Goal: Task Accomplishment & Management: Manage account settings

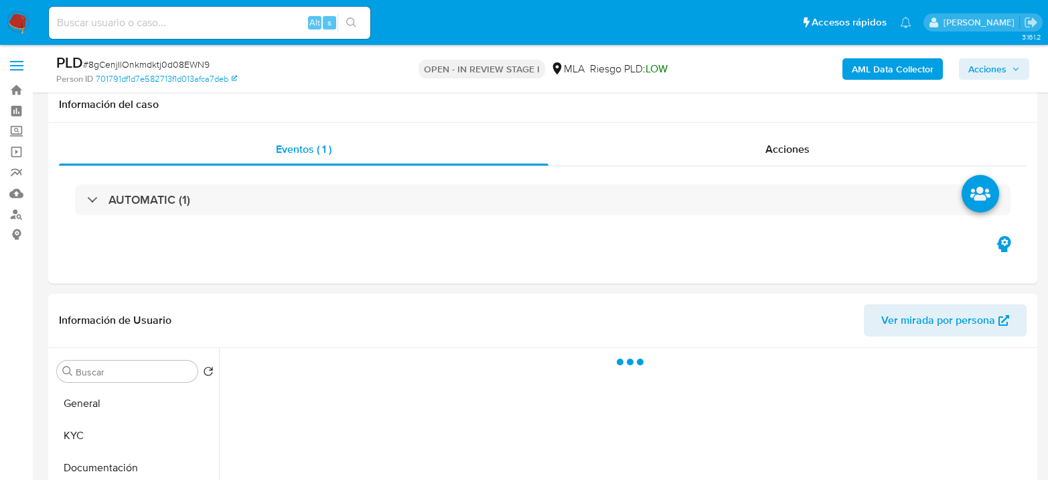
select select "10"
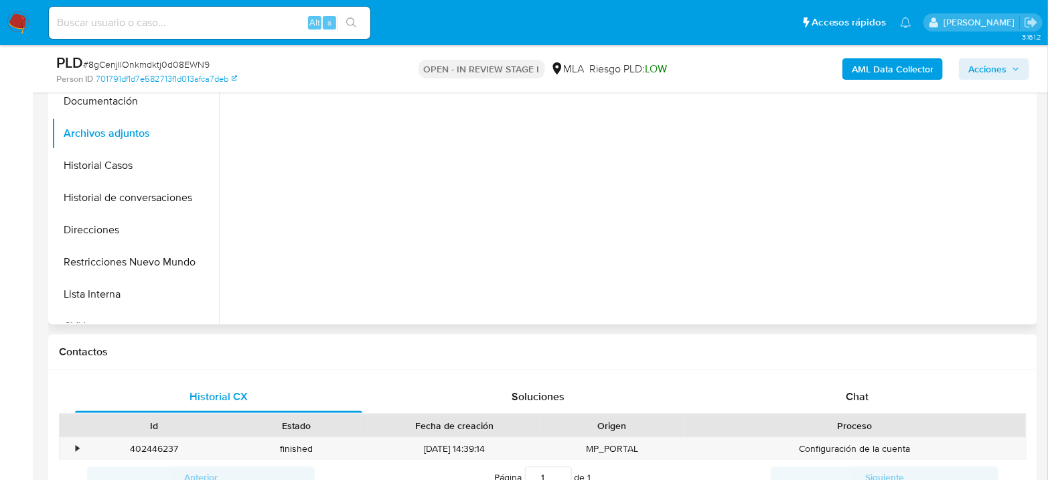
scroll to position [520, 0]
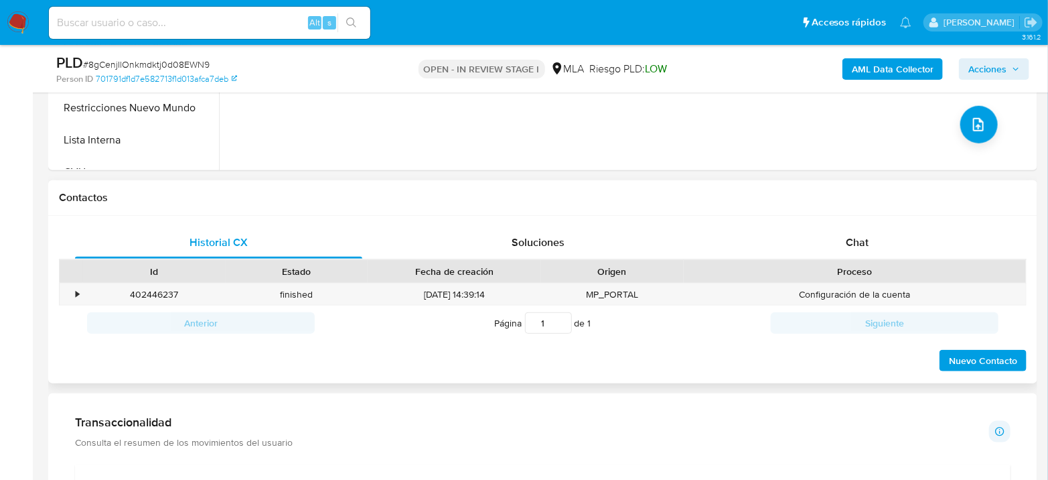
click at [850, 260] on div "Proceso" at bounding box center [855, 271] width 342 height 23
click at [849, 232] on div "Chat" at bounding box center [857, 242] width 287 height 32
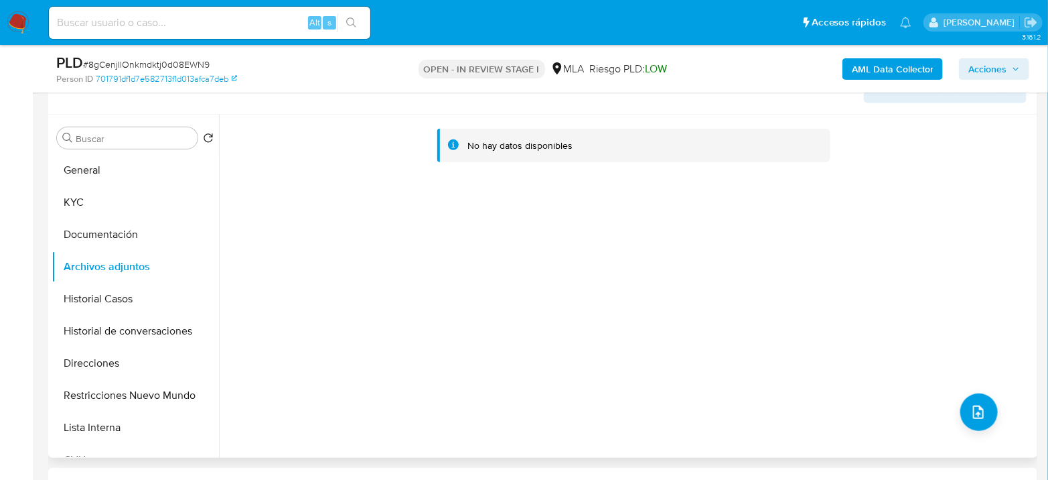
scroll to position [149, 0]
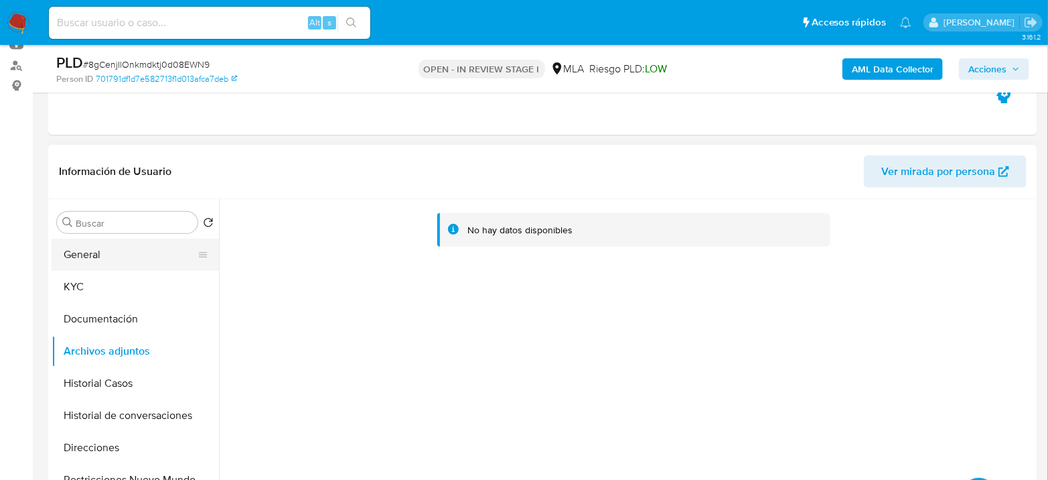
click at [106, 261] on button "General" at bounding box center [130, 254] width 157 height 32
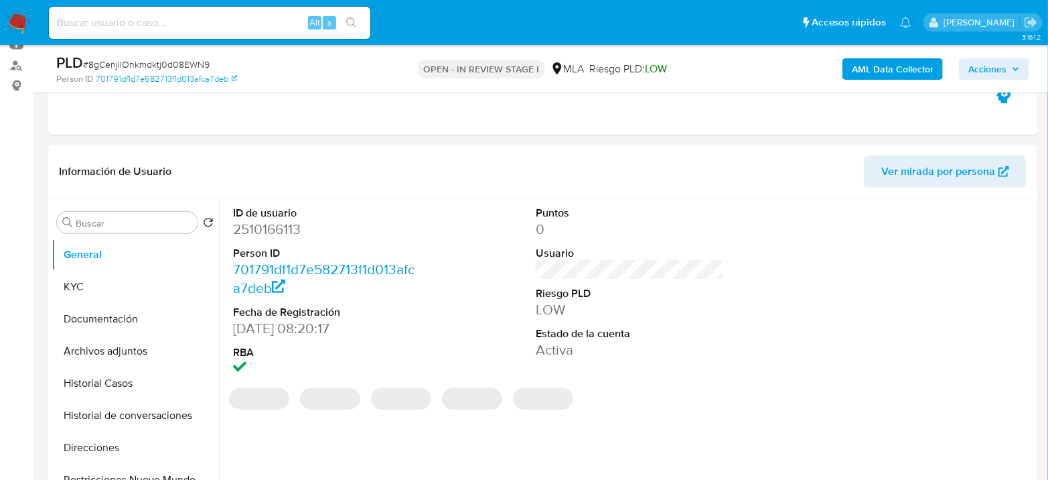
click at [295, 214] on dt "ID de usuario" at bounding box center [327, 213] width 189 height 15
click at [289, 221] on dd "2510166113" at bounding box center [327, 229] width 189 height 19
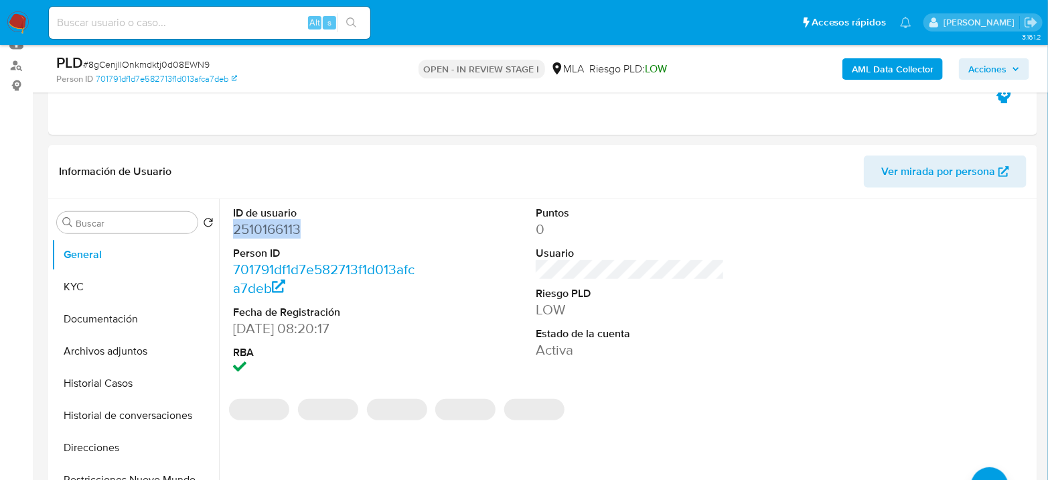
copy dd "2510166113"
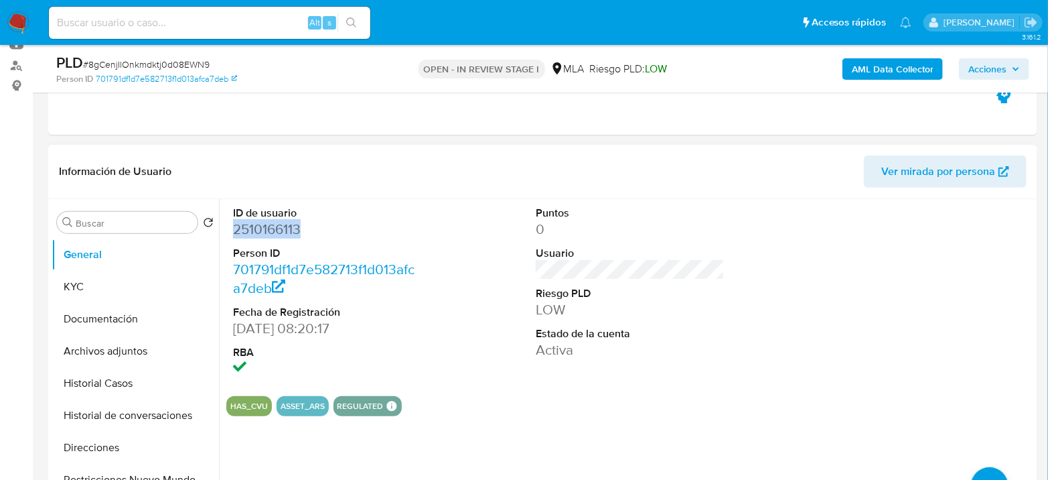
click at [280, 238] on dd "2510166113" at bounding box center [327, 229] width 189 height 19
click at [84, 287] on button "KYC" at bounding box center [130, 287] width 157 height 32
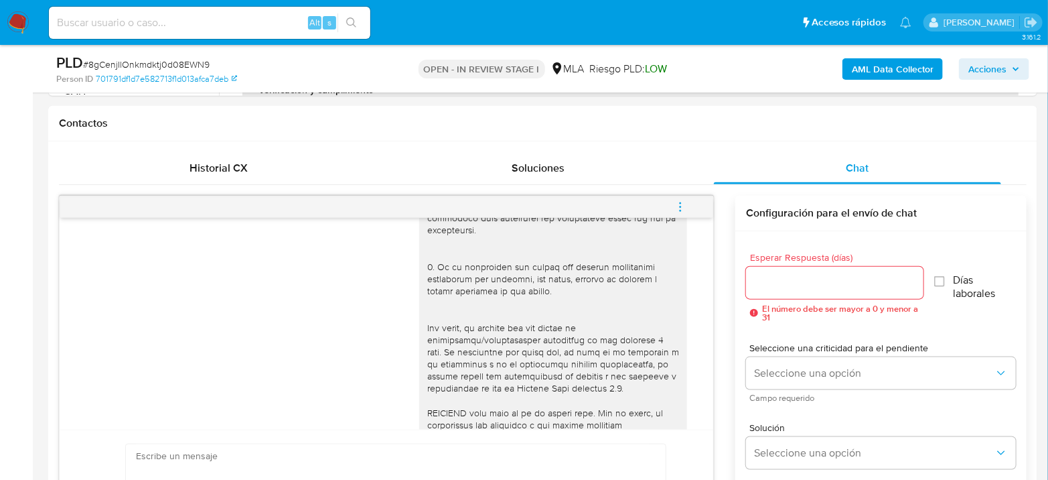
scroll to position [446, 0]
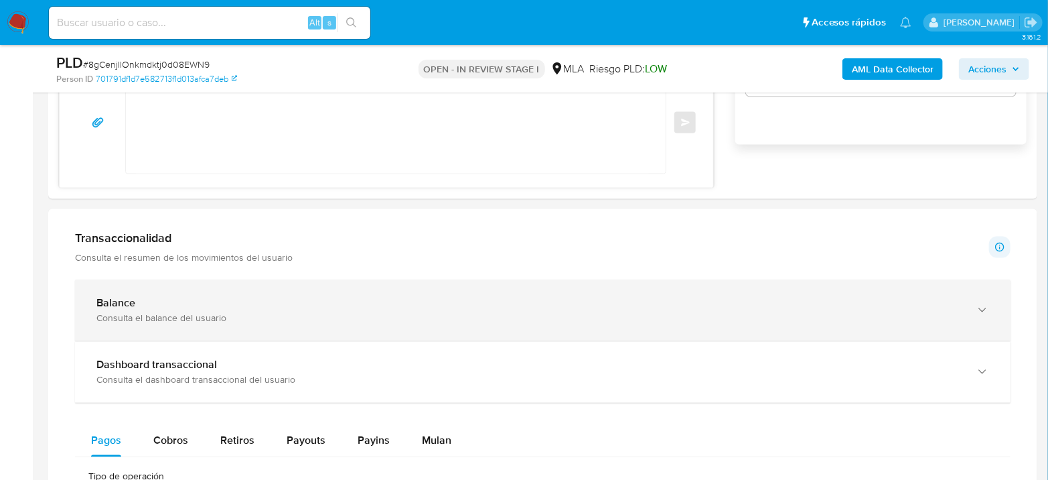
click at [171, 297] on div "Balance" at bounding box center [529, 303] width 866 height 13
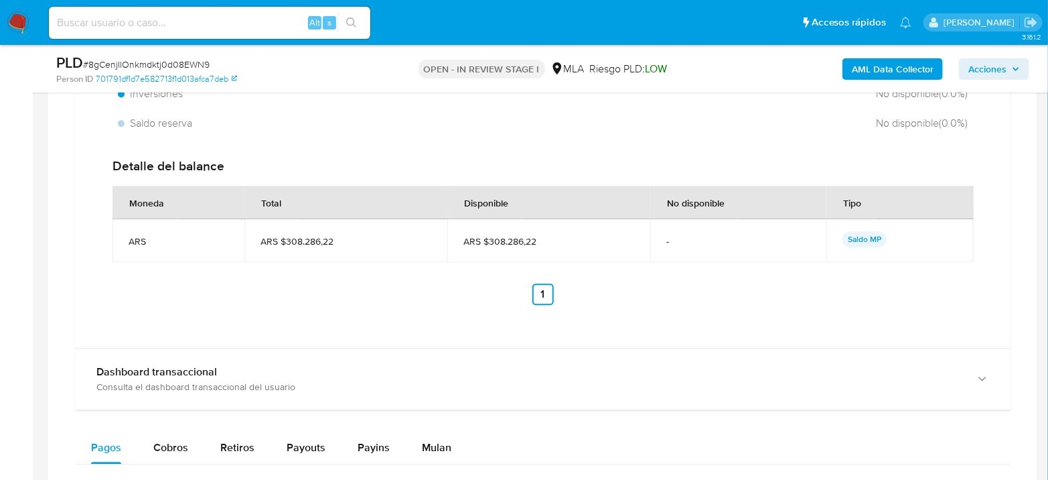
scroll to position [1488, 0]
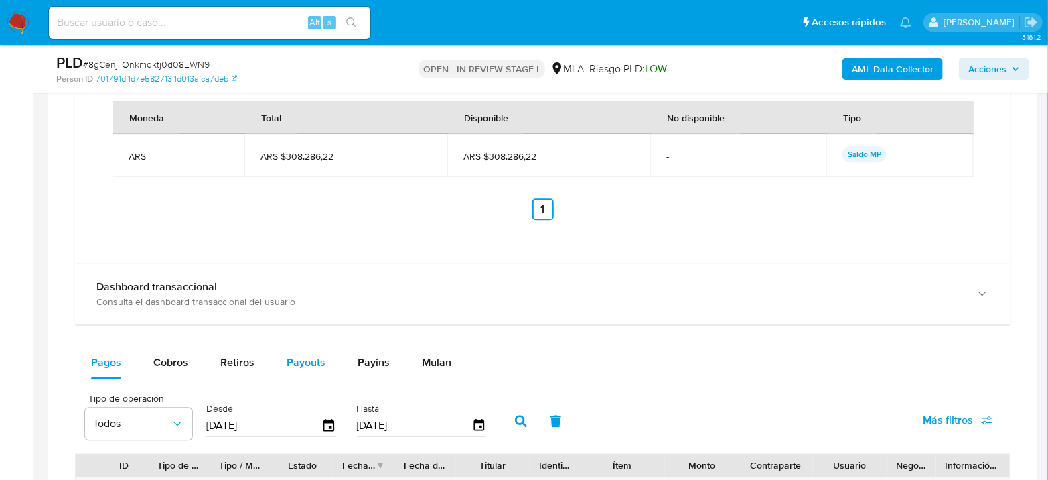
click at [306, 354] on span "Payouts" at bounding box center [306, 361] width 39 height 15
select select "10"
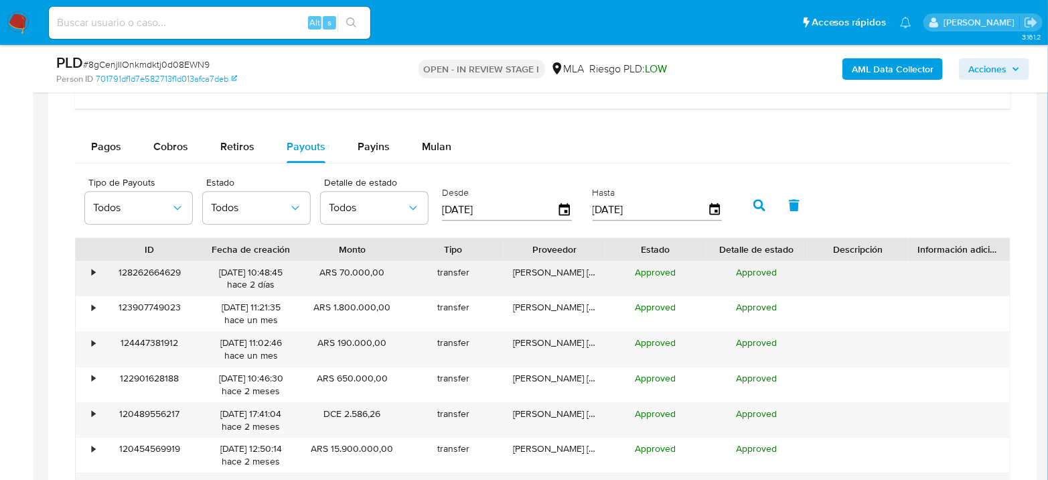
scroll to position [1711, 0]
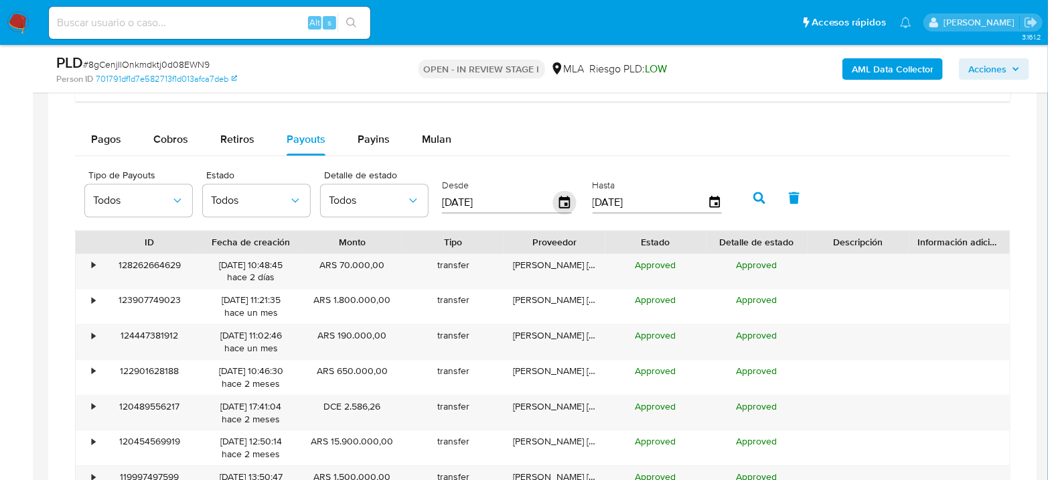
click at [559, 201] on icon "button" at bounding box center [564, 202] width 11 height 12
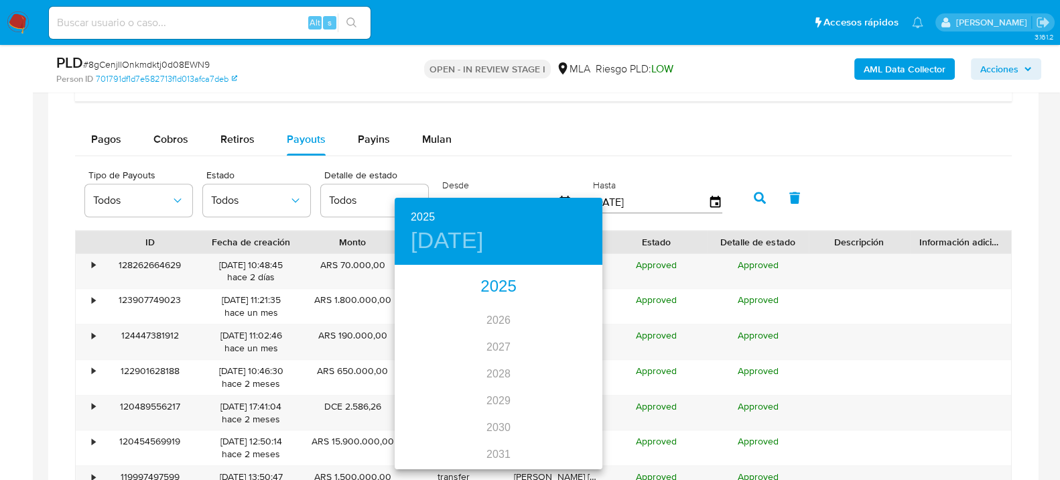
click at [476, 285] on div "2025" at bounding box center [498, 286] width 208 height 27
click at [498, 381] on div "ago." at bounding box center [497, 392] width 69 height 50
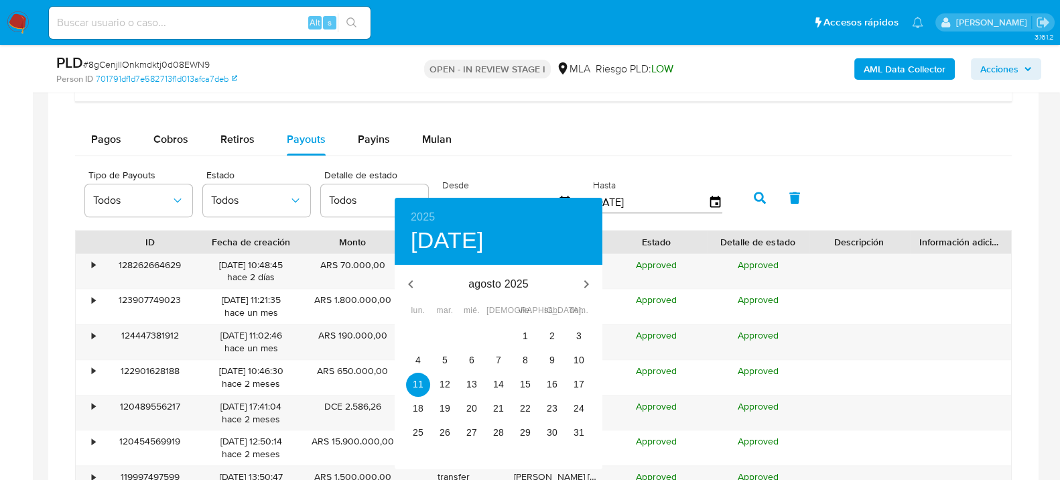
click at [508, 342] on div "31" at bounding box center [498, 336] width 27 height 24
click at [520, 338] on span "1" at bounding box center [525, 335] width 24 height 13
type input "01/08/2025"
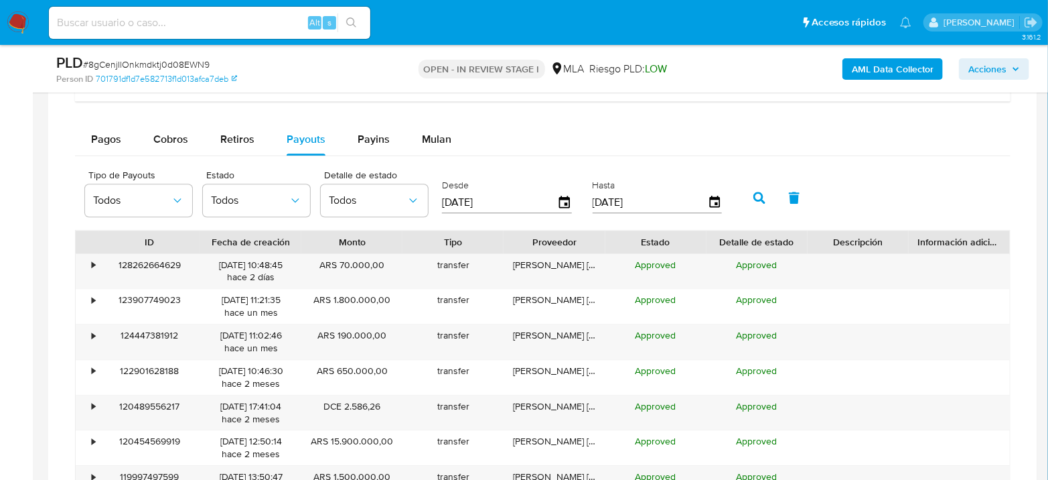
click at [753, 192] on icon "button" at bounding box center [759, 198] width 12 height 12
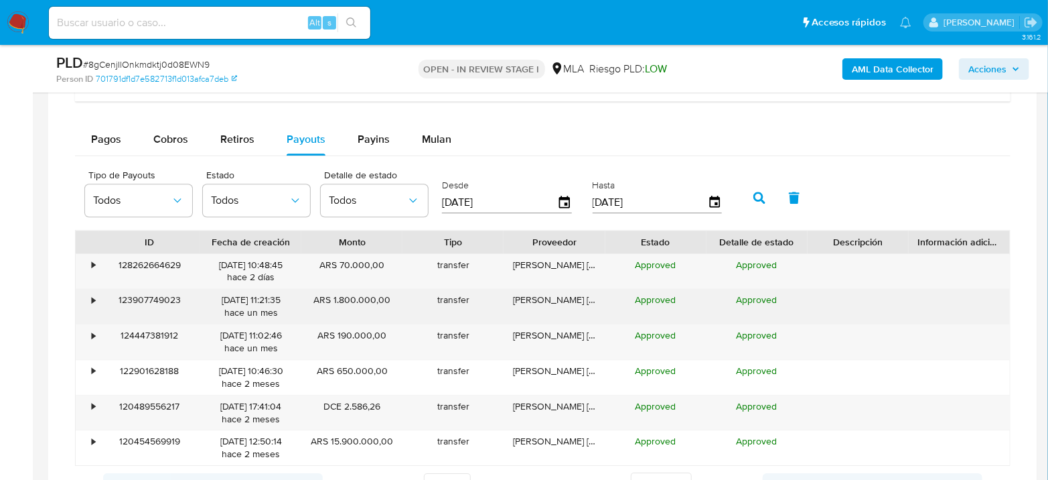
scroll to position [1785, 0]
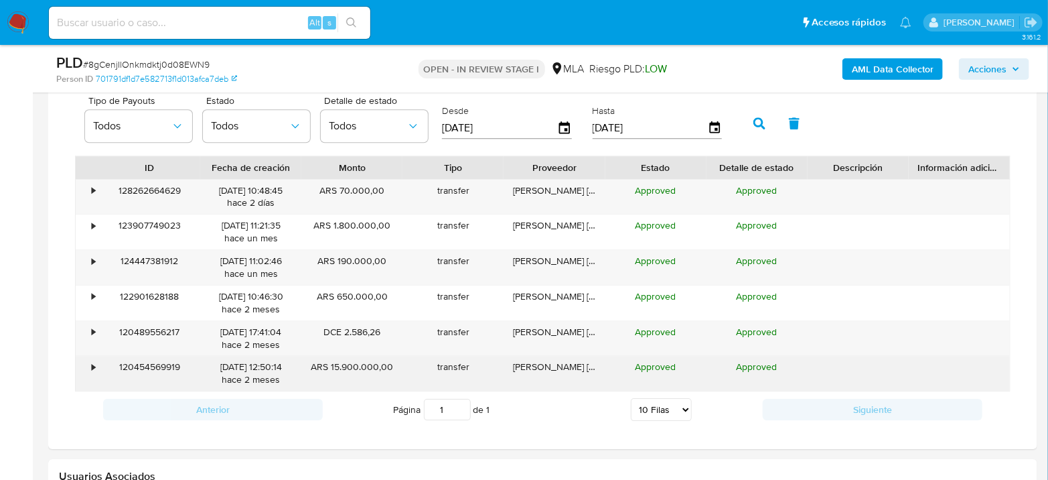
click at [90, 369] on div "•" at bounding box center [87, 373] width 23 height 35
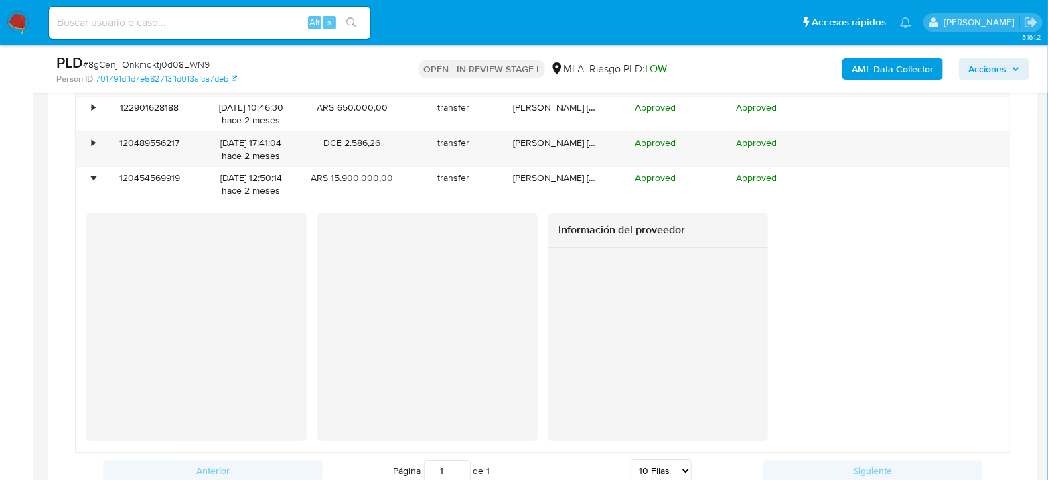
scroll to position [2009, 0]
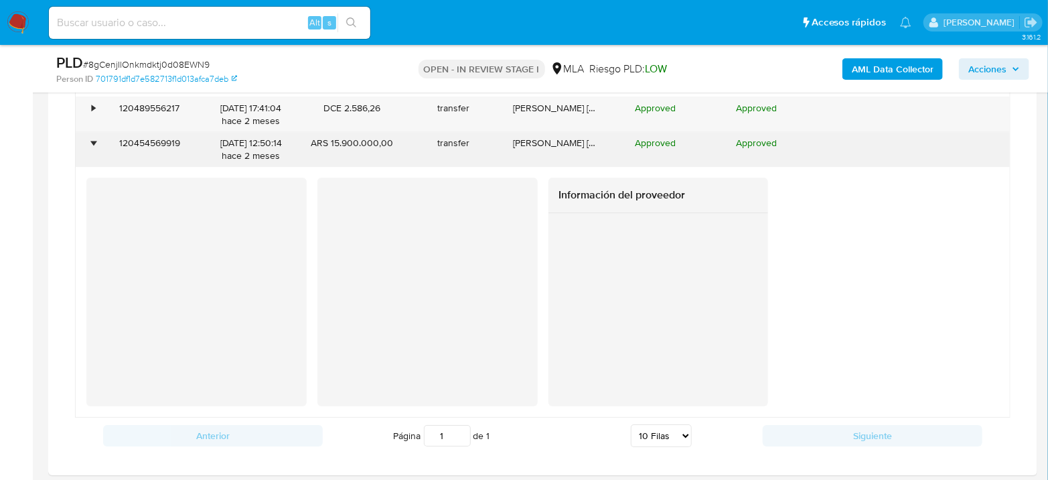
click at [95, 143] on div "•" at bounding box center [87, 149] width 23 height 35
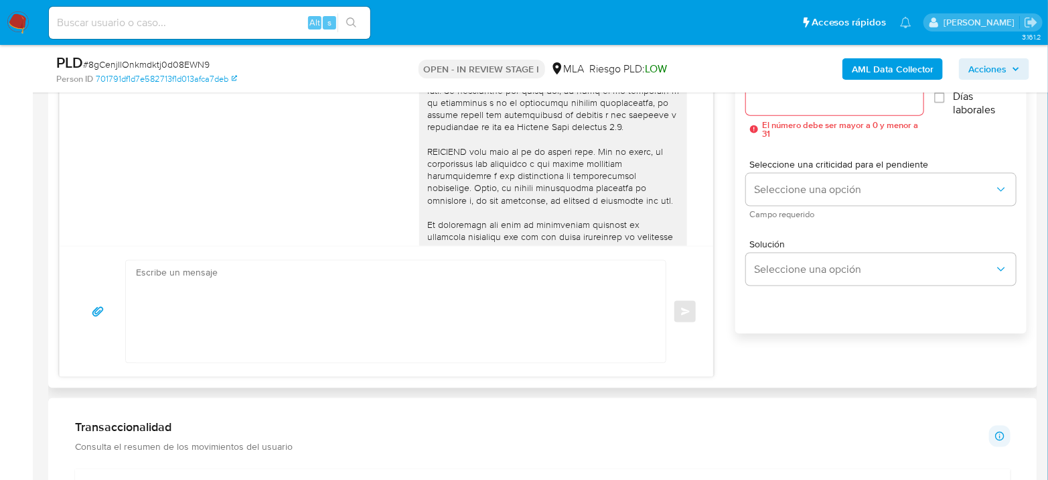
scroll to position [818, 0]
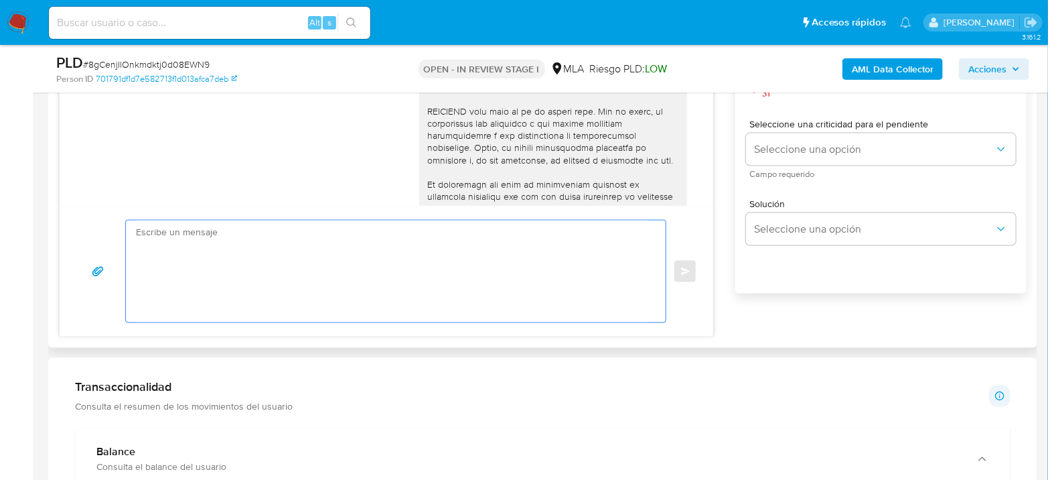
click at [295, 289] on textarea at bounding box center [392, 271] width 513 height 102
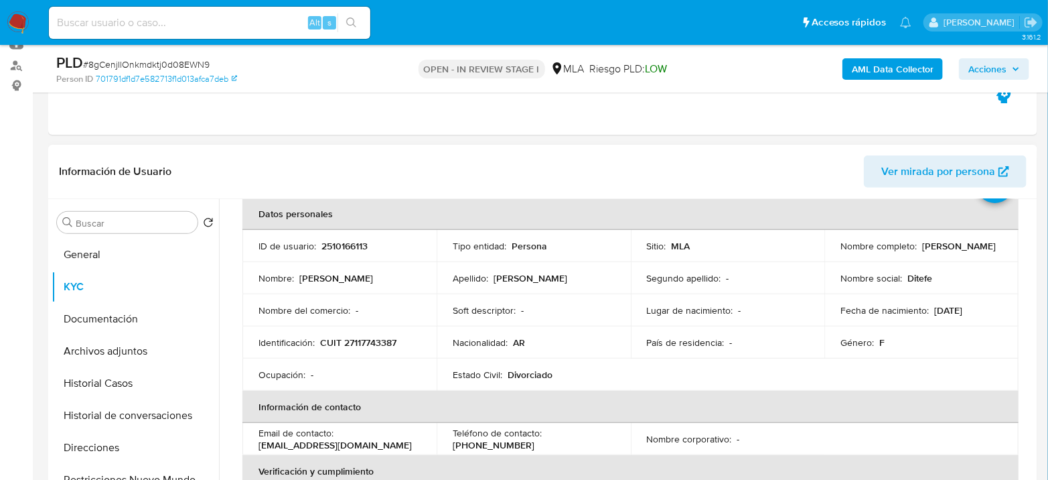
scroll to position [0, 0]
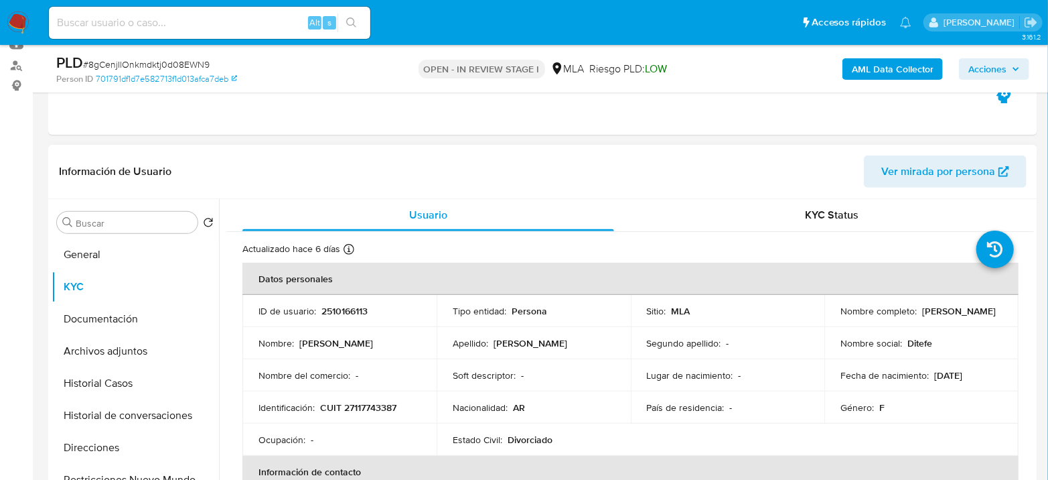
drag, startPoint x: 838, startPoint y: 316, endPoint x: 575, endPoint y: 344, distance: 264.0
click at [956, 315] on div "Nombre completo : Diana Teodolina Fernandez" at bounding box center [922, 311] width 162 height 12
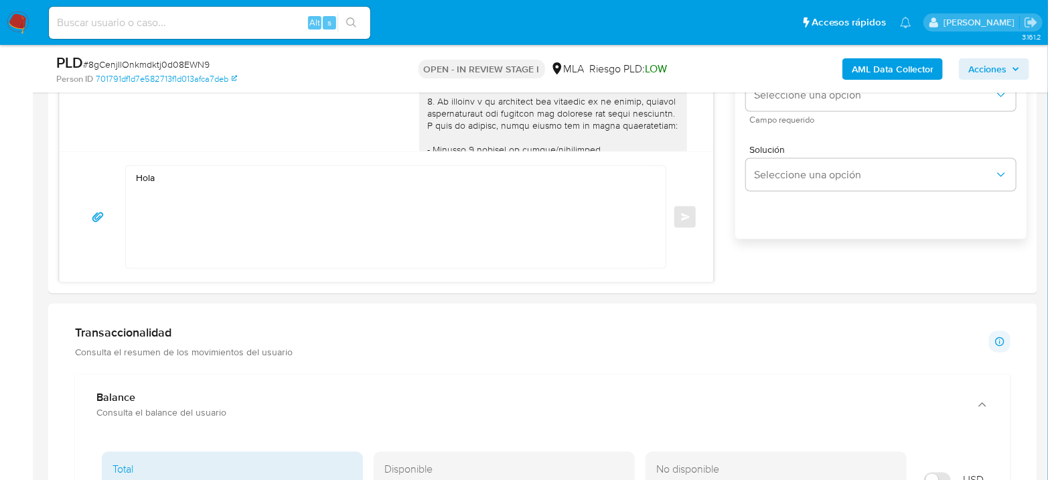
scroll to position [893, 0]
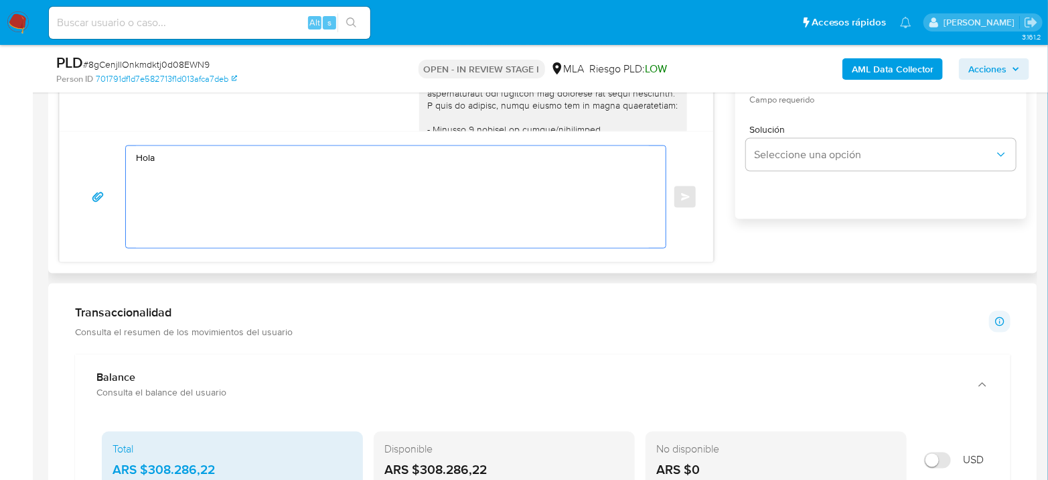
click at [259, 161] on textarea "Hola" at bounding box center [392, 197] width 513 height 102
click at [294, 181] on textarea "Hola" at bounding box center [392, 197] width 513 height 102
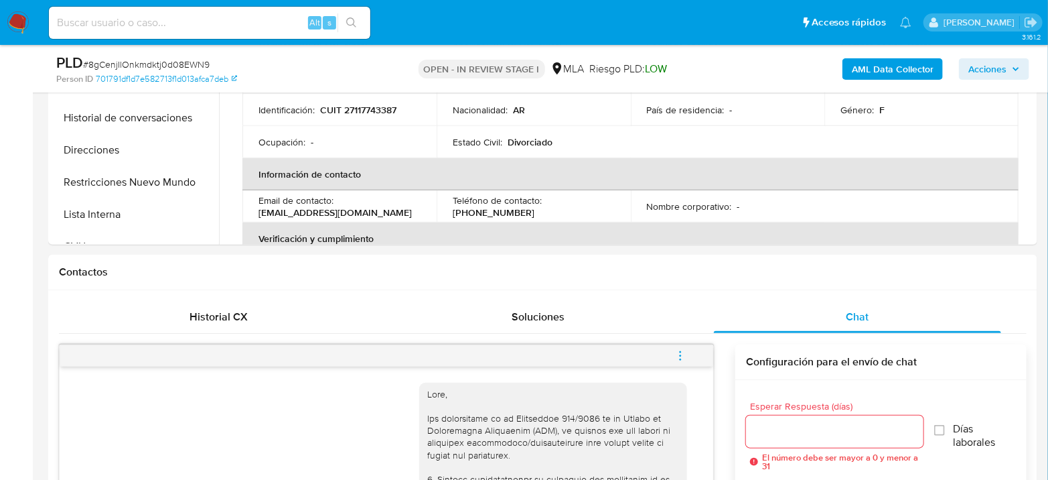
scroll to position [223, 0]
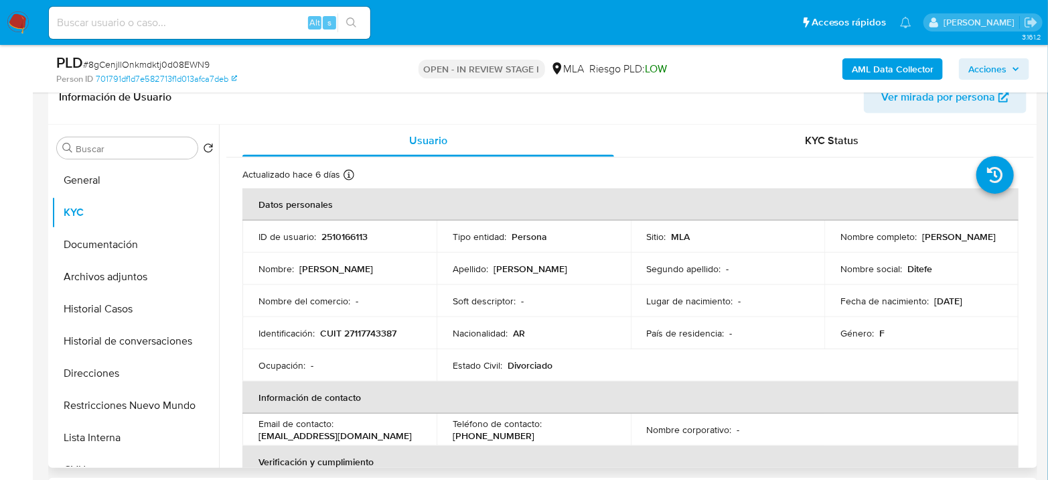
click at [850, 234] on p "Nombre completo :" at bounding box center [879, 236] width 76 height 12
drag, startPoint x: 842, startPoint y: 239, endPoint x: 1011, endPoint y: 248, distance: 169.0
click at [1011, 248] on td "Nombre completo : Diana Teodolina Fernandez" at bounding box center [921, 236] width 194 height 32
copy p "iana Teodolina Fernandez"
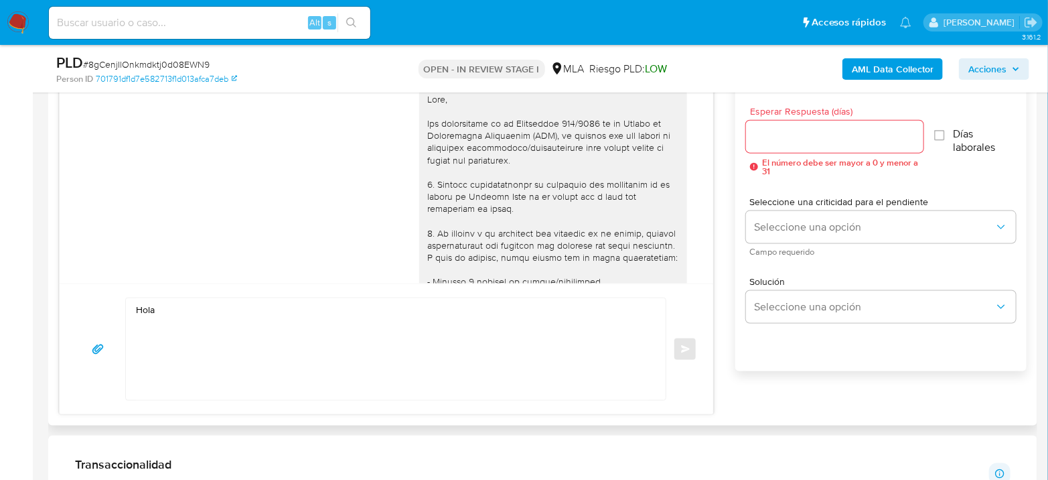
scroll to position [818, 0]
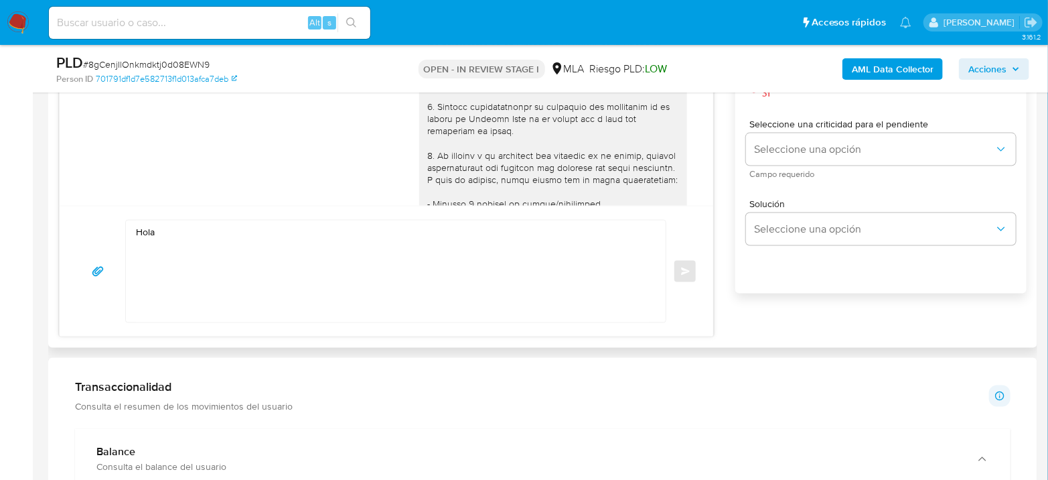
paste textarea "iana Teodolina Fernandez"
click at [159, 227] on textarea "Hola iana Teodolina Fernandez" at bounding box center [392, 271] width 513 height 102
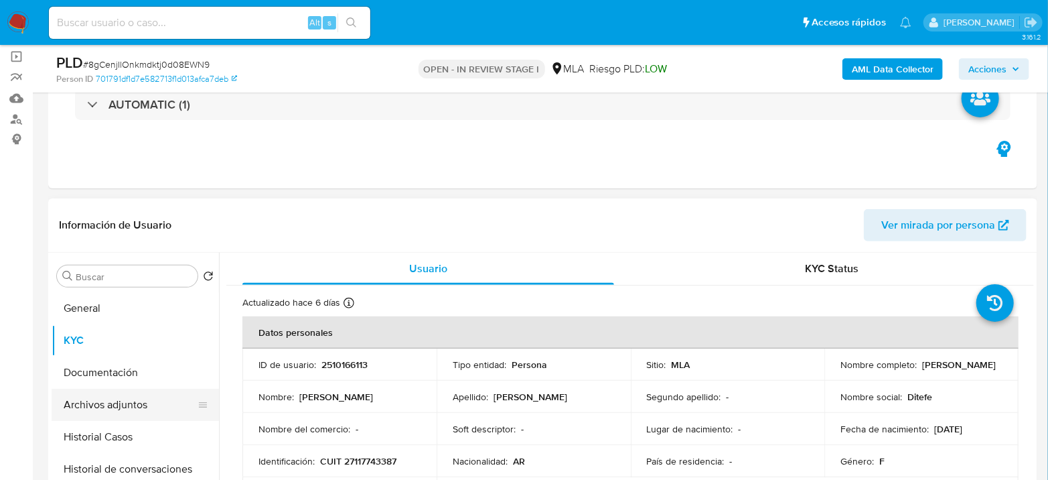
scroll to position [149, 0]
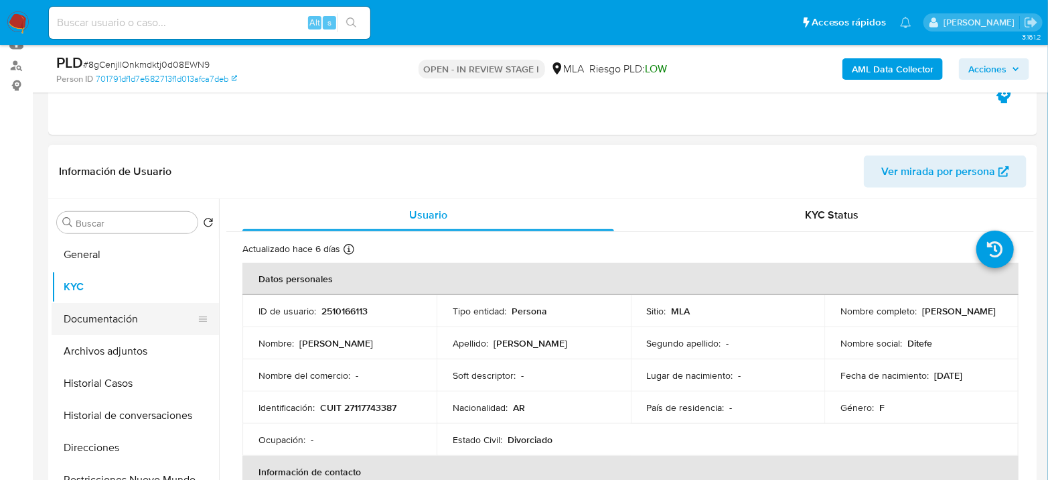
click at [131, 329] on button "Documentación" at bounding box center [130, 319] width 157 height 32
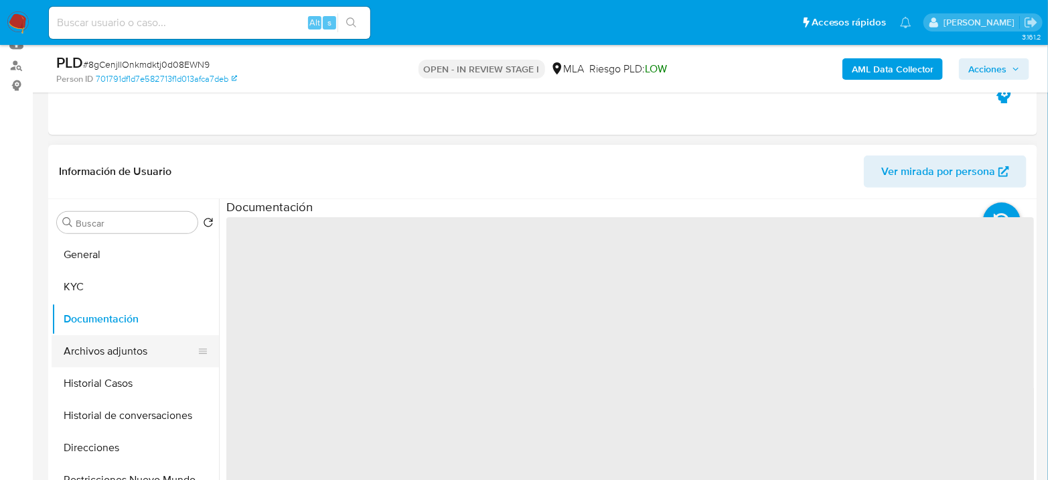
click at [128, 342] on button "Archivos adjuntos" at bounding box center [130, 351] width 157 height 32
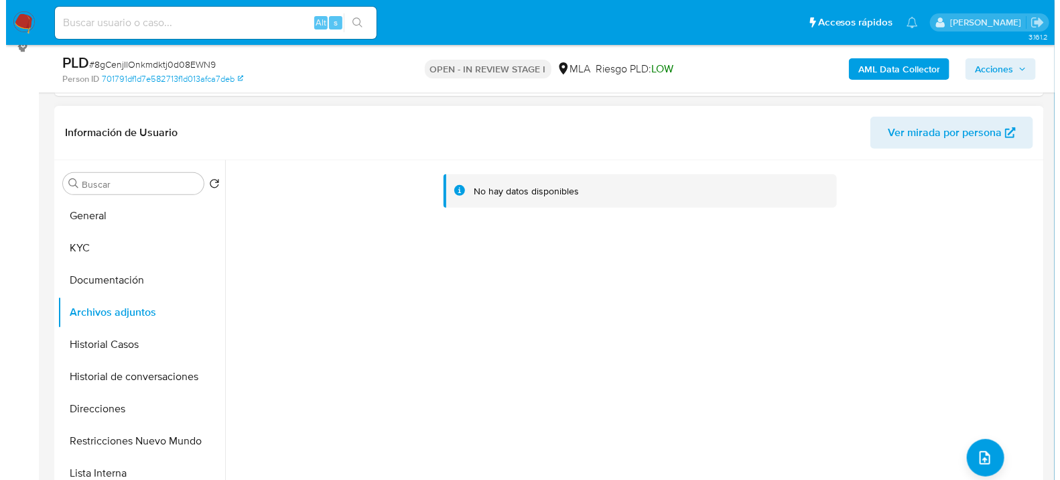
scroll to position [223, 0]
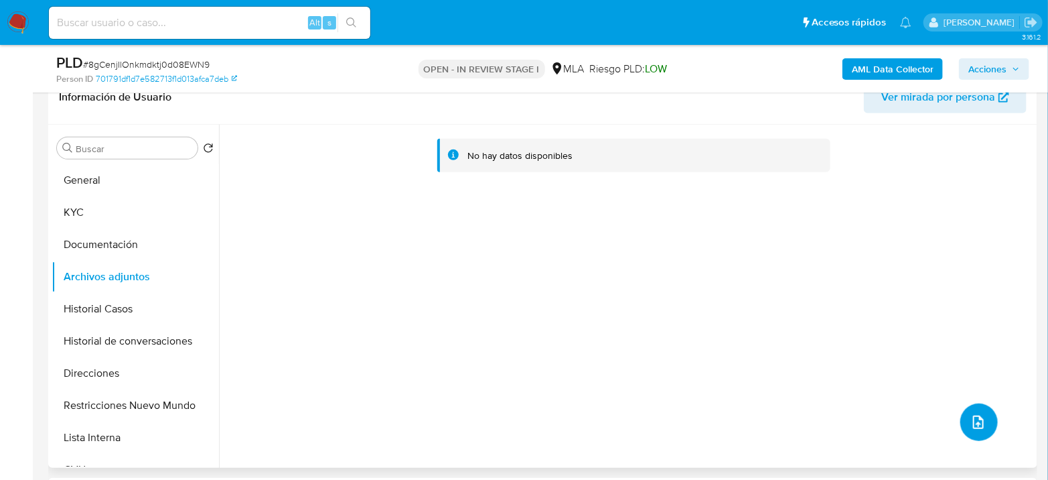
click at [984, 422] on button "upload-file" at bounding box center [979, 422] width 38 height 38
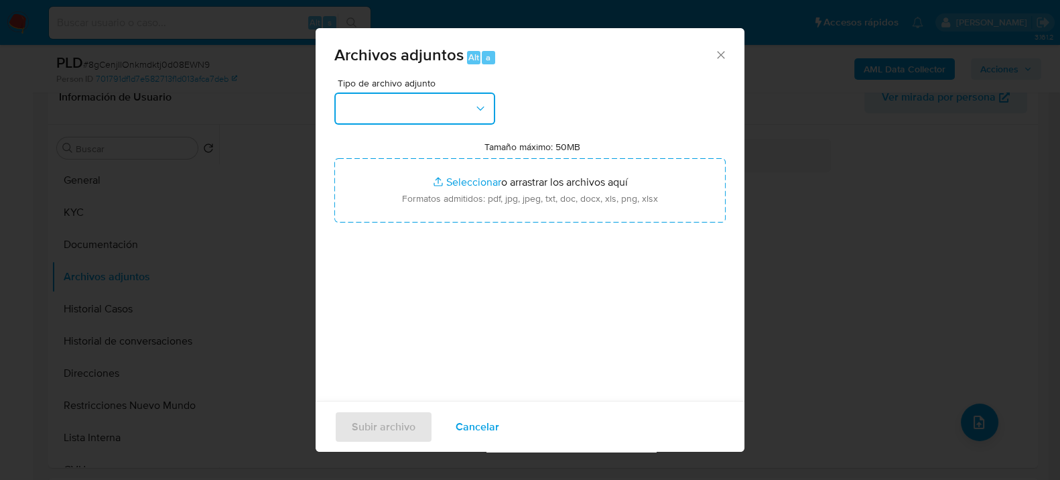
click at [408, 113] on button "button" at bounding box center [414, 108] width 161 height 32
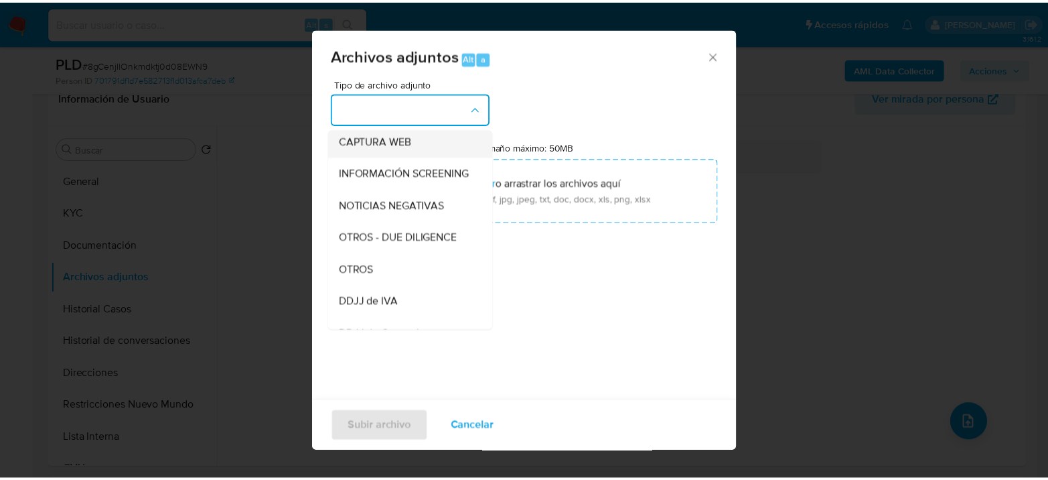
scroll to position [149, 0]
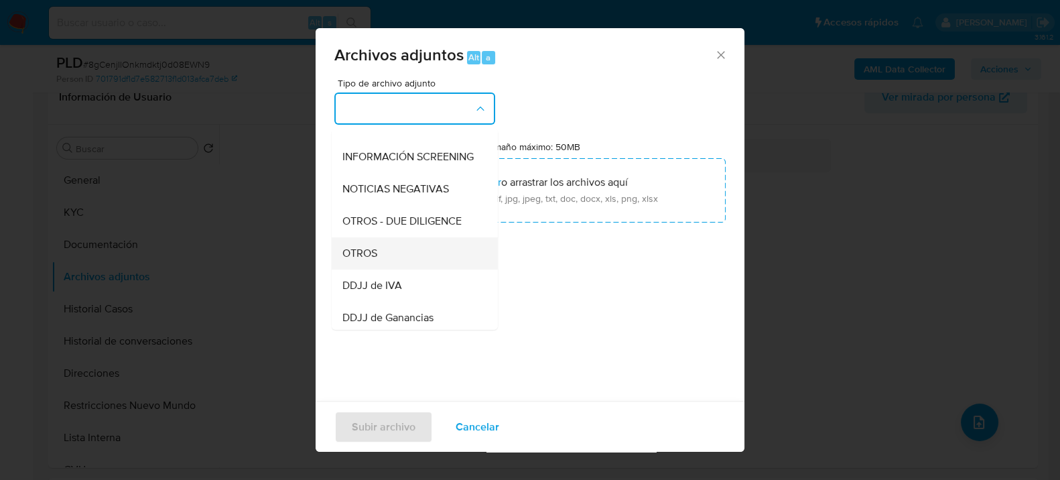
click at [392, 258] on div "OTROS" at bounding box center [410, 252] width 137 height 32
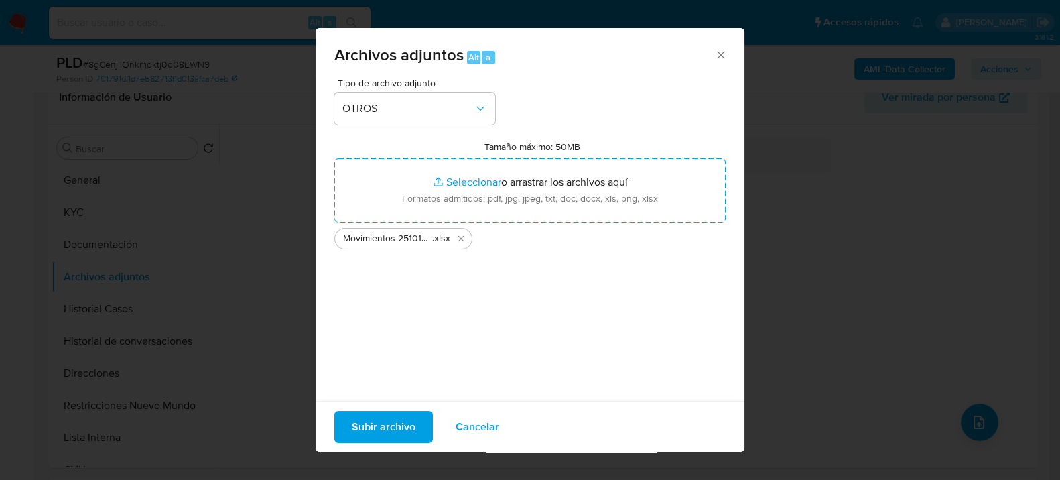
click at [393, 433] on span "Subir archivo" at bounding box center [384, 425] width 64 height 29
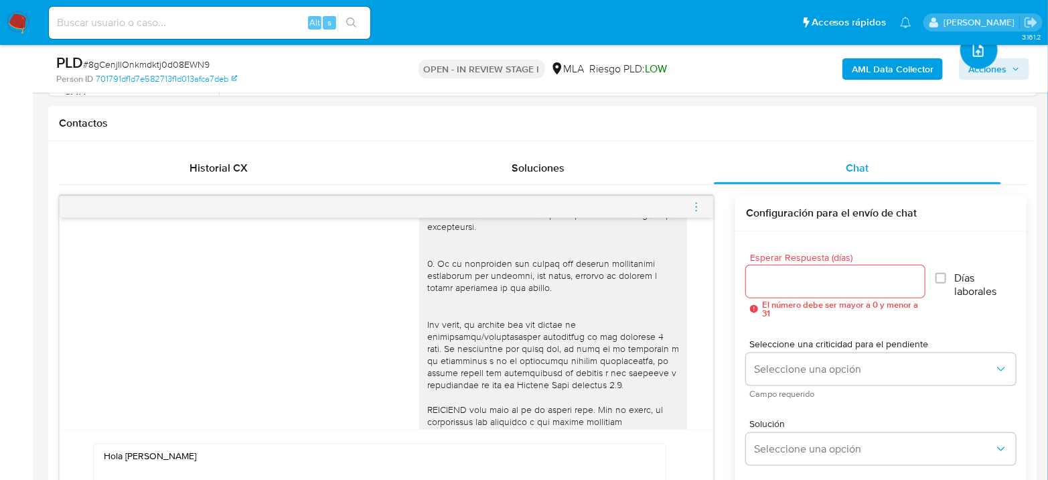
scroll to position [818, 0]
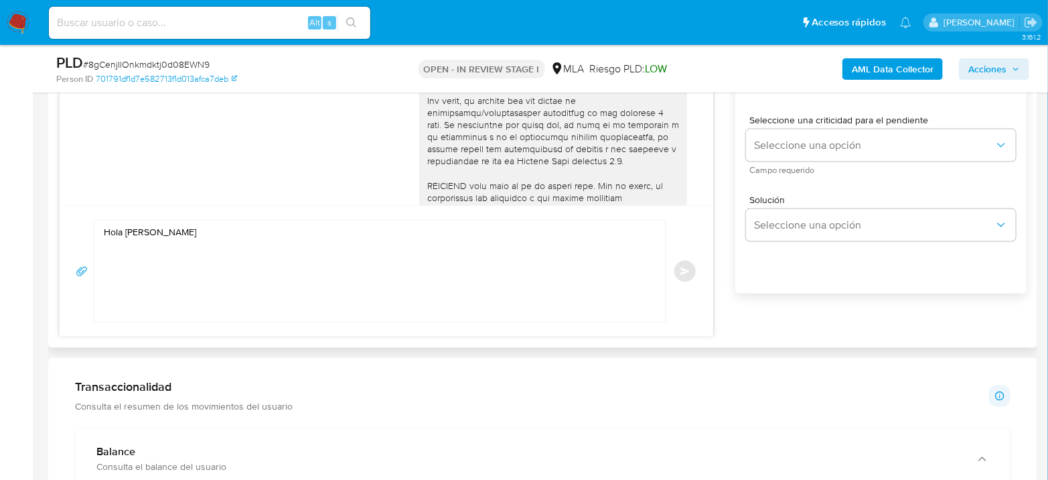
click at [177, 294] on textarea "Hola Diana Teodolina Fernandez" at bounding box center [376, 271] width 545 height 102
click at [310, 236] on textarea "Hola Diana Teodolina Fernandez" at bounding box center [376, 271] width 545 height 102
paste textarea "Esperamos que te encuentres muy bien. Te consultamos si tuviste oportunidad de …"
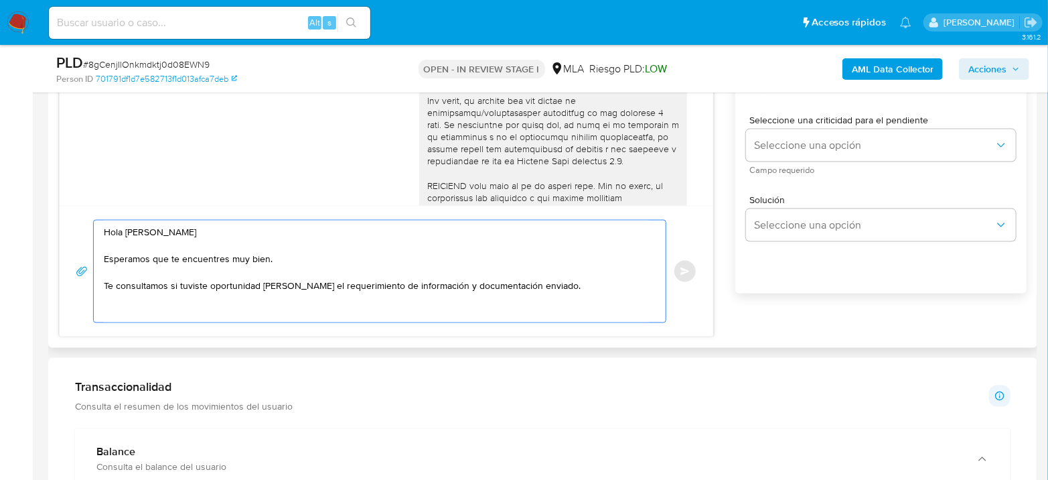
click at [180, 309] on textarea "Hola Diana Teodolina Fernandez Esperamos que te encuentres muy bien. Te consult…" at bounding box center [376, 271] width 545 height 102
paste textarea "En función de las operaciones registradas en tu cuenta de Mercado Pago, necesit…"
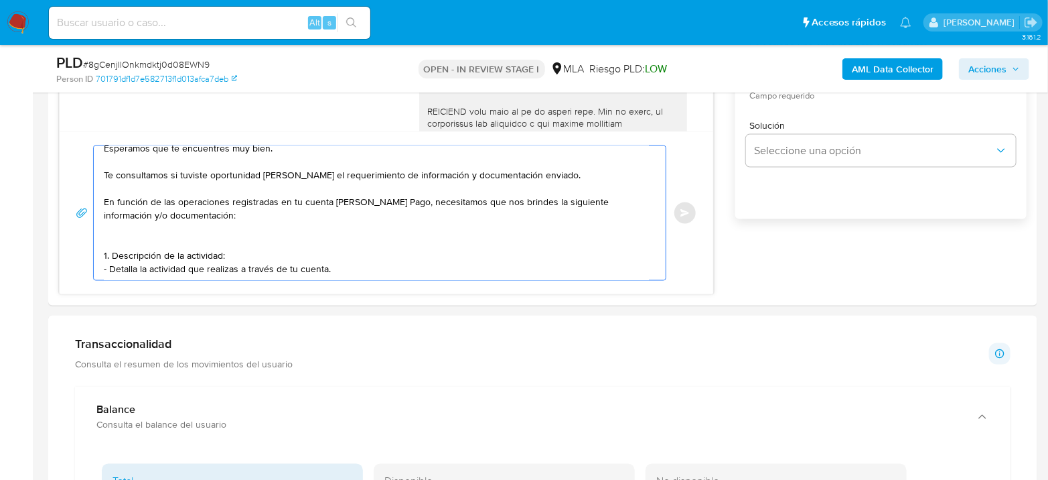
scroll to position [56, 0]
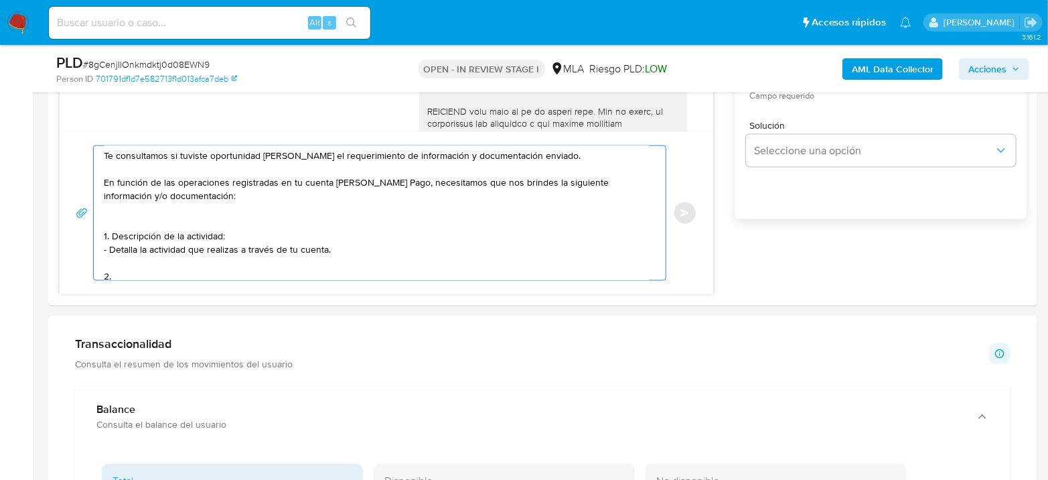
paste textarea "- Últimos 3 recibos de sueldo/jubilación. - Últimas 6 Declaraciones Juradas de …"
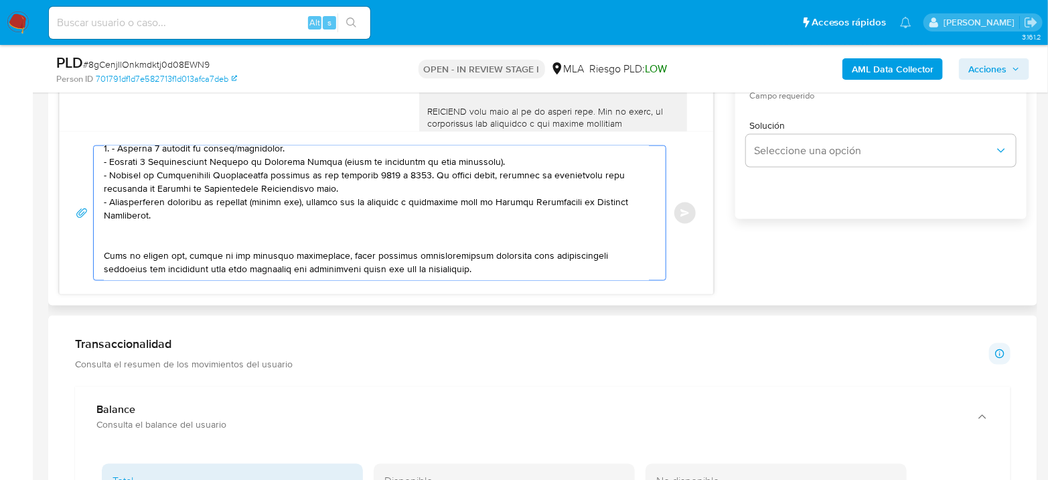
paste textarea "Proporciona el vínculo con las siguientes contrapartes con las que operaste, el…"
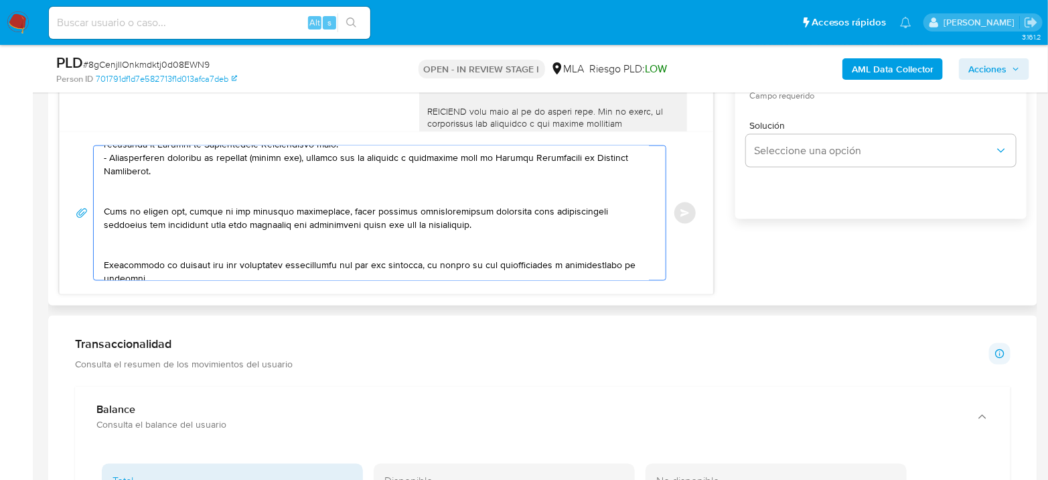
scroll to position [232, 0]
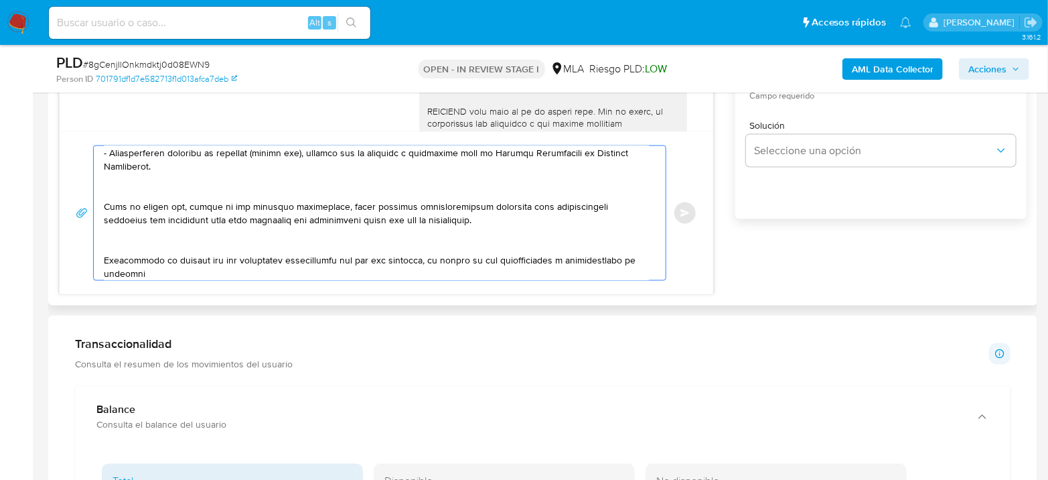
click at [104, 252] on textarea at bounding box center [376, 213] width 545 height 134
click at [169, 255] on textarea at bounding box center [376, 213] width 545 height 134
click at [248, 252] on textarea at bounding box center [376, 213] width 545 height 134
drag, startPoint x: 257, startPoint y: 254, endPoint x: 453, endPoint y: 257, distance: 196.2
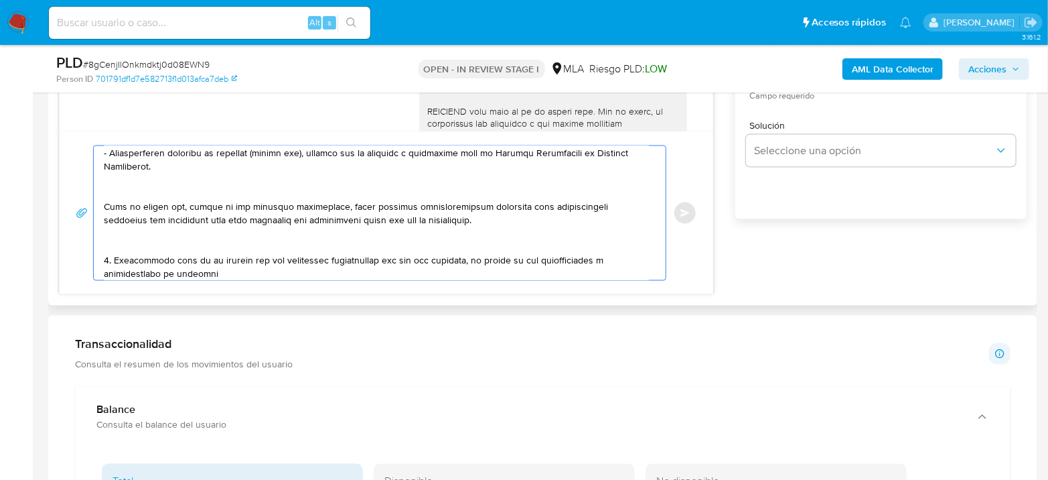
click at [453, 257] on textarea at bounding box center [376, 213] width 545 height 134
paste textarea "Staff Previsional Corporate Sa - CUIL 30714160776"
click at [407, 254] on textarea at bounding box center [376, 213] width 545 height 134
drag, startPoint x: 597, startPoint y: 254, endPoint x: 598, endPoint y: 265, distance: 10.7
click at [598, 265] on textarea at bounding box center [376, 213] width 545 height 134
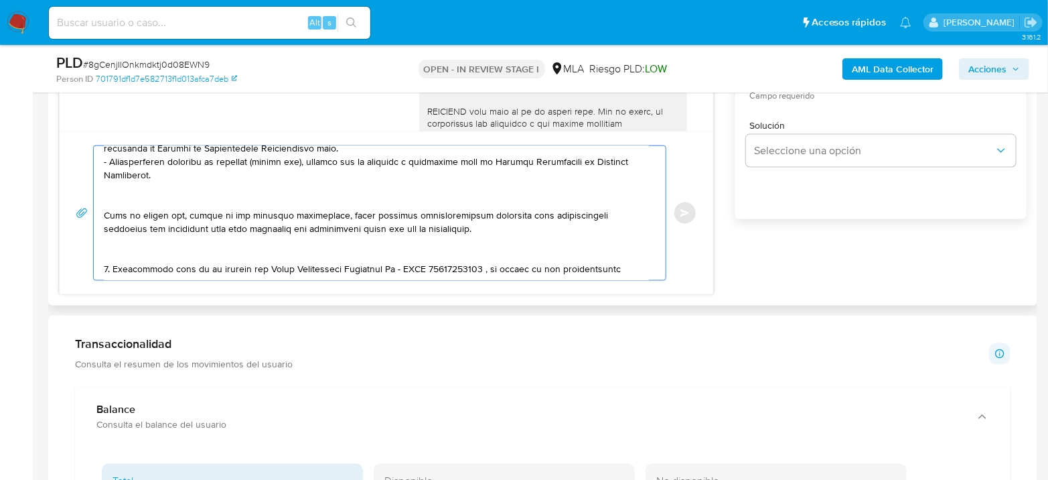
scroll to position [219, 0]
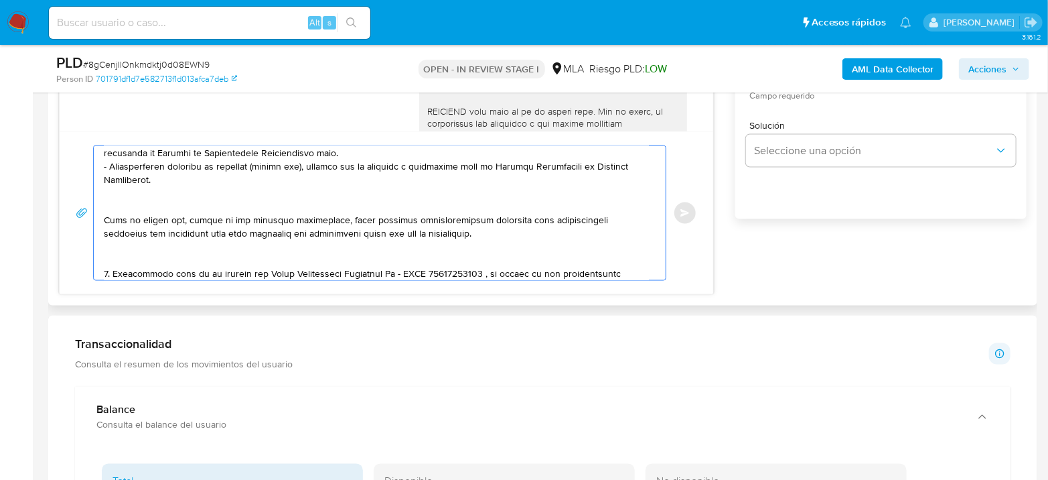
click at [471, 266] on textarea at bounding box center [376, 213] width 545 height 134
drag, startPoint x: 593, startPoint y: 267, endPoint x: 581, endPoint y: 270, distance: 12.5
click at [581, 270] on textarea at bounding box center [376, 213] width 545 height 134
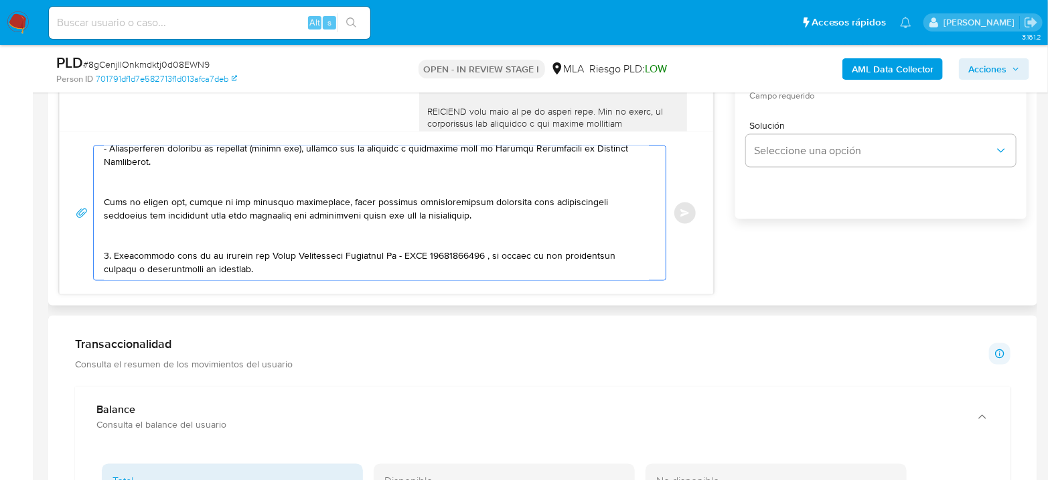
scroll to position [254, 0]
paste textarea "Es importante que sepas que, en el caso de que no respondas a lo solicitado, tu…"
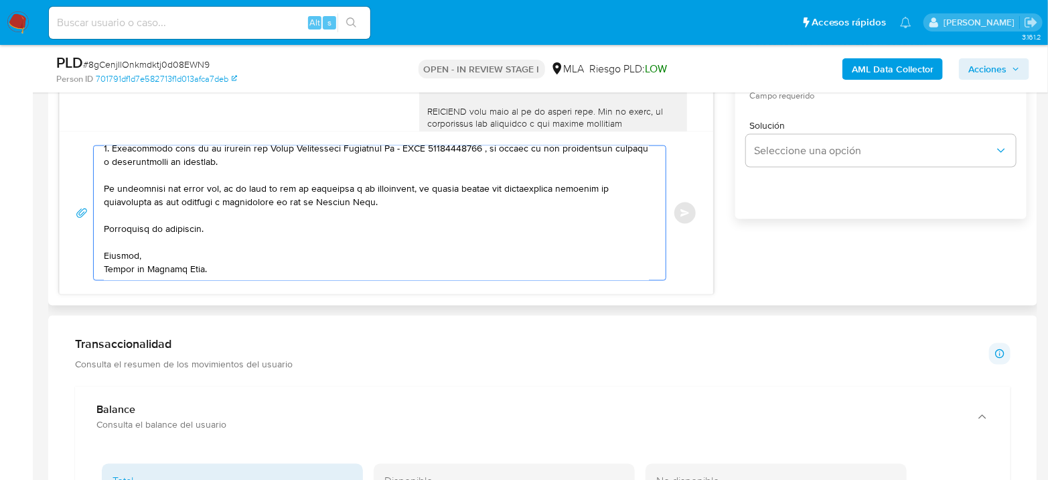
scroll to position [352, 0]
drag, startPoint x: 220, startPoint y: 258, endPoint x: 94, endPoint y: 174, distance: 151.2
click at [94, 174] on div at bounding box center [376, 213] width 565 height 134
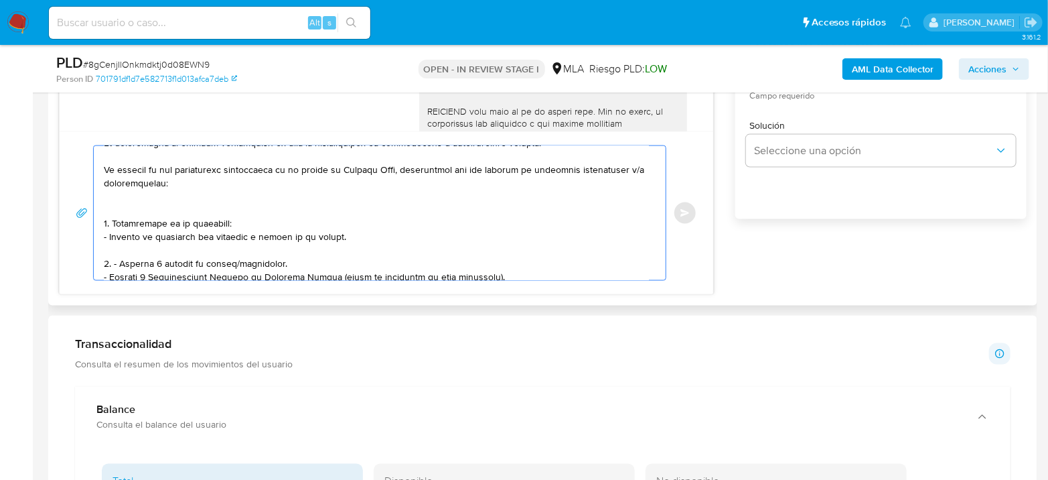
scroll to position [0, 0]
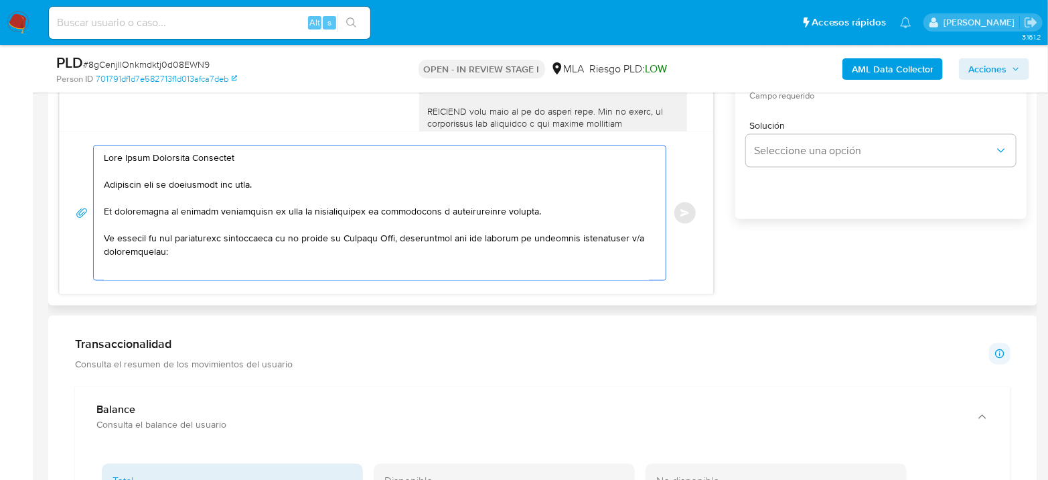
click at [380, 155] on textarea at bounding box center [376, 213] width 545 height 134
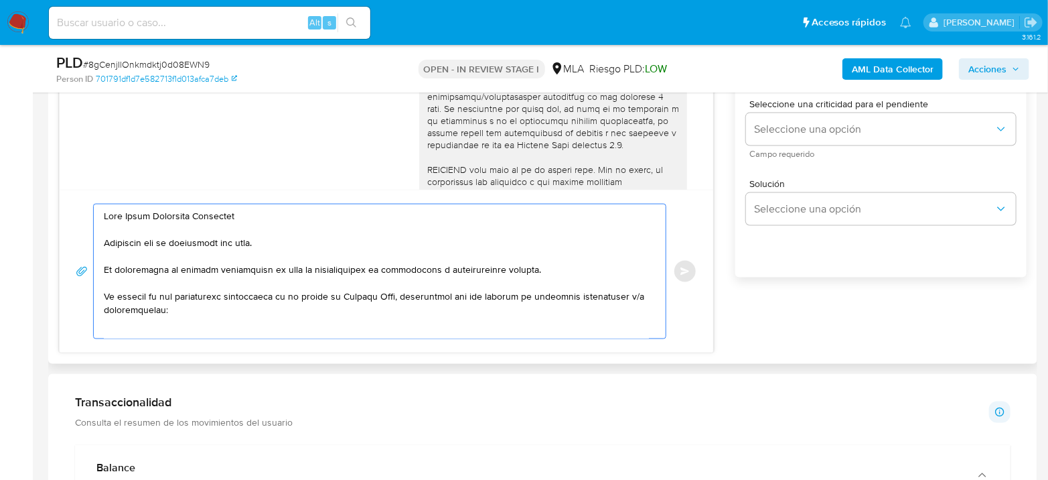
scroll to position [744, 0]
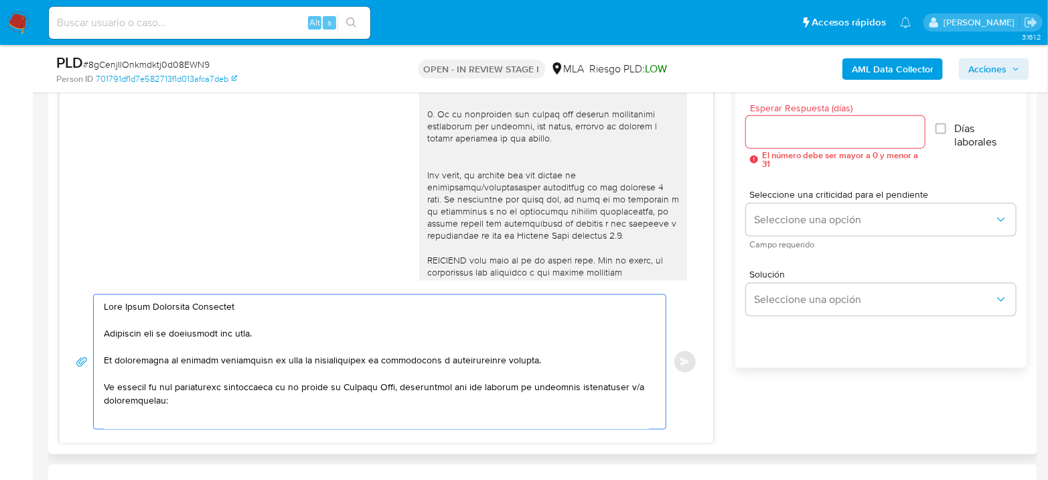
type textarea "Hola Diana Teodolina Fernandez Esperamos que te encuentres muy bien. Te consult…"
click at [810, 141] on div at bounding box center [835, 132] width 179 height 32
click at [805, 123] on input "Esperar Respuesta (días)" at bounding box center [835, 131] width 179 height 17
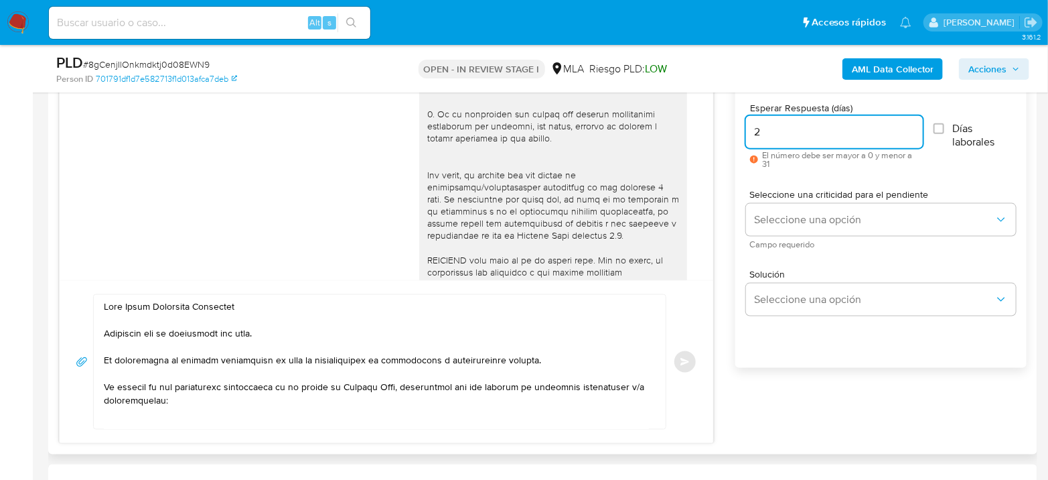
type input "2"
click at [806, 245] on span "Campo requerido" at bounding box center [884, 244] width 270 height 7
click at [806, 241] on span "Campo requerido" at bounding box center [884, 244] width 270 height 7
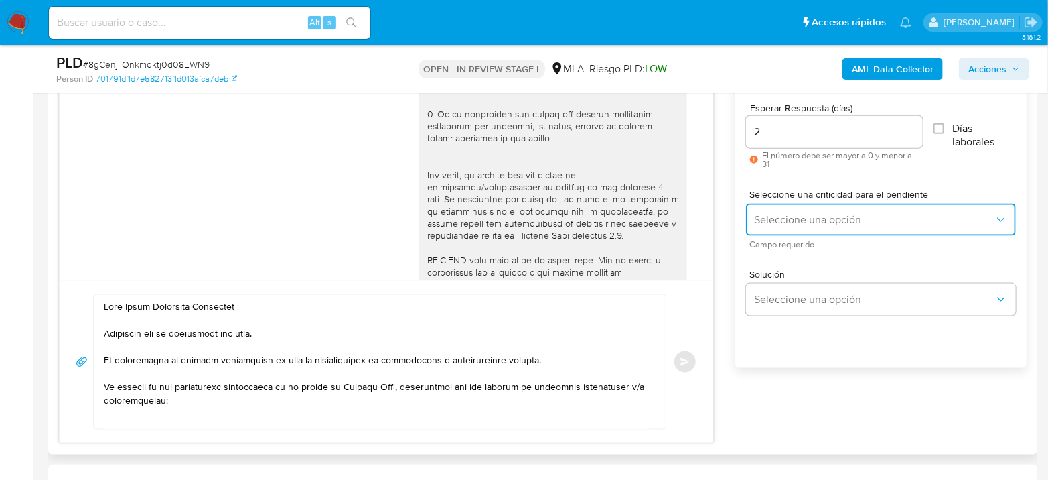
drag, startPoint x: 808, startPoint y: 226, endPoint x: 810, endPoint y: 273, distance: 46.2
click at [808, 227] on button "Seleccione una opción" at bounding box center [881, 220] width 270 height 32
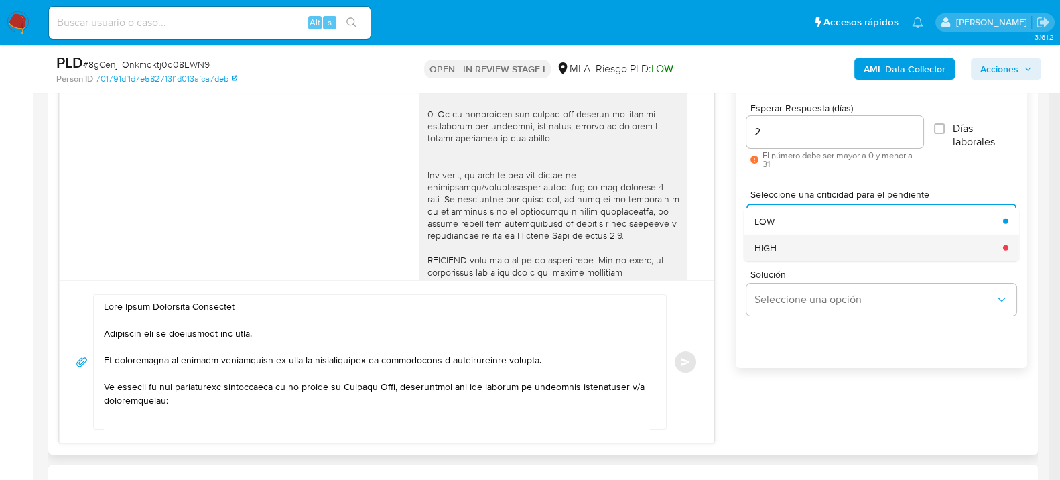
click at [813, 254] on div "HIGH" at bounding box center [874, 247] width 240 height 27
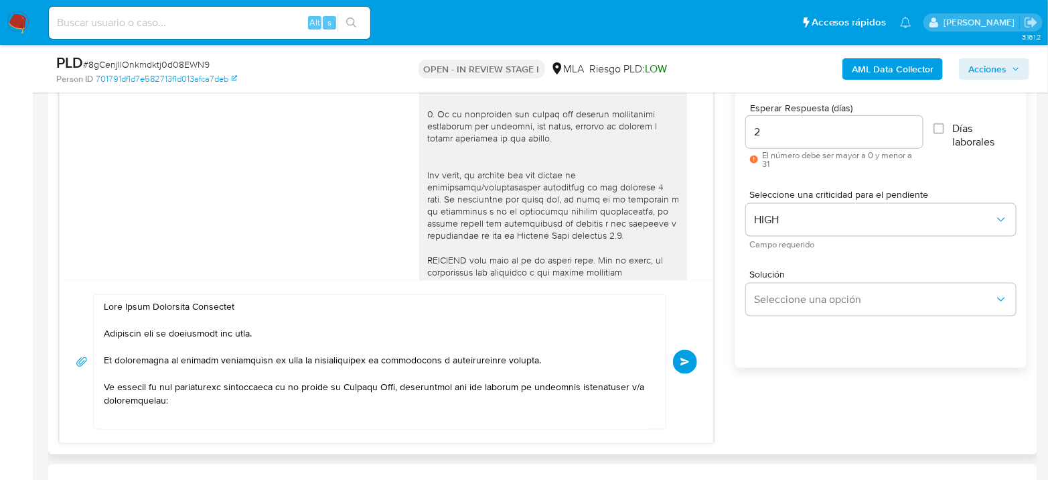
click at [675, 366] on button "Enviar" at bounding box center [685, 362] width 24 height 24
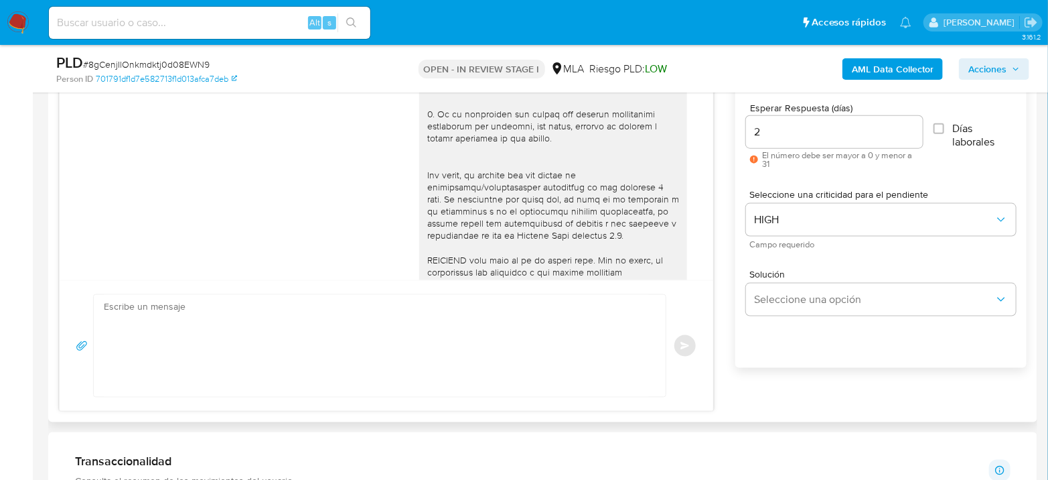
scroll to position [1441, 0]
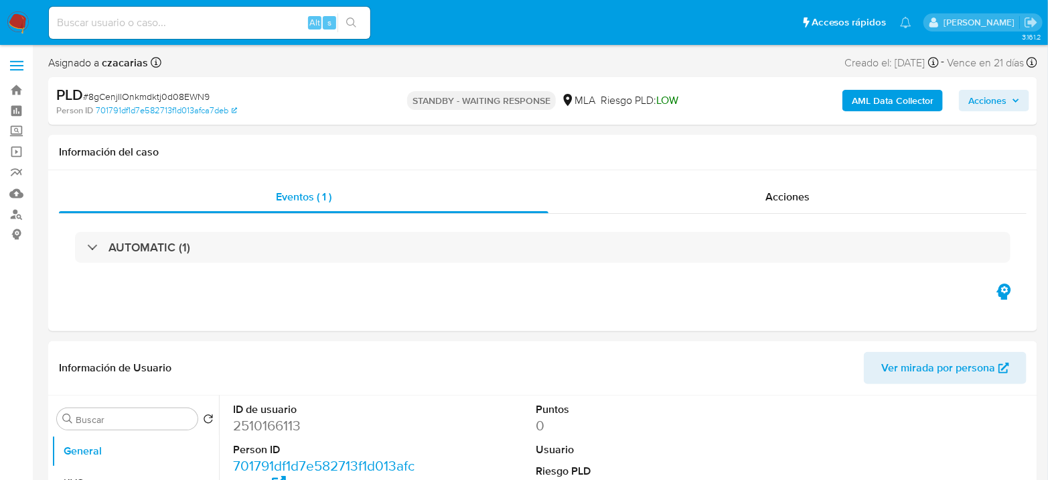
select select "10"
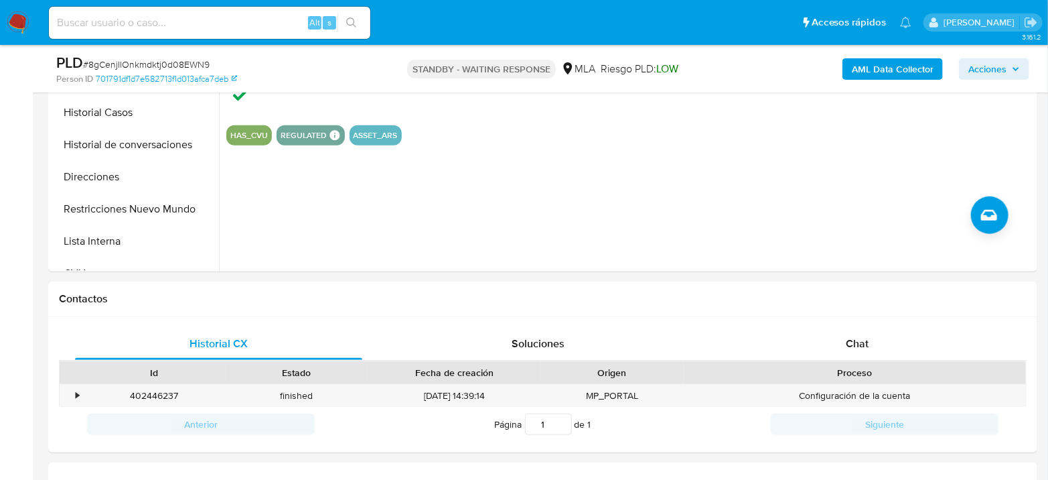
click at [214, 21] on div "Alt s" at bounding box center [209, 23] width 321 height 32
click at [236, 29] on input at bounding box center [209, 22] width 321 height 17
paste input "xJ7rNvnBatdk36W3ptgf1tsm"
type input "xJ7rNvnBatdk36W3ptgf1tsm"
click at [344, 17] on button "search-icon" at bounding box center [351, 22] width 27 height 19
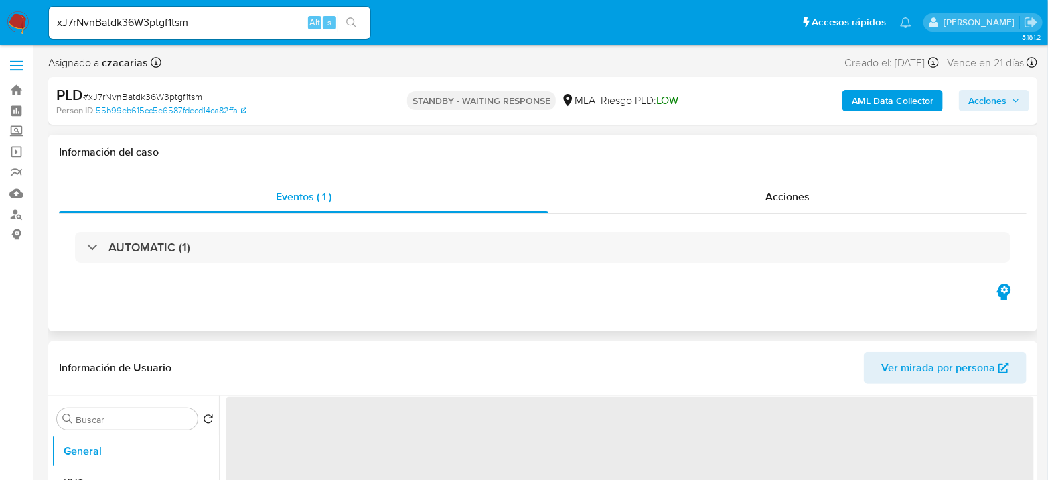
select select "10"
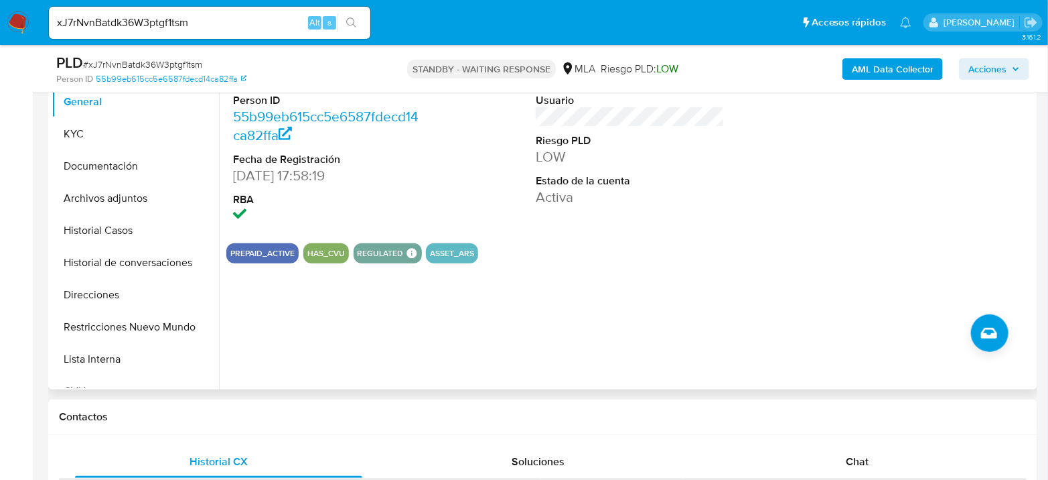
scroll to position [372, 0]
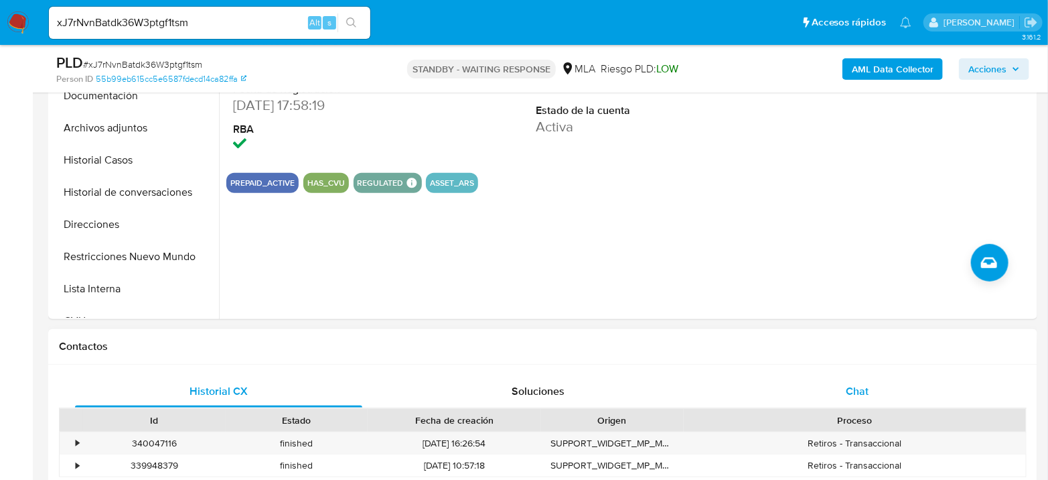
click at [849, 390] on span "Chat" at bounding box center [857, 390] width 23 height 15
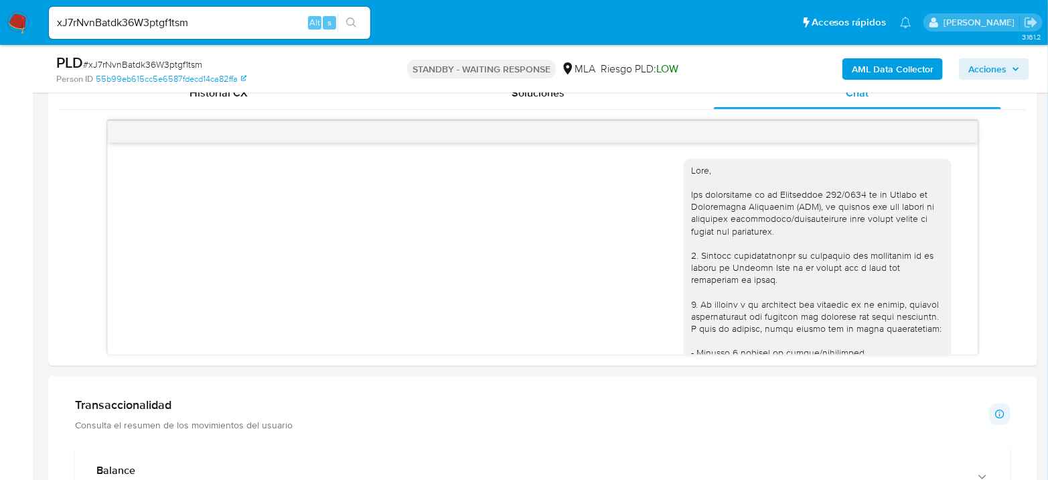
scroll to position [1168, 0]
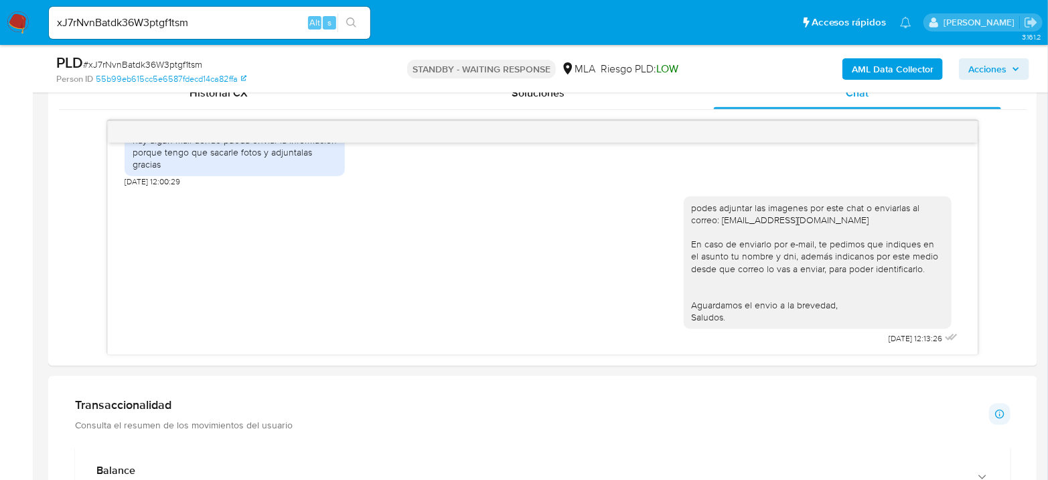
click at [146, 9] on div "xJ7rNvnBatdk36W3ptgf1tsm Alt s" at bounding box center [209, 23] width 321 height 32
click at [147, 20] on input "xJ7rNvnBatdk36W3ptgf1tsm" at bounding box center [209, 22] width 321 height 17
paste input "QxGLsMoRRdmwevXewZE0cbYa"
type input "QxGLsMoRRdmwevXewZE0cbYa"
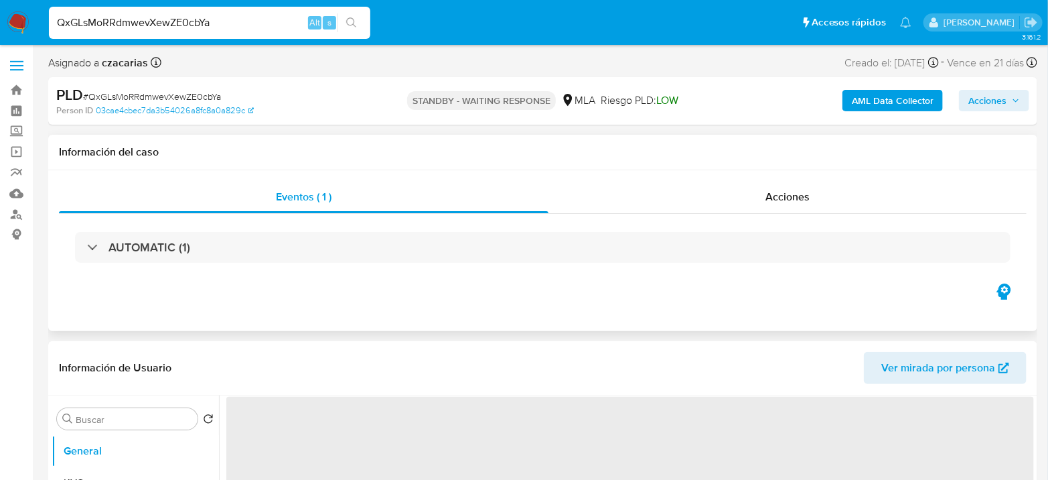
select select "10"
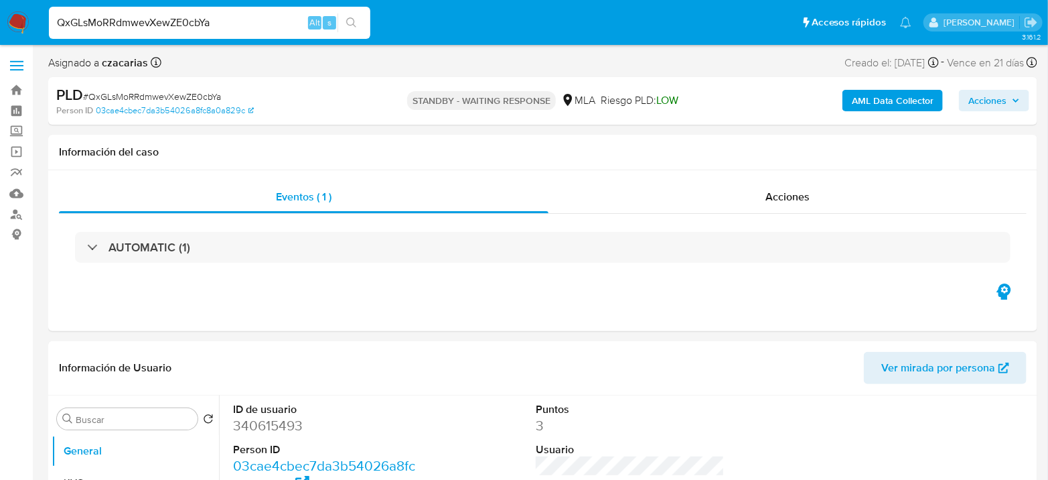
drag, startPoint x: 243, startPoint y: 34, endPoint x: 228, endPoint y: 21, distance: 20.4
click at [242, 33] on div "QxGLsMoRRdmwevXewZE0cbYa Alt s" at bounding box center [209, 23] width 321 height 32
click at [228, 20] on input "QxGLsMoRRdmwevXewZE0cbYa" at bounding box center [209, 22] width 321 height 17
paste input "fBzdKu1XdBAjLBNGBtY6CSls"
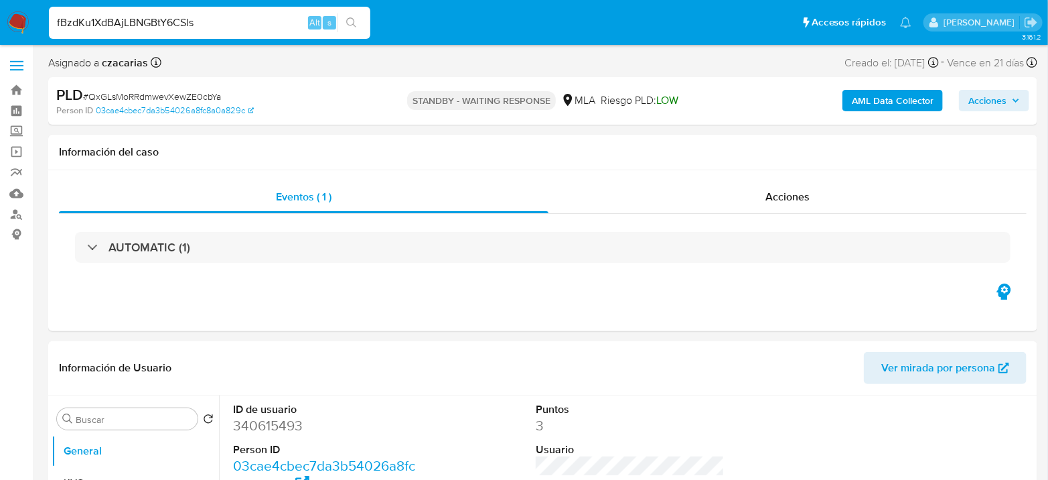
click at [366, 23] on input "fBzdKu1XdBAjLBNGBtY6CSls" at bounding box center [209, 22] width 321 height 17
type input "fBzdKu1XdBAjLBNGBtY6CSls"
click at [358, 27] on button "search-icon" at bounding box center [351, 22] width 27 height 19
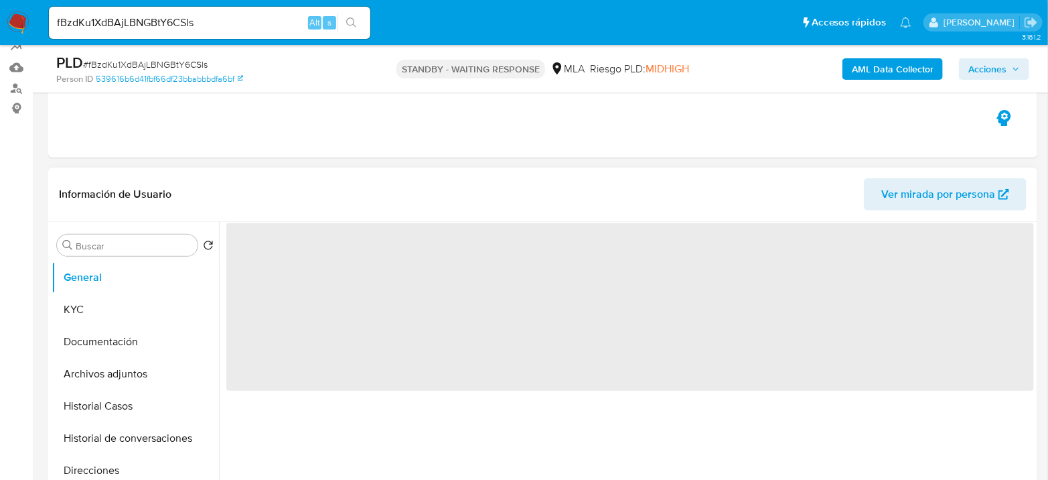
scroll to position [149, 0]
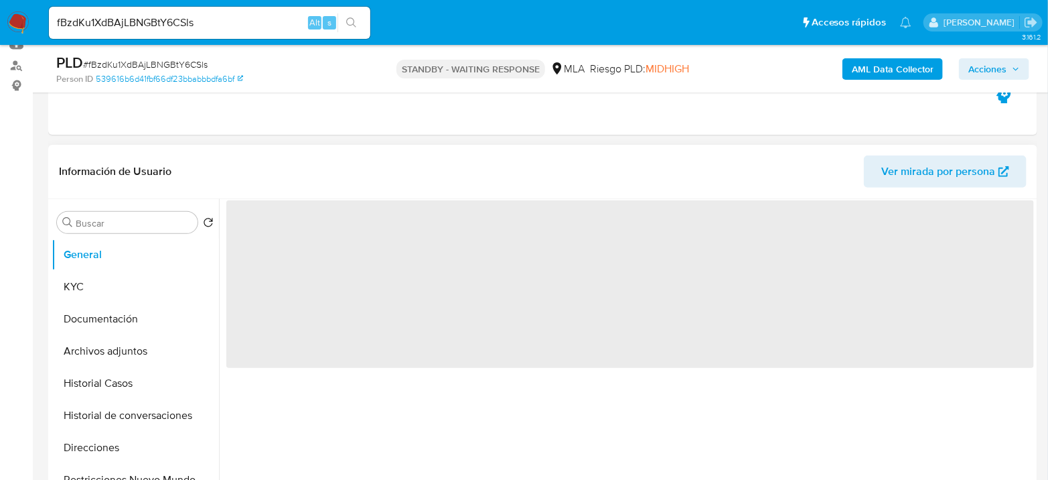
select select "10"
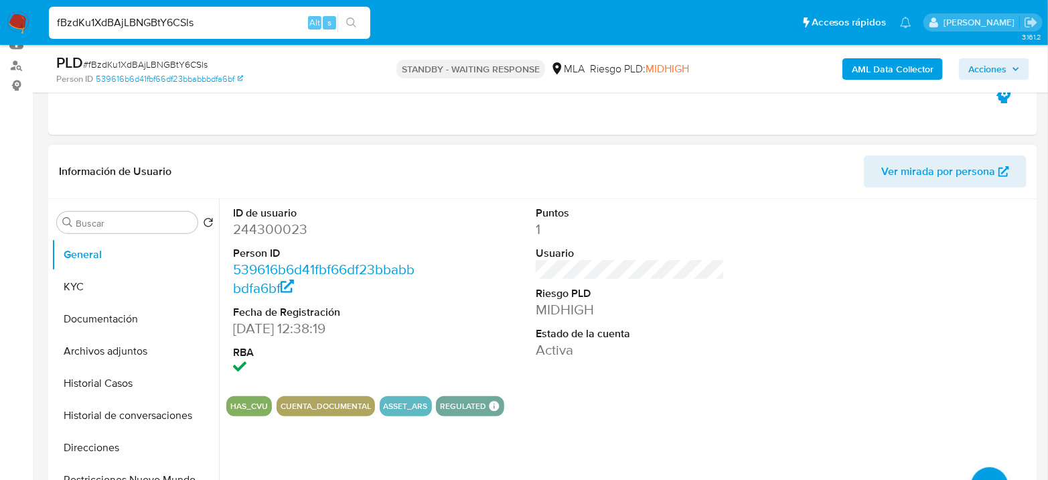
click at [153, 21] on input "fBzdKu1XdBAjLBNGBtY6CSls" at bounding box center [209, 22] width 321 height 17
paste input "ETiwNzNasBLPr7SivhIUHzMQ"
type input "ETiwNzNasBLPr7SivhIUHzMQ"
click at [353, 19] on icon "search-icon" at bounding box center [351, 22] width 10 height 10
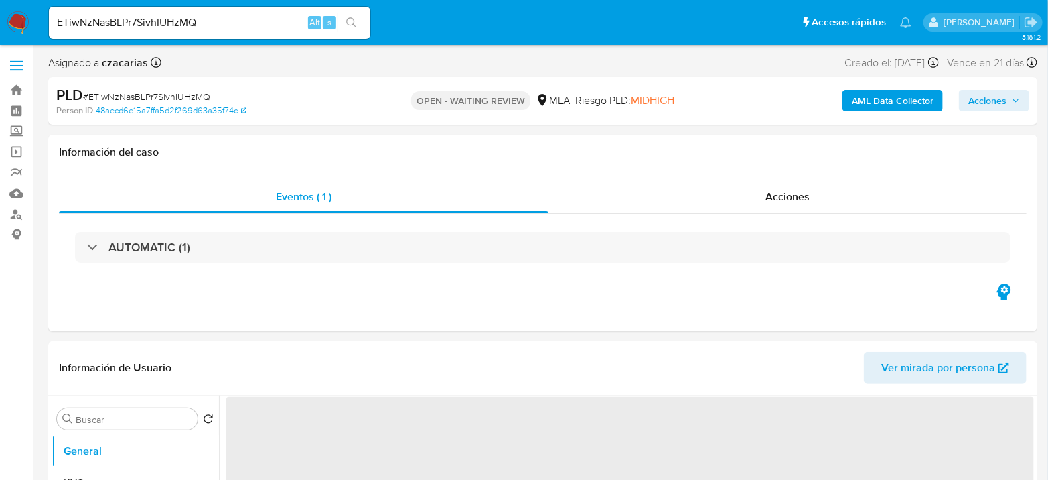
select select "10"
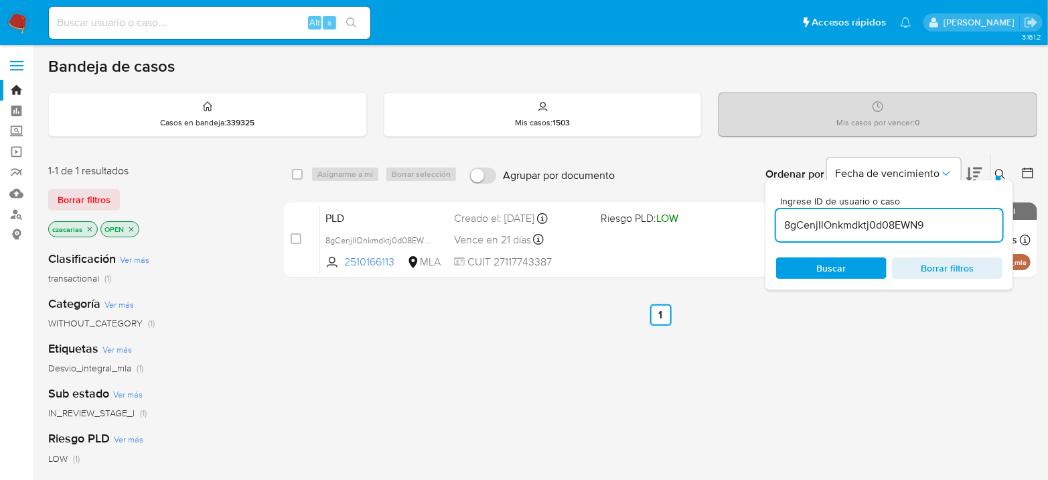
click at [837, 229] on input "8gCenjIlOnkmdktj0d08EWN9" at bounding box center [889, 224] width 226 height 17
paste input "ETiwNzNasBLPr7SivhIUHzMQ"
type input "ETiwNzNasBLPr7SivhIUHzMQ"
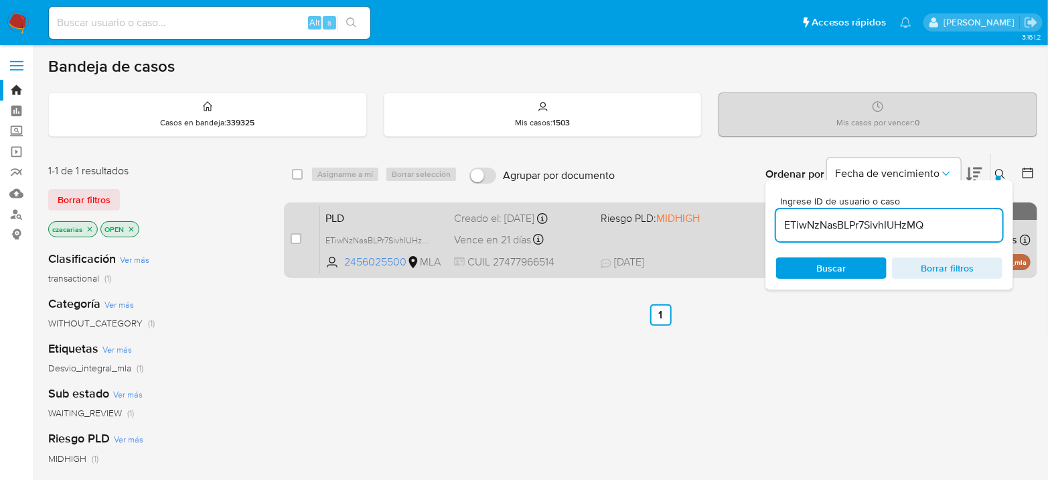
click at [296, 245] on div "case-item-checkbox No es posible asignar el caso" at bounding box center [305, 240] width 29 height 68
click at [297, 240] on input "checkbox" at bounding box center [296, 238] width 11 height 11
checkbox input "true"
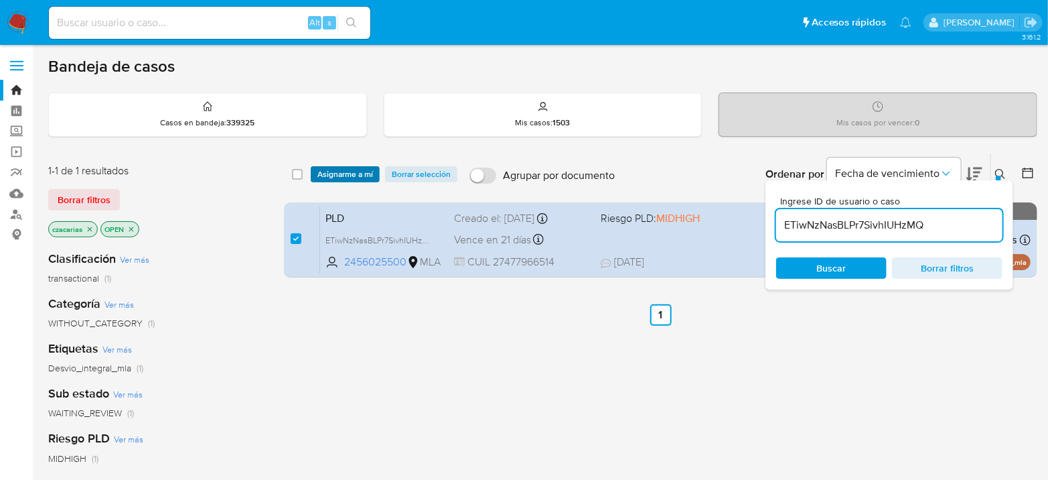
click at [351, 173] on span "Asignarme a mí" at bounding box center [345, 173] width 56 height 13
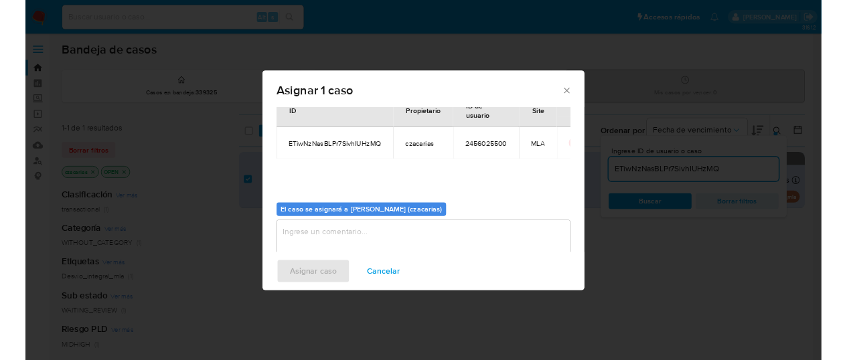
scroll to position [68, 0]
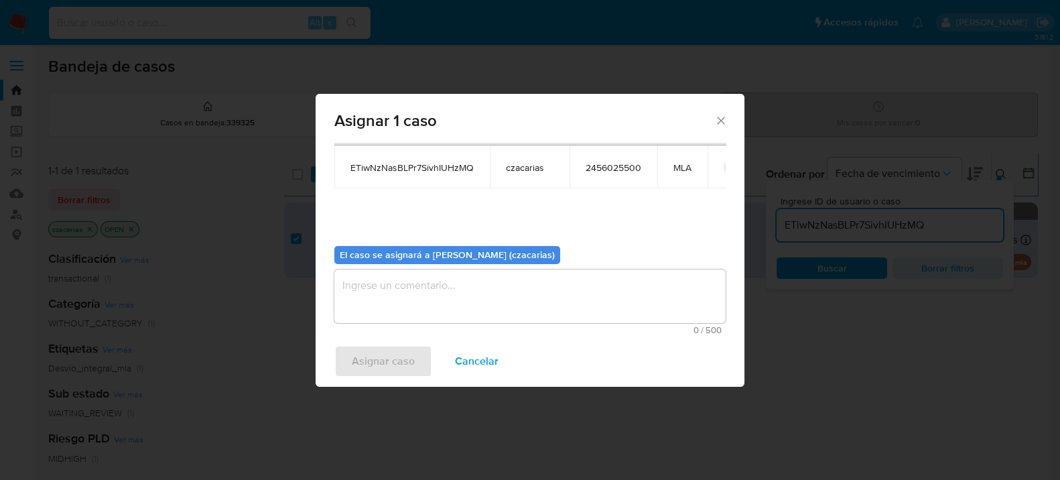
click at [464, 279] on textarea "assign-modal" at bounding box center [529, 296] width 391 height 54
click at [380, 346] on span "Asignar caso" at bounding box center [383, 360] width 63 height 29
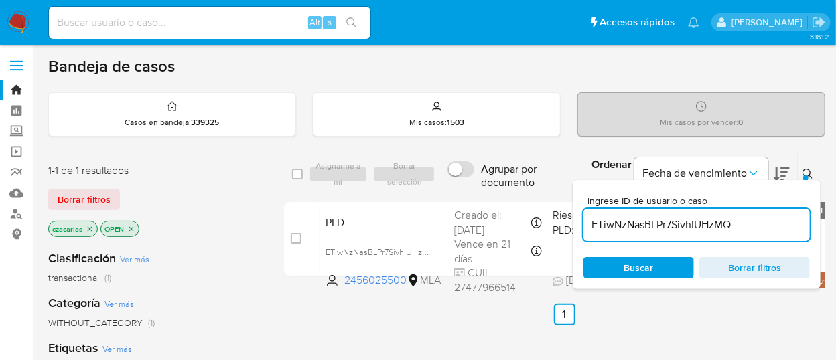
click at [631, 220] on input "ETiwNzNasBLPr7SivhIUHzMQ" at bounding box center [696, 224] width 226 height 17
paste input "4jf8TKLKARYXNQVTMGptnU9L"
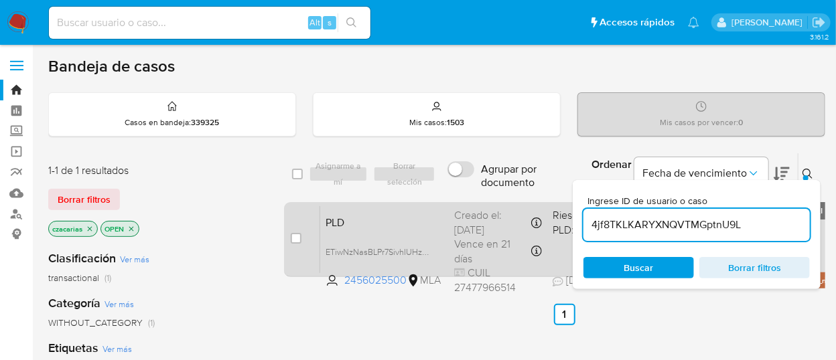
type input "4jf8TKLKARYXNQVTMGptnU9L"
click at [299, 234] on input "checkbox" at bounding box center [296, 238] width 11 height 11
checkbox input "true"
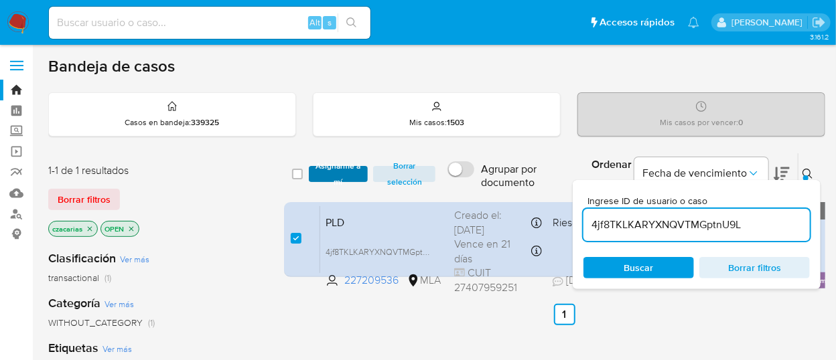
click at [333, 167] on span "Asignarme a mí" at bounding box center [338, 173] width 46 height 13
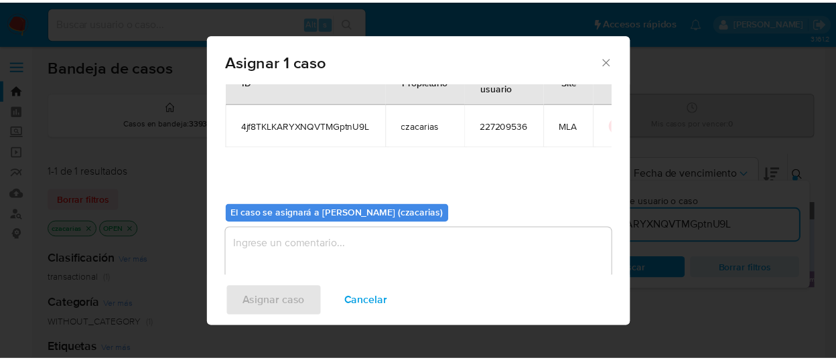
scroll to position [68, 0]
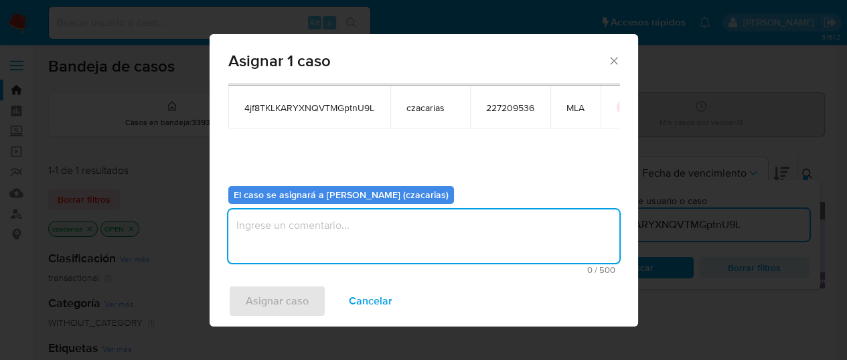
click at [387, 255] on textarea "assign-modal" at bounding box center [423, 237] width 391 height 54
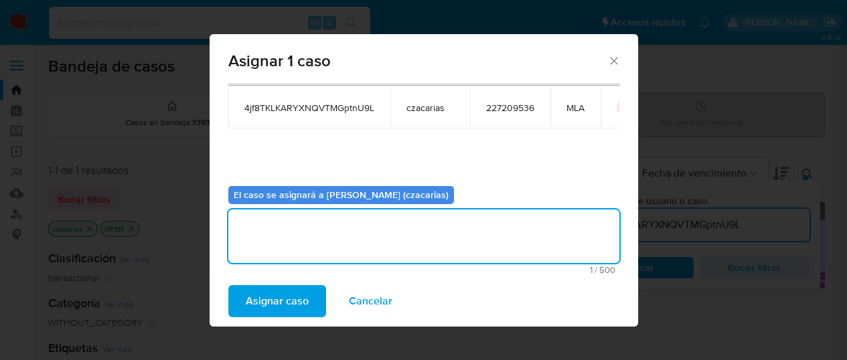
click at [281, 313] on span "Asignar caso" at bounding box center [277, 301] width 63 height 29
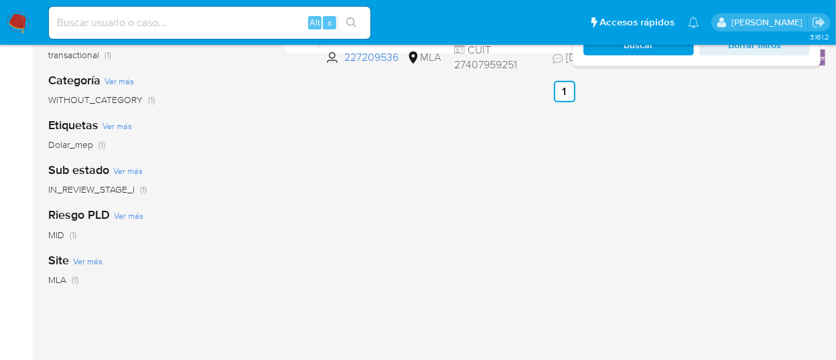
scroll to position [0, 0]
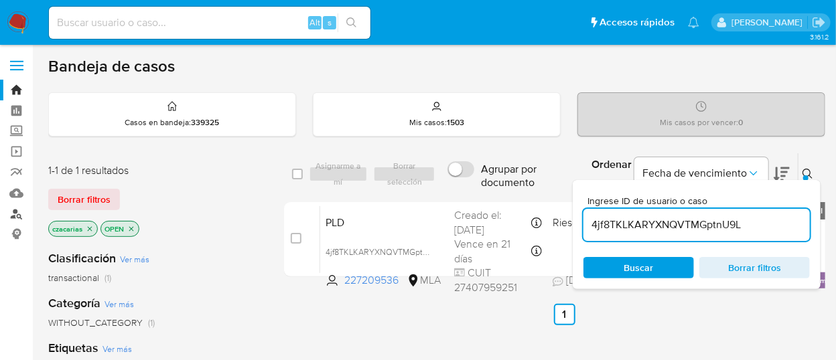
click at [21, 218] on link "Buscador de personas" at bounding box center [79, 214] width 159 height 21
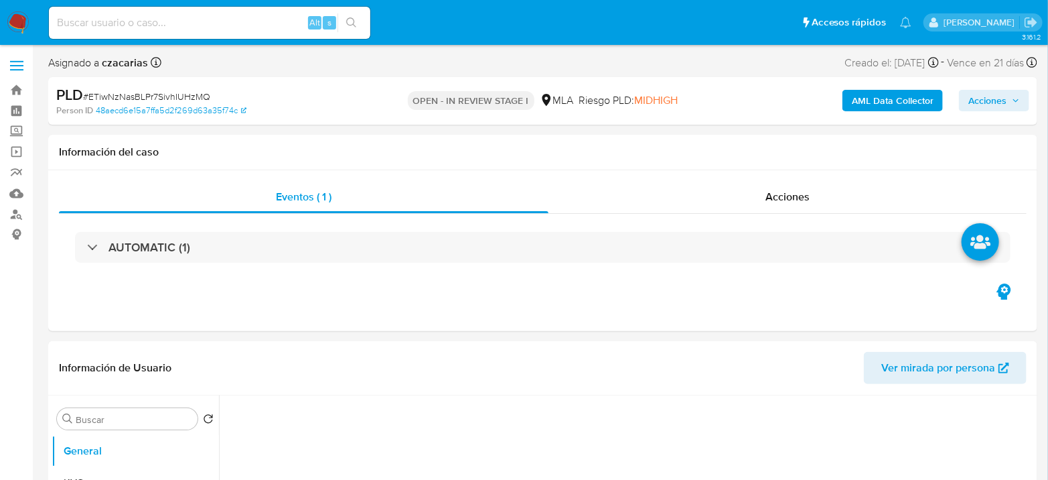
select select "10"
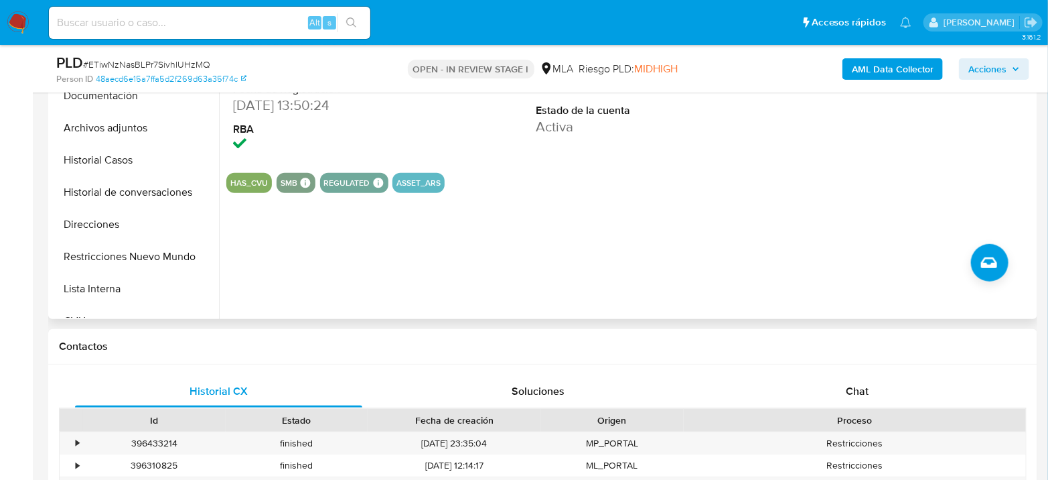
scroll to position [595, 0]
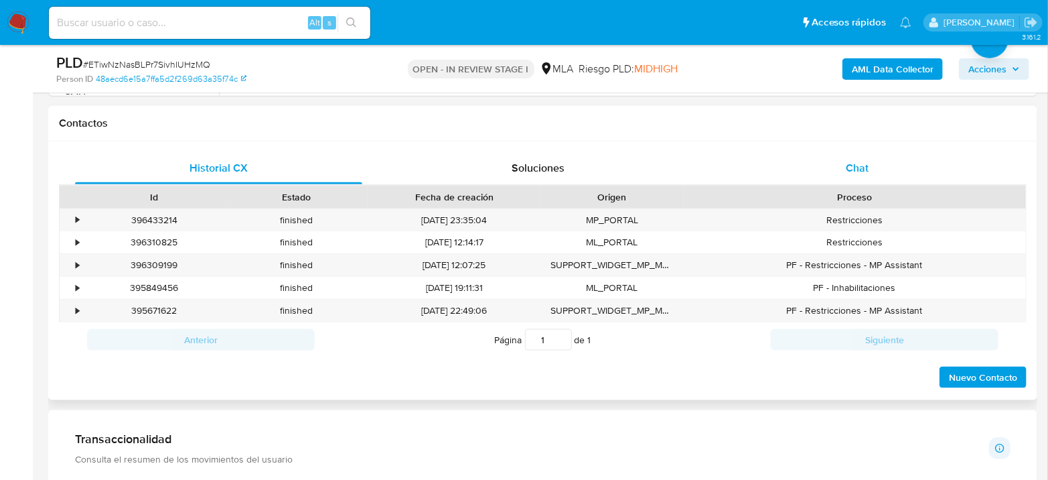
click at [838, 155] on div "Chat" at bounding box center [857, 168] width 287 height 32
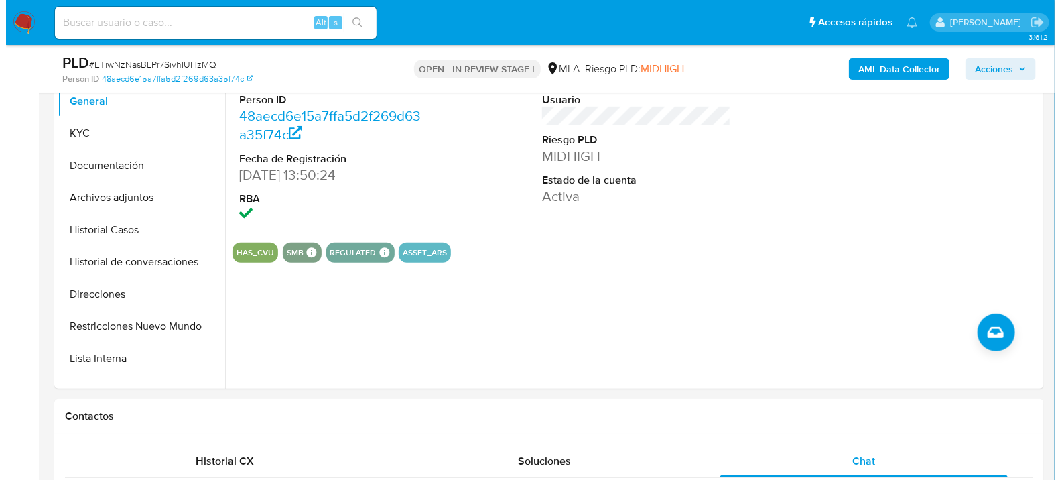
scroll to position [223, 0]
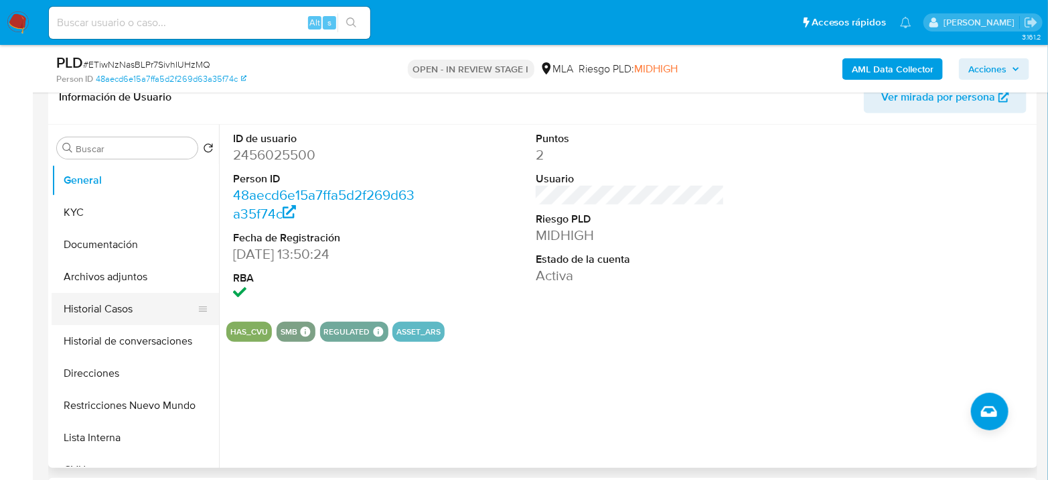
click at [114, 293] on button "Historial Casos" at bounding box center [130, 309] width 157 height 32
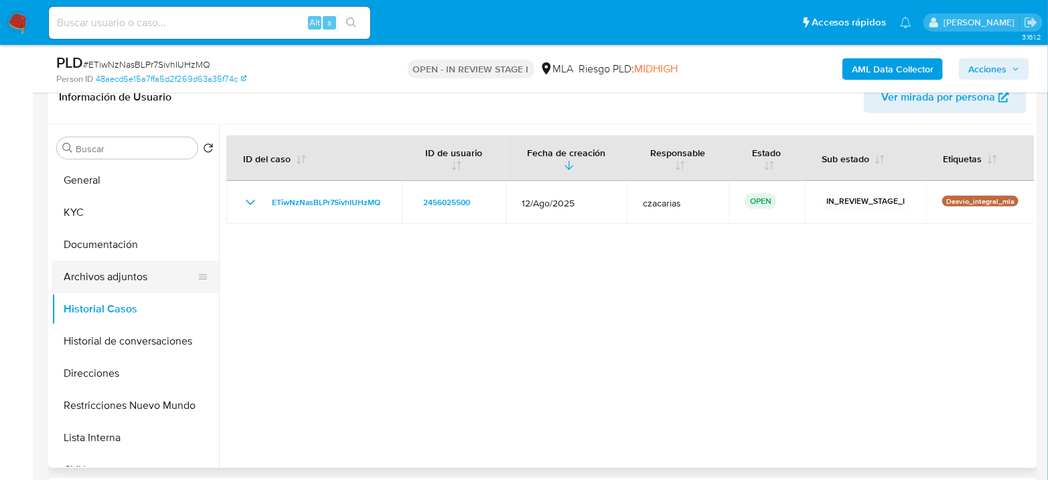
click at [87, 273] on button "Archivos adjuntos" at bounding box center [130, 277] width 157 height 32
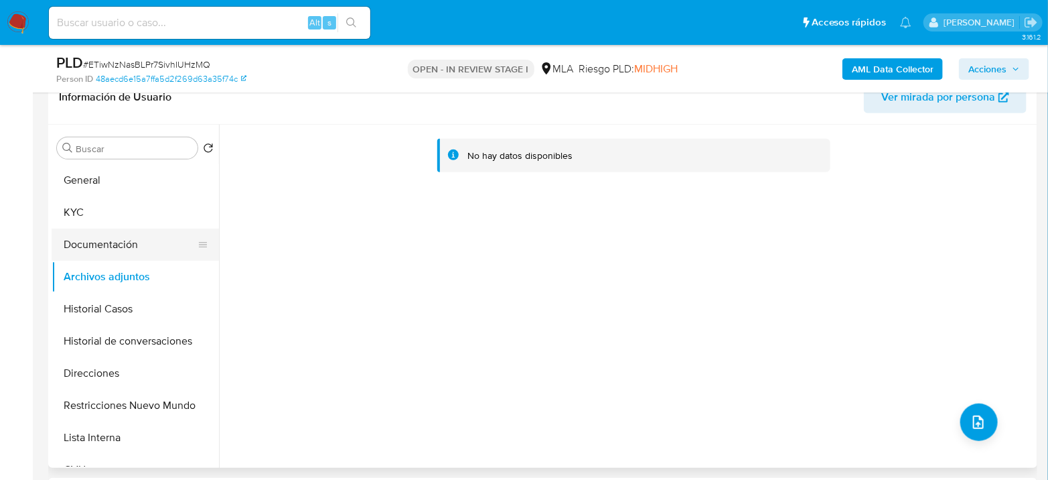
click at [123, 248] on button "Documentación" at bounding box center [130, 244] width 157 height 32
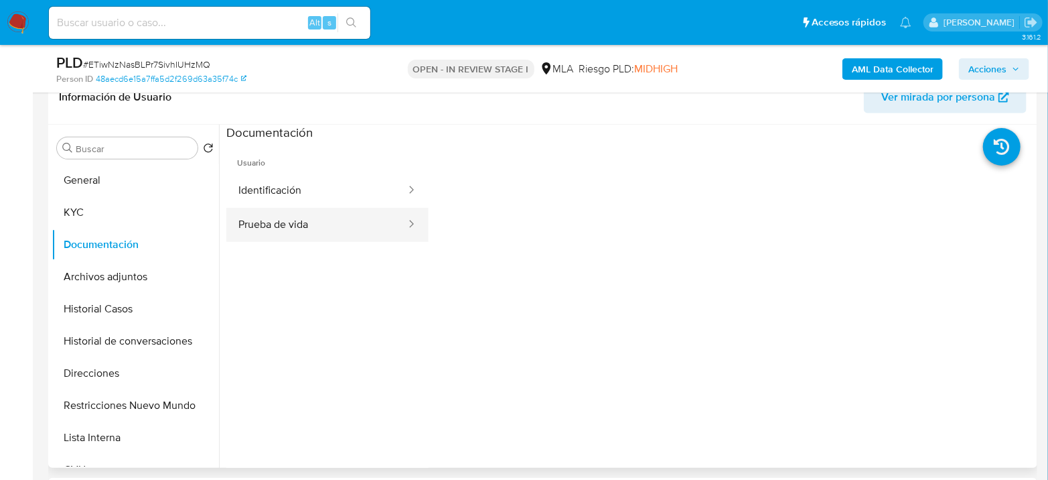
click at [287, 227] on button "Prueba de vida" at bounding box center [316, 225] width 181 height 34
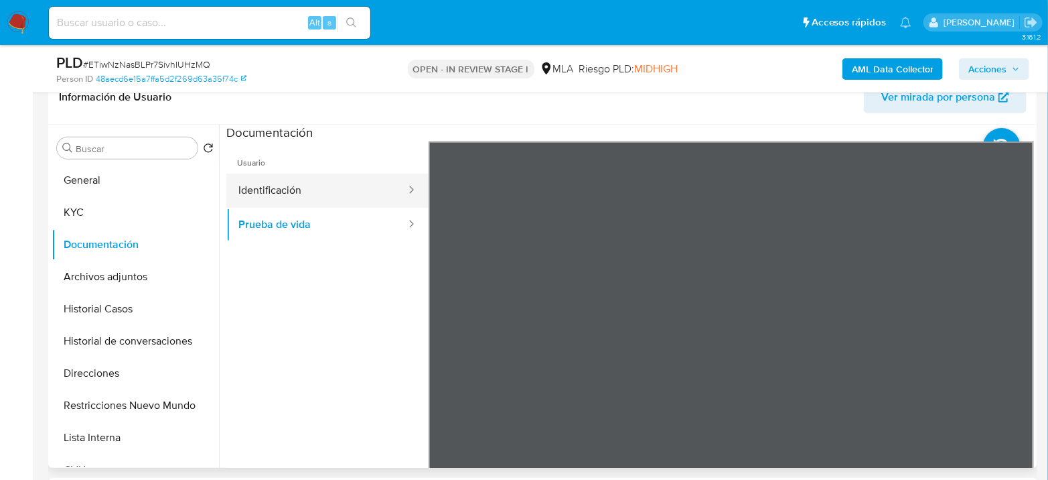
click at [308, 198] on button "Identificación" at bounding box center [316, 190] width 181 height 34
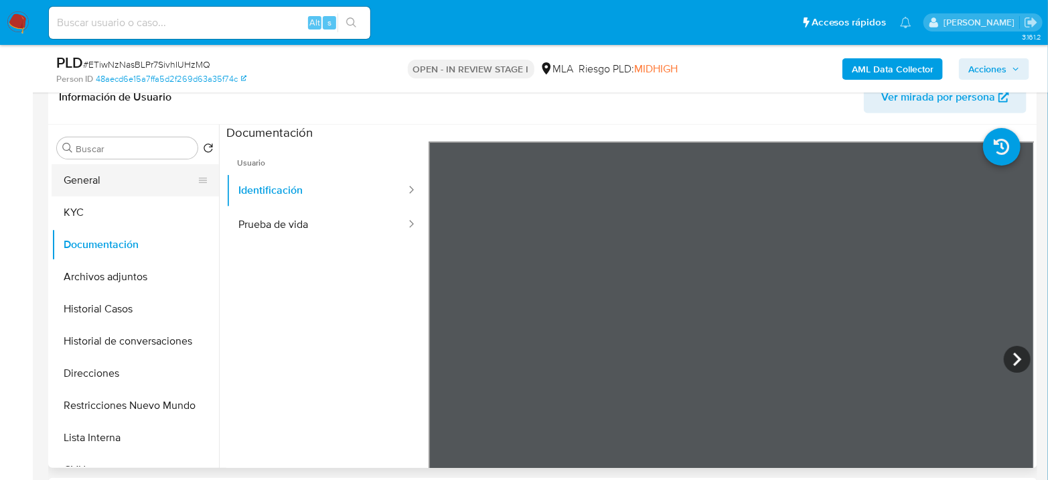
click at [146, 170] on button "General" at bounding box center [130, 180] width 157 height 32
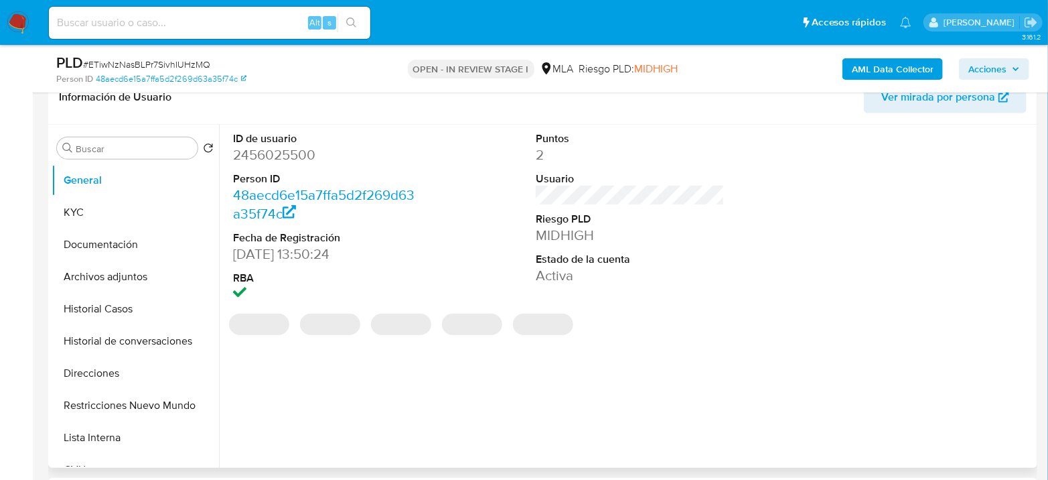
click at [307, 157] on dd "2456025500" at bounding box center [327, 154] width 189 height 19
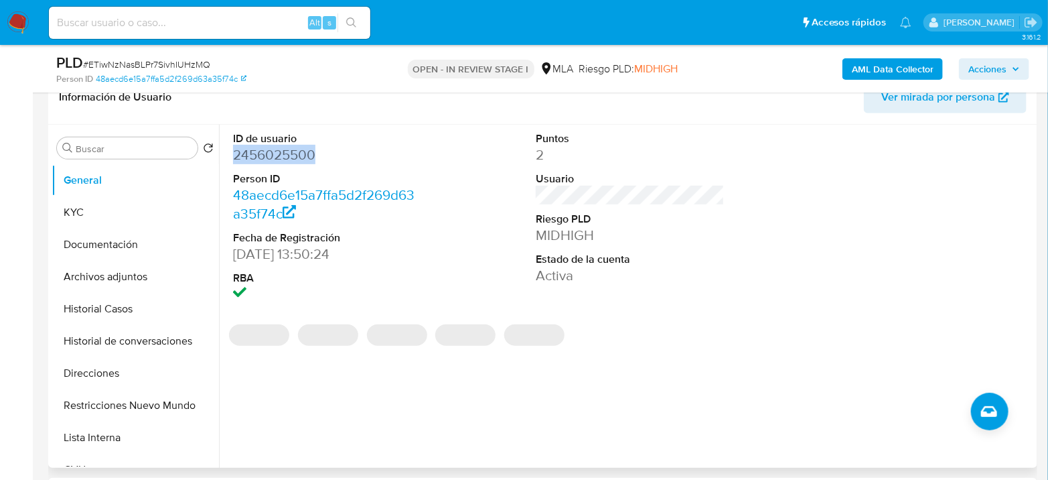
copy dd "2456025500"
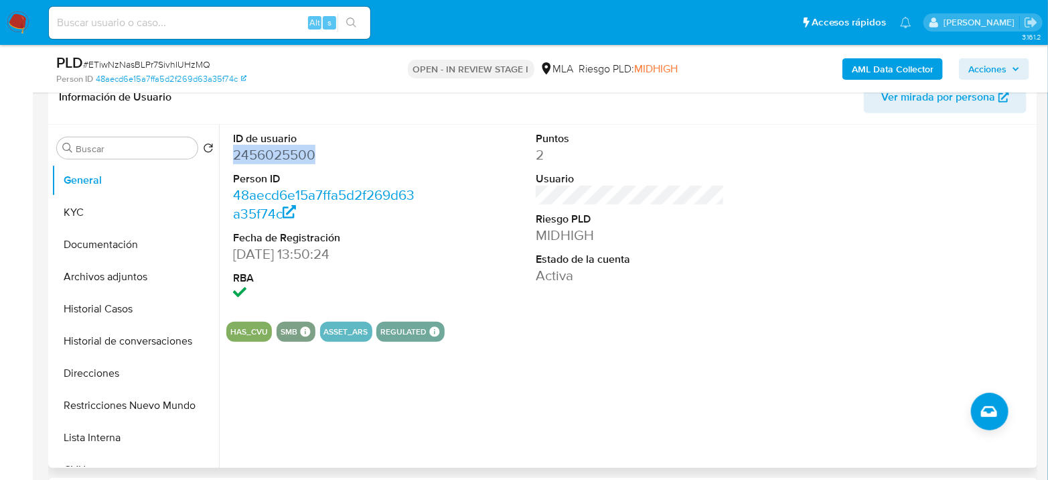
click at [265, 154] on dd "2456025500" at bounding box center [327, 154] width 189 height 19
click at [925, 72] on b "AML Data Collector" at bounding box center [893, 68] width 82 height 21
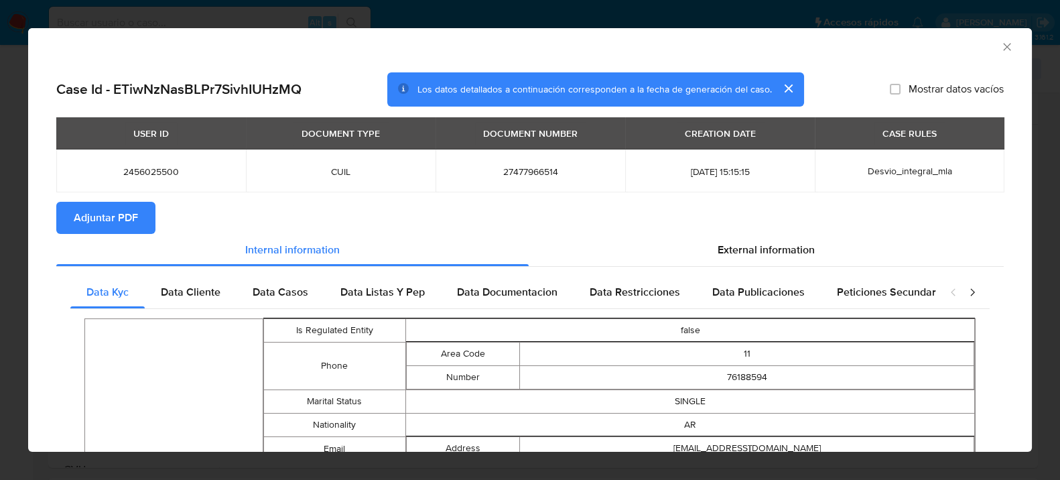
click at [733, 226] on section "Adjuntar PDF" at bounding box center [529, 218] width 947 height 32
click at [749, 251] on span "External information" at bounding box center [765, 249] width 97 height 15
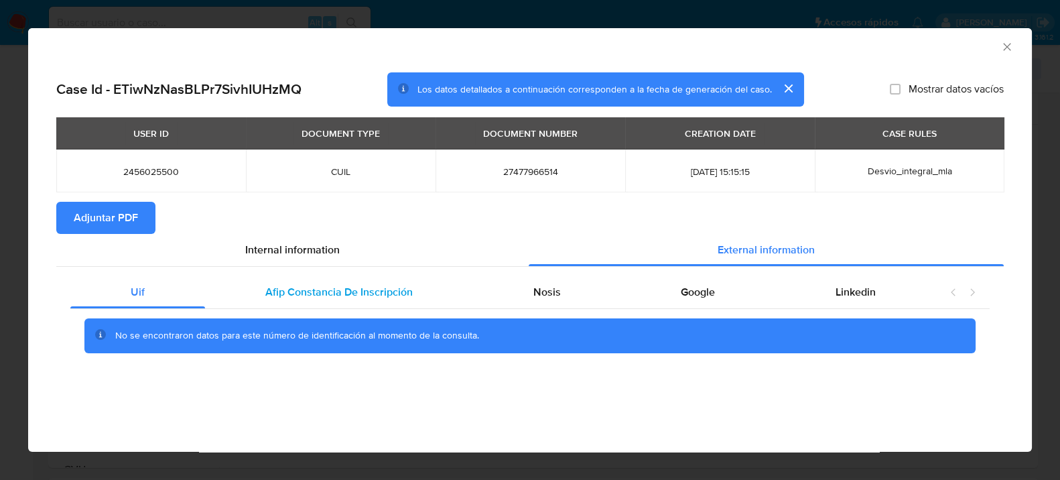
click at [318, 287] on span "Afip Constancia De Inscripción" at bounding box center [338, 291] width 147 height 15
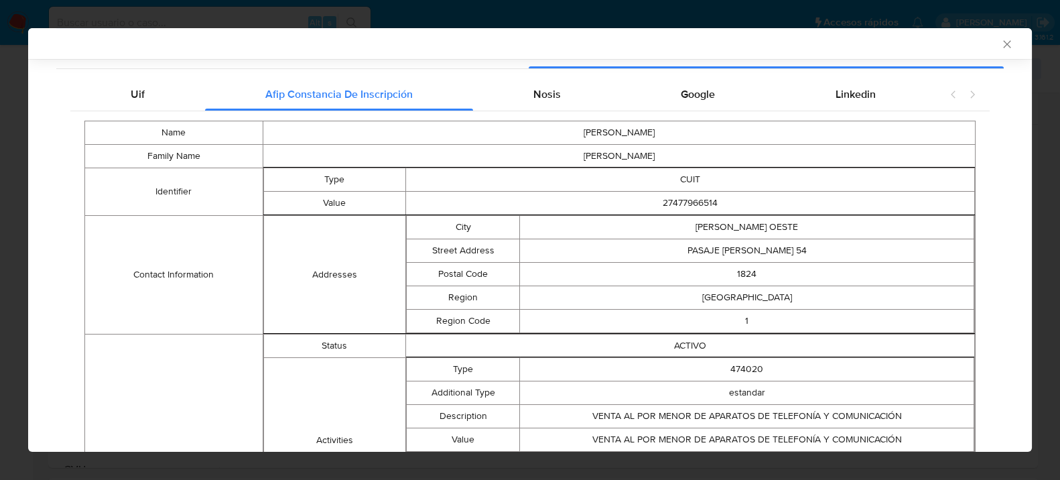
scroll to position [149, 0]
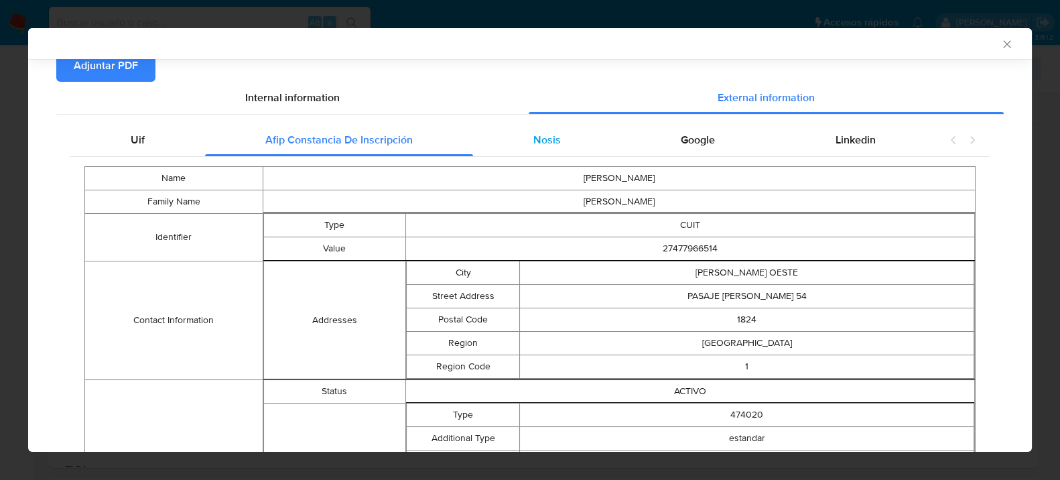
click at [548, 155] on div "Nosis" at bounding box center [547, 140] width 148 height 32
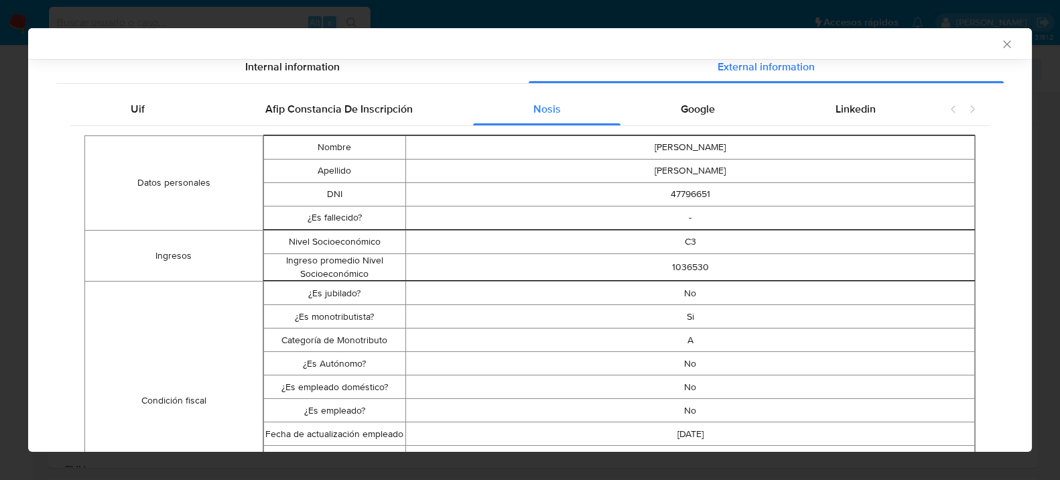
scroll to position [1, 0]
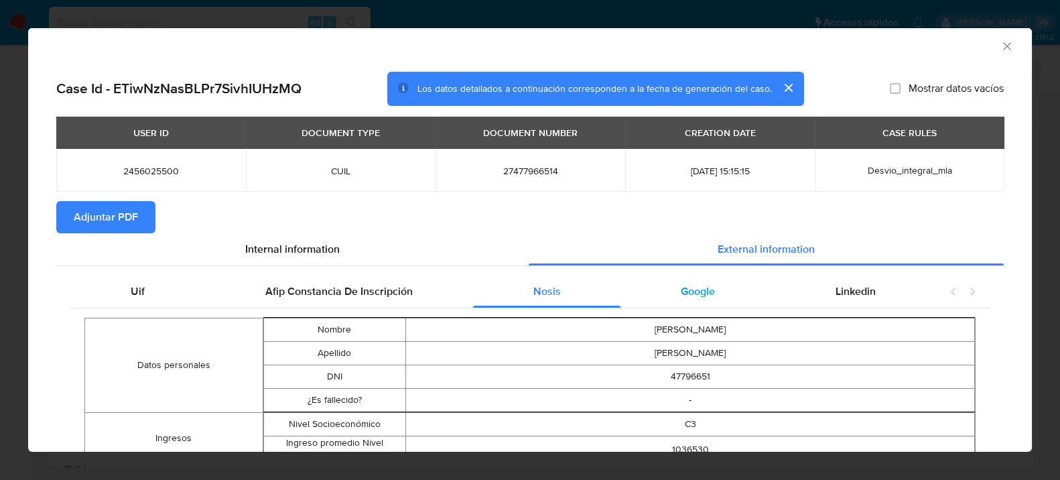
click at [713, 297] on div "Google" at bounding box center [697, 291] width 155 height 32
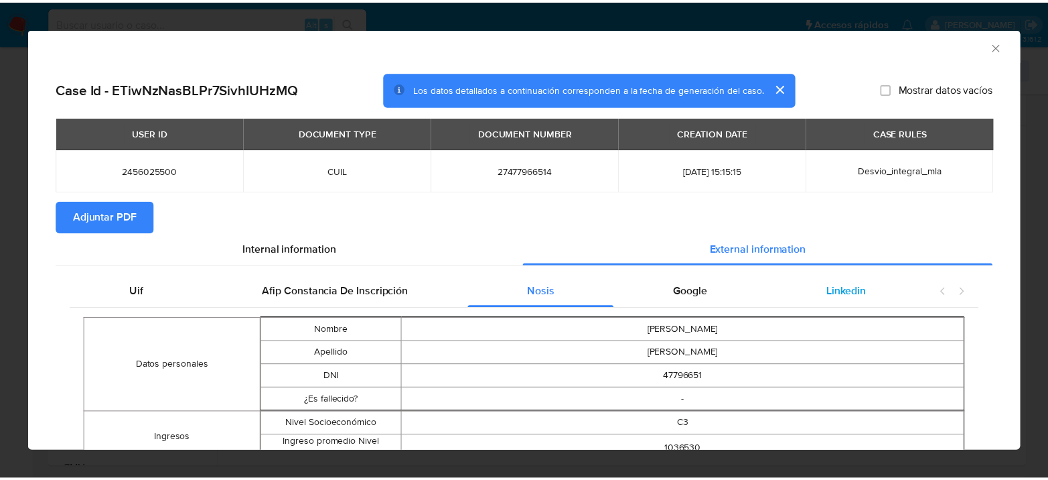
scroll to position [0, 0]
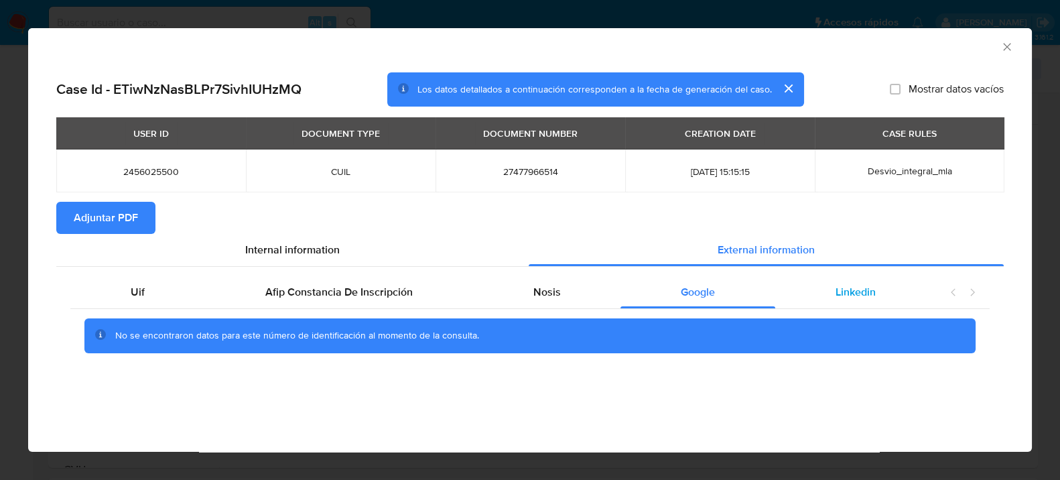
click at [877, 290] on div "Linkedin" at bounding box center [855, 292] width 161 height 32
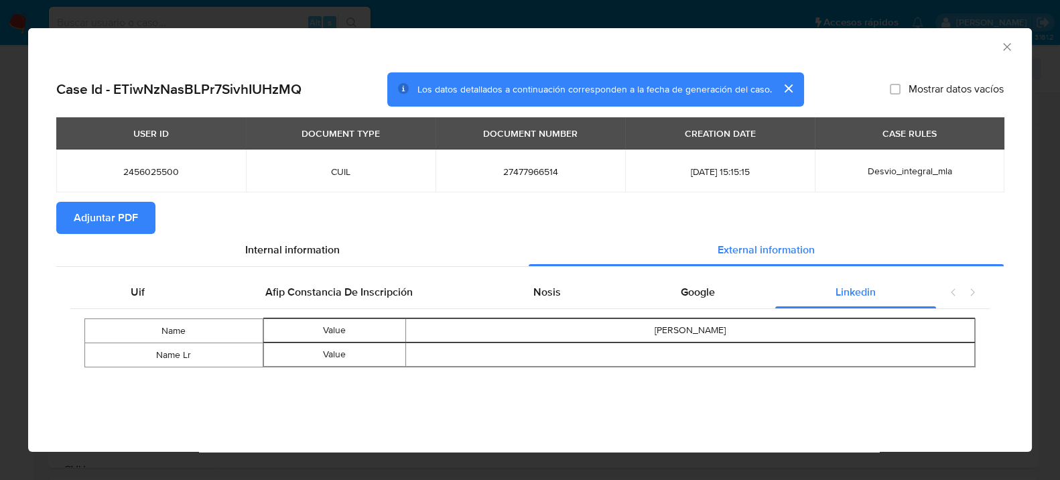
click at [141, 218] on button "Adjuntar PDF" at bounding box center [105, 218] width 99 height 32
click at [1005, 48] on icon "Cerrar ventana" at bounding box center [1006, 46] width 13 height 13
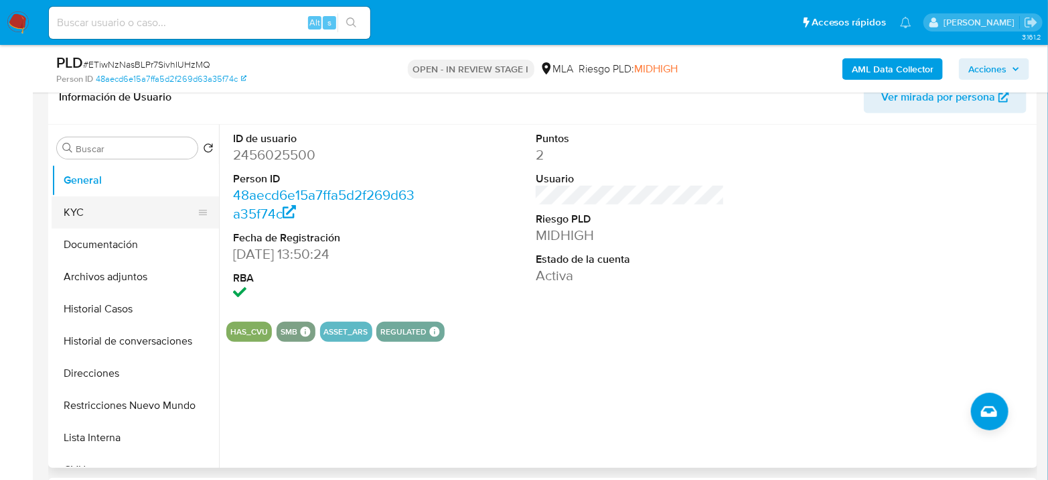
click at [105, 201] on button "KYC" at bounding box center [130, 212] width 157 height 32
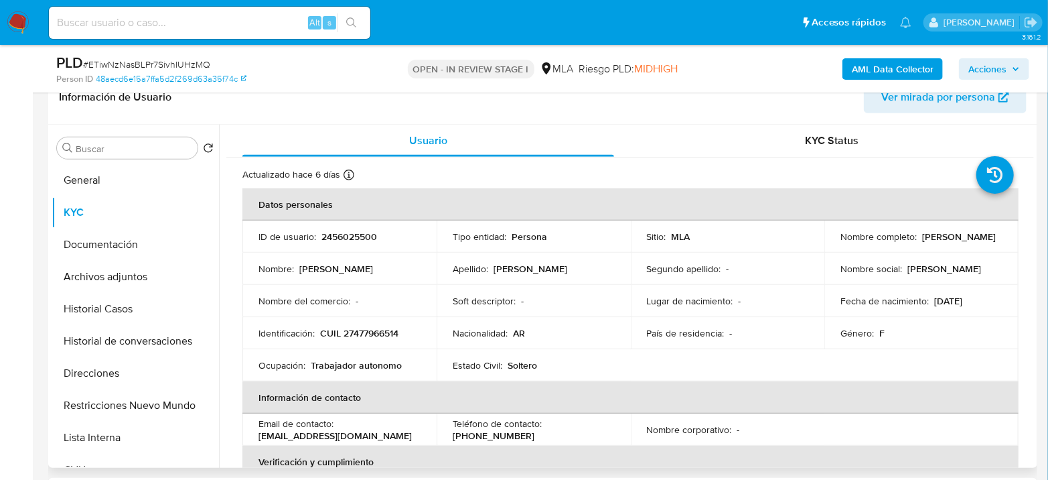
click at [378, 338] on p "CUIL 27477966514" at bounding box center [359, 333] width 78 height 12
copy p "27477966514"
click at [378, 332] on p "CUIL 27477966514" at bounding box center [359, 333] width 78 height 12
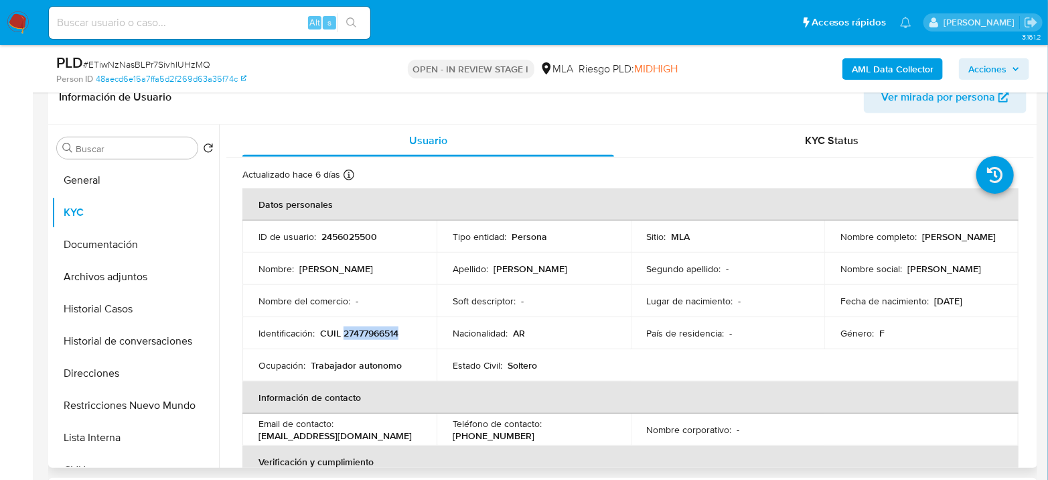
copy p "27477966514"
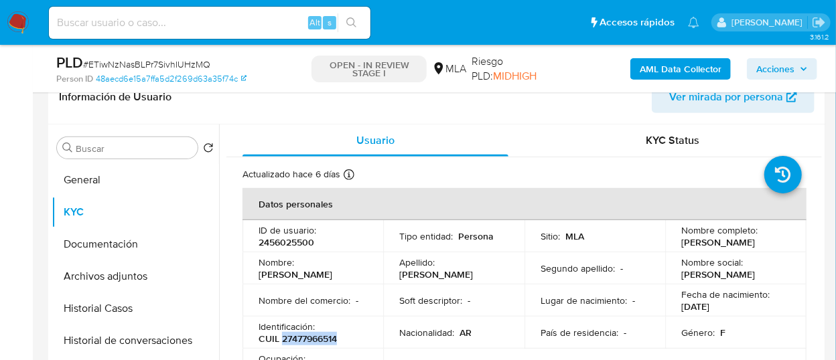
scroll to position [636, 0]
click at [443, 196] on th "Datos personales" at bounding box center [524, 204] width 564 height 32
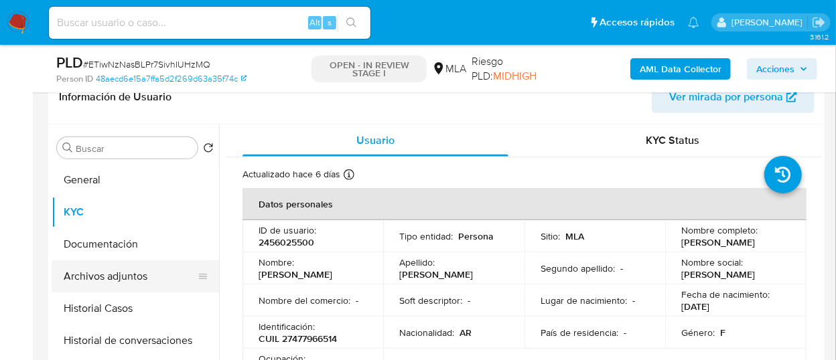
click at [152, 289] on button "Archivos adjuntos" at bounding box center [130, 277] width 157 height 32
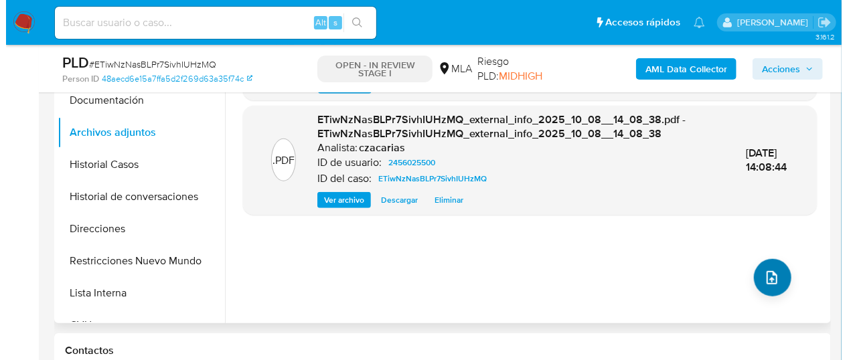
scroll to position [372, 0]
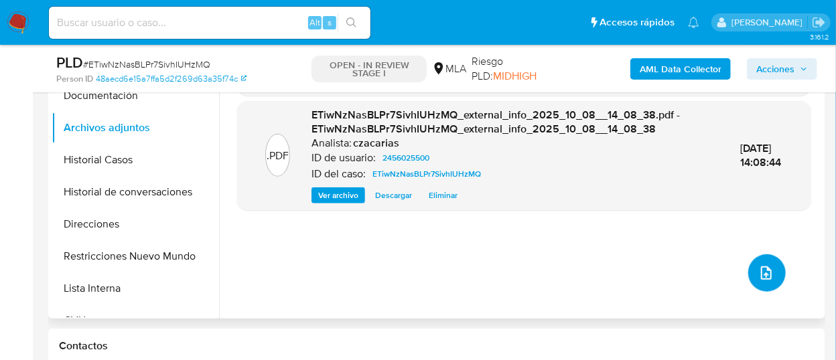
click at [748, 273] on button "upload-file" at bounding box center [767, 273] width 38 height 38
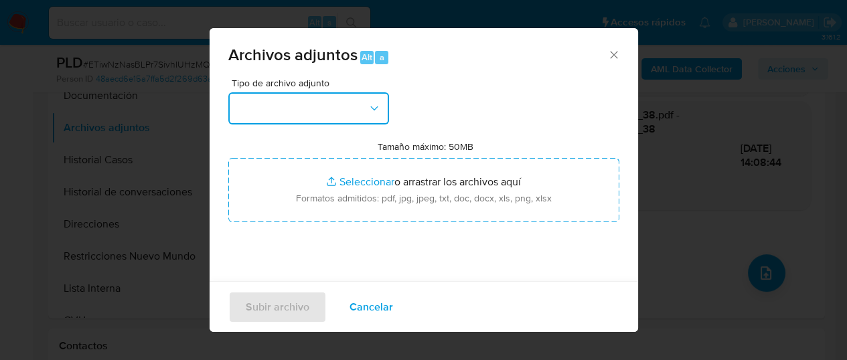
click at [345, 106] on button "button" at bounding box center [308, 108] width 161 height 32
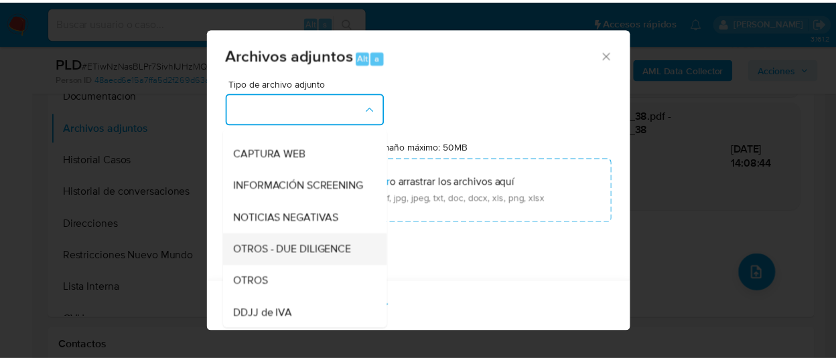
scroll to position [149, 0]
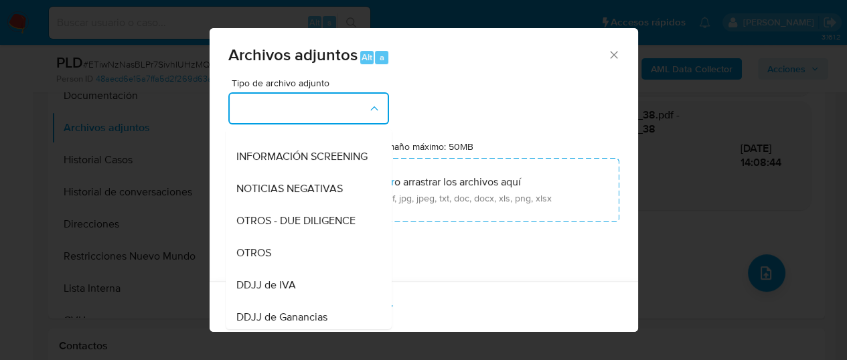
drag, startPoint x: 279, startPoint y: 265, endPoint x: 310, endPoint y: 302, distance: 48.0
click at [277, 267] on div "OTROS" at bounding box center [304, 253] width 137 height 32
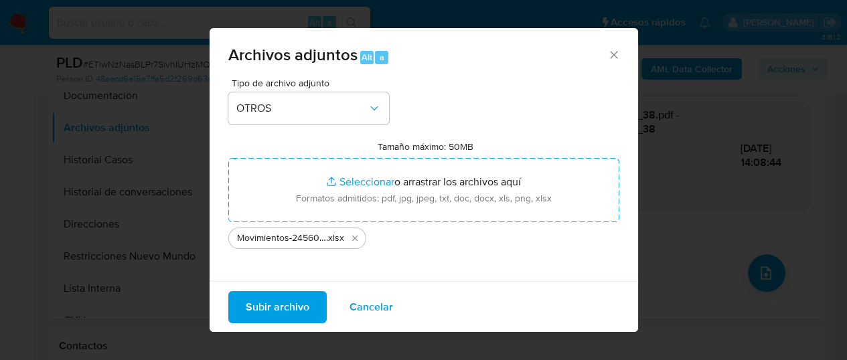
click at [267, 295] on span "Subir archivo" at bounding box center [278, 306] width 64 height 29
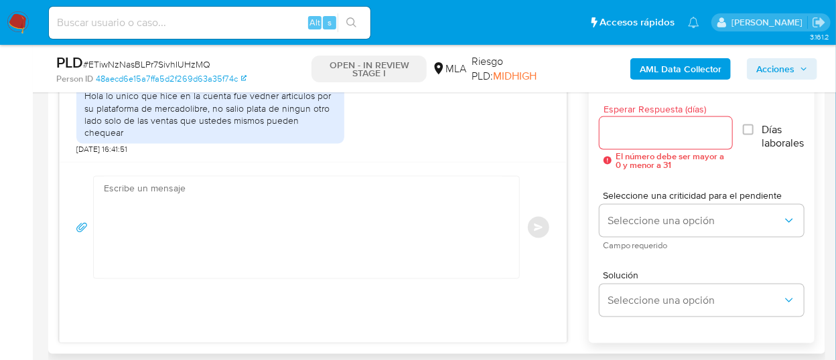
scroll to position [743, 0]
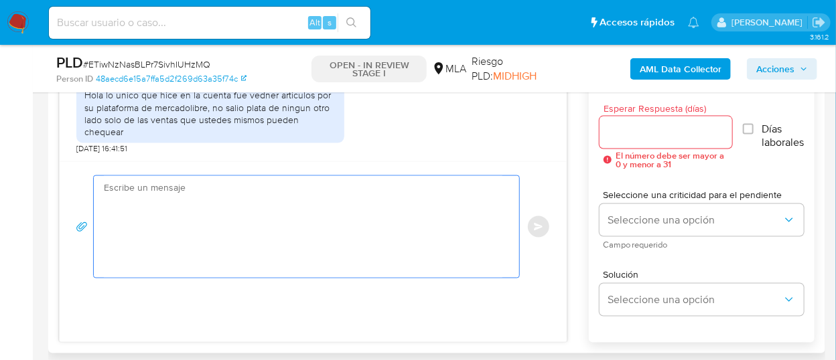
click at [309, 267] on textarea at bounding box center [303, 227] width 398 height 102
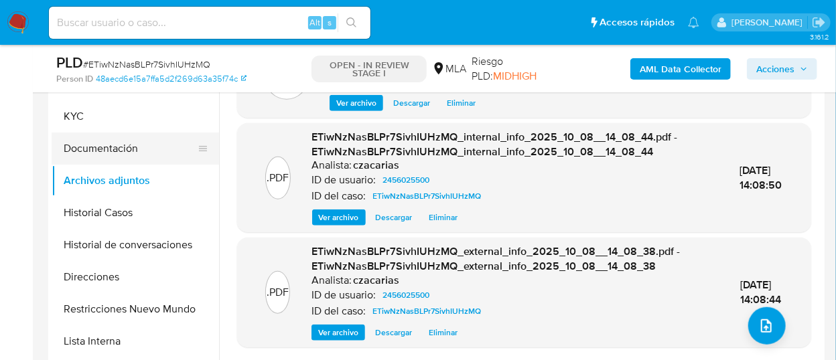
scroll to position [297, 0]
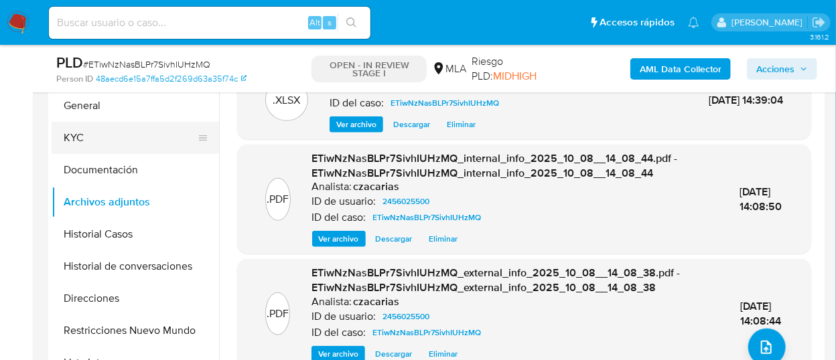
click at [105, 139] on button "KYC" at bounding box center [130, 138] width 157 height 32
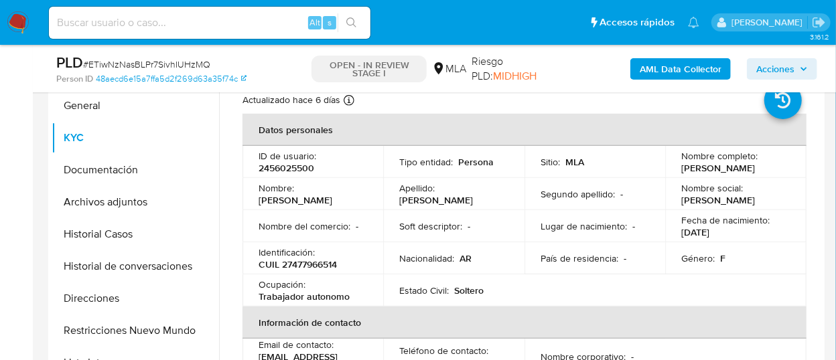
drag, startPoint x: 678, startPoint y: 169, endPoint x: 765, endPoint y: 168, distance: 87.1
click at [765, 168] on div "Nombre completo : Milena Yael Vega" at bounding box center [735, 162] width 108 height 24
copy p "Milena Yael Vega"
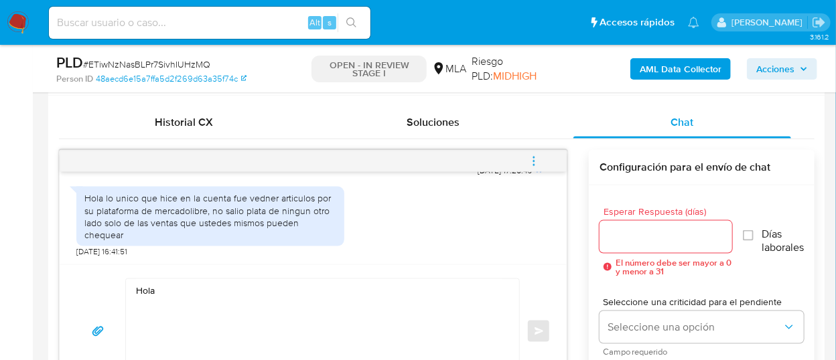
scroll to position [670, 0]
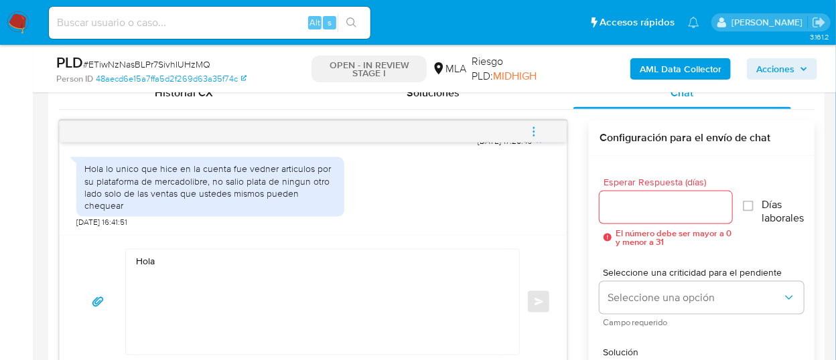
click at [206, 265] on textarea "Hola" at bounding box center [319, 302] width 366 height 105
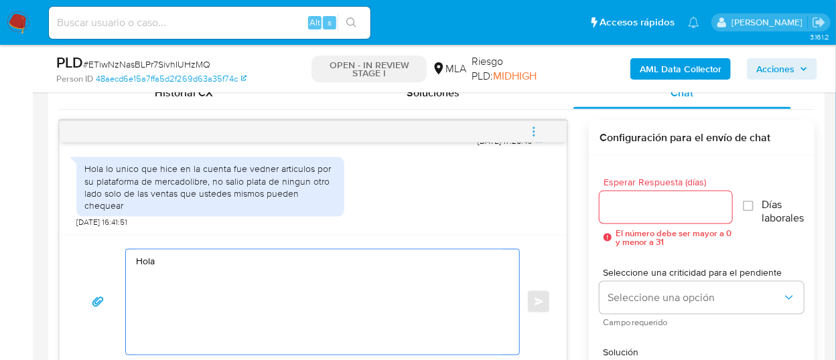
paste textarea "Milena Yael Vega"
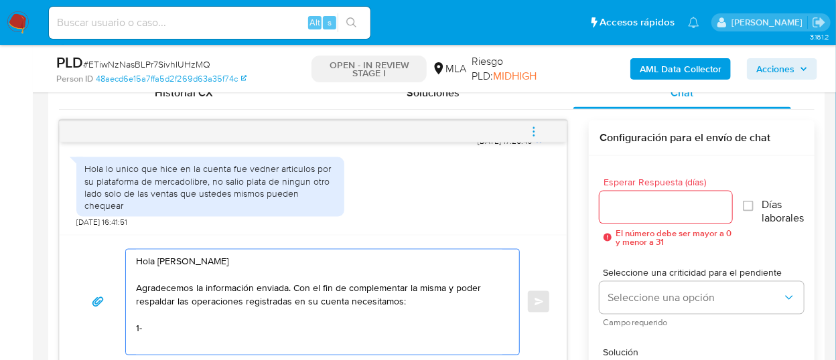
paste textarea "De acuerdo a la actividad que realices en tu cuenta, adjunta la siguiente docum…"
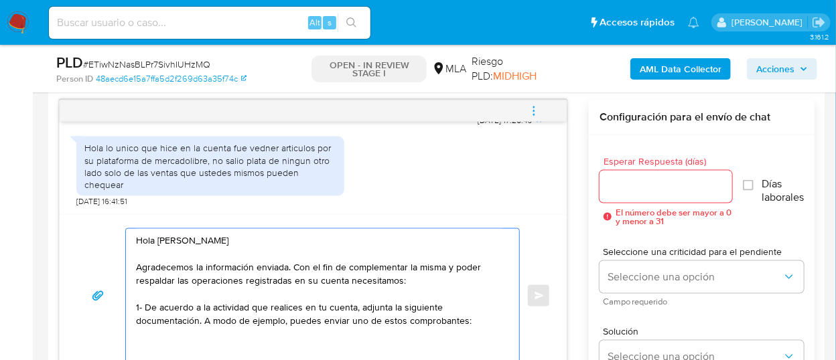
scroll to position [7, 0]
paste textarea "- Últimas 6 Declaraciones Juradas de Ingresos Brutos (donde se visualice la bas…"
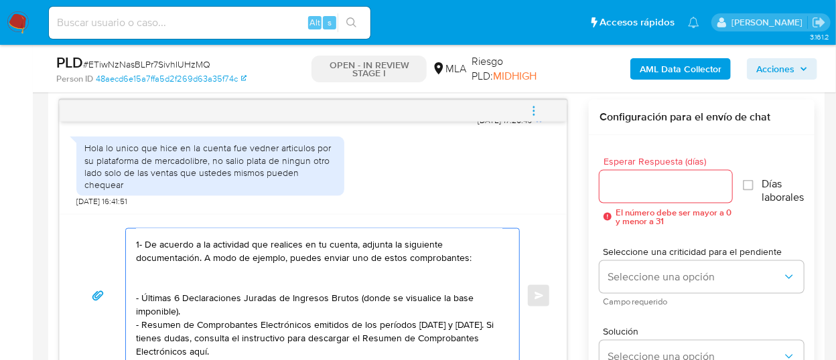
scroll to position [80, 0]
drag, startPoint x: 349, startPoint y: 307, endPoint x: 442, endPoint y: 307, distance: 93.1
click at [442, 307] on textarea "Hola Milena Yael Vega Agradecemos la información enviada. Con el fin de complem…" at bounding box center [319, 296] width 366 height 134
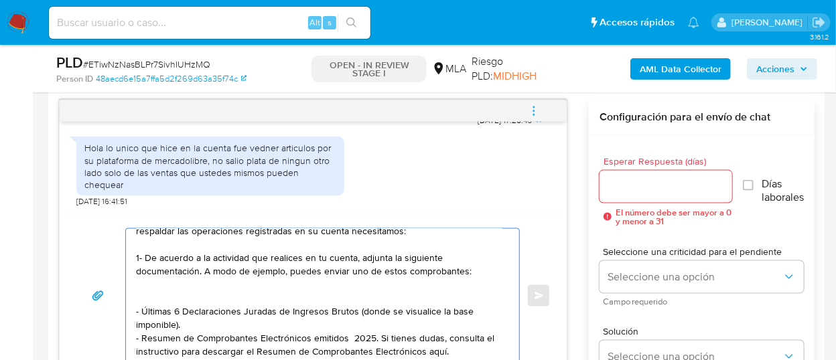
scroll to position [66, 0]
click at [565, 354] on div "Hola Milena Yael Vega Agradecemos la información enviada. Con el fin de complem…" at bounding box center [313, 295] width 507 height 163
click at [421, 342] on textarea "Hola Milena Yael Vega Agradecemos la información enviada. Con el fin de complem…" at bounding box center [319, 296] width 366 height 134
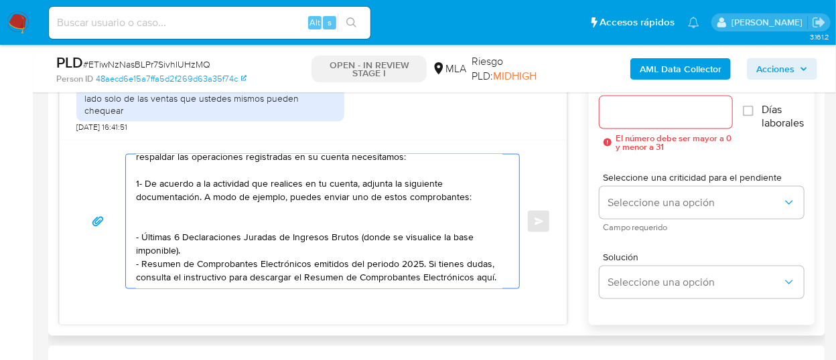
click at [488, 263] on textarea "Hola Milena Yael Vega Agradecemos la información enviada. Con el fin de complem…" at bounding box center [319, 222] width 366 height 134
paste textarea "https://www.mercadopago.com.ar/ayuda/30181"
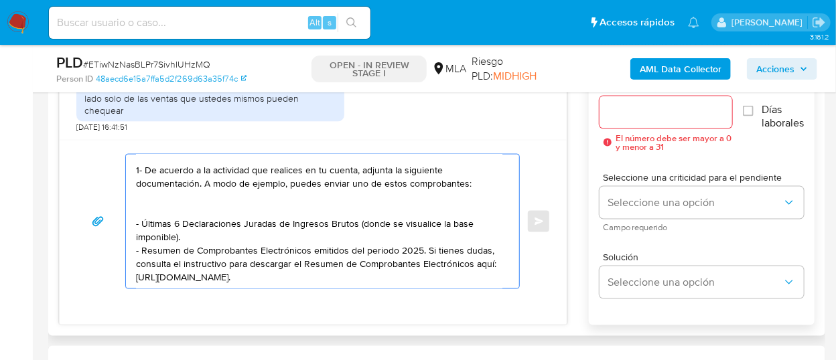
scroll to position [89, 0]
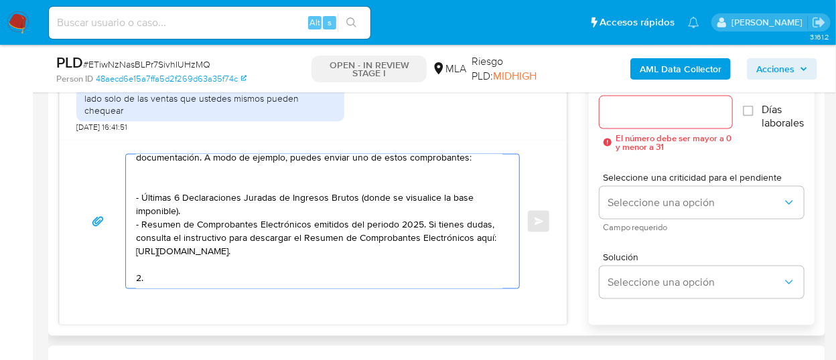
paste textarea "3. Proporciona el vínculo con las siguientes contrapartes con las que operaste,…"
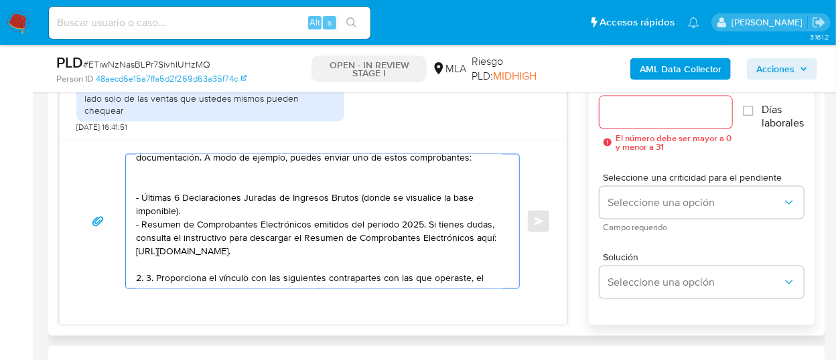
scroll to position [171, 0]
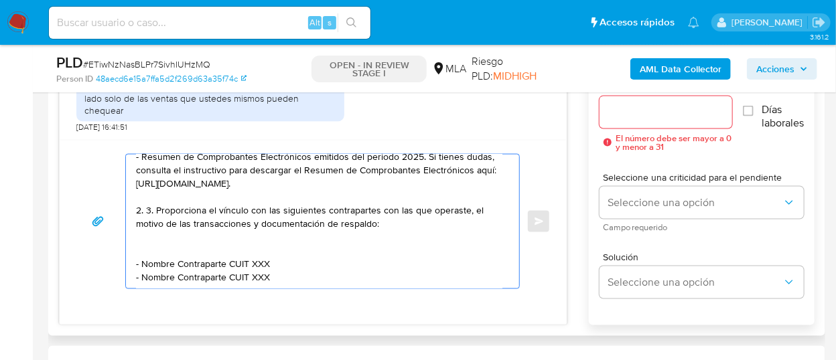
click at [150, 196] on textarea "Hola Milena Yael Vega Agradecemos la información enviada. Con el fin de complem…" at bounding box center [319, 222] width 366 height 134
click at [248, 211] on textarea "Hola Milena Yael Vega Agradecemos la información enviada. Con el fin de complem…" at bounding box center [319, 222] width 366 height 134
drag, startPoint x: 271, startPoint y: 255, endPoint x: 139, endPoint y: 247, distance: 132.2
click at [139, 247] on textarea "Hola Milena Yael Vega Agradecemos la información enviada. Con el fin de complem…" at bounding box center [319, 222] width 366 height 134
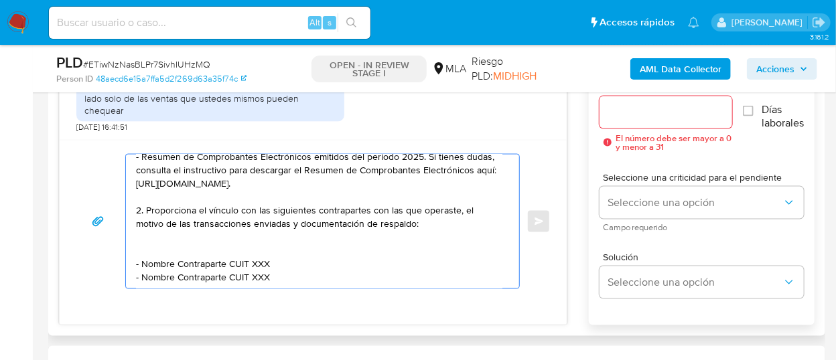
paste textarea "Gonzalez Federico Gabriel - CUIT 20413889880"
drag, startPoint x: 143, startPoint y: 267, endPoint x: 313, endPoint y: 252, distance: 170.7
click at [313, 252] on textarea "Hola Milena Yael Vega Agradecemos la información enviada. Con el fin de complem…" at bounding box center [319, 222] width 366 height 134
paste textarea "Antonella Rocio Ginebri - CUIT 20460879133"
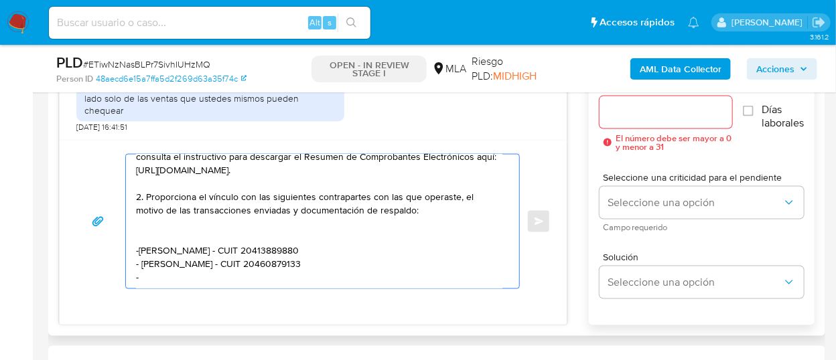
paste textarea "Totorica Pablo Nicolas - CUIT 20311762258"
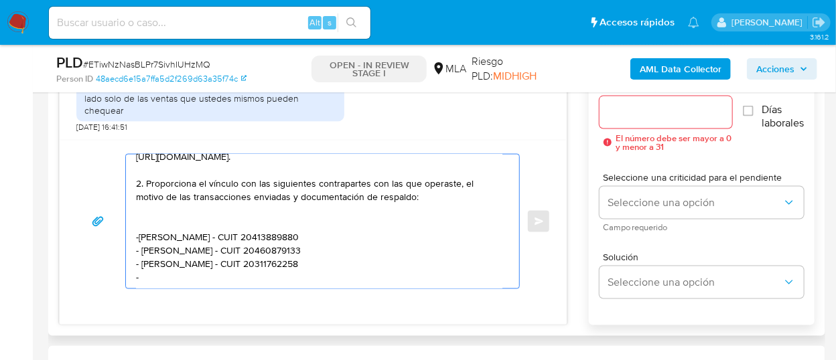
paste textarea "Victor Nahuel Di Palma - CUIT 20444884186"
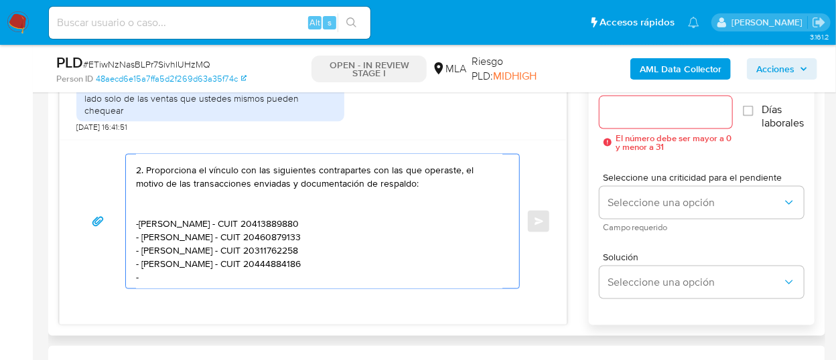
paste textarea "Ginebri Marcelo Alejandro - CUIT 20295925567"
paste textarea "Es importante que sepas que, en el caso de que no respondas a lo solicitado, tu…"
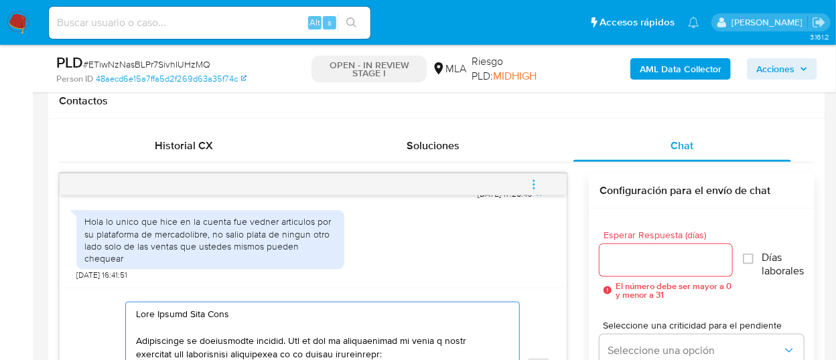
scroll to position [616, 0]
type textarea "Hola Milena Yael Vega Agradecemos la información enviada. Con el fin de complem…"
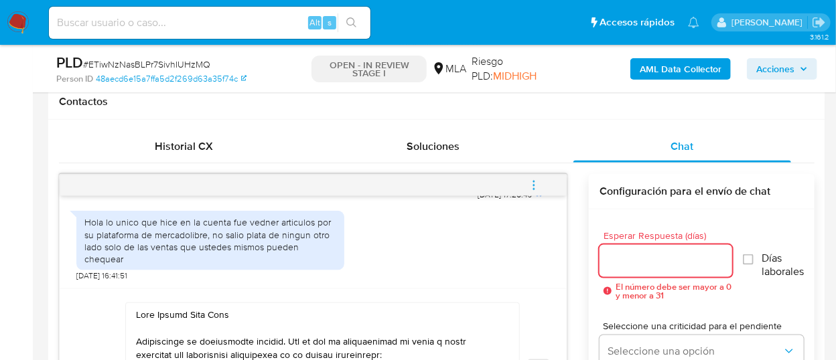
click at [656, 252] on input "Esperar Respuesta (días)" at bounding box center [665, 260] width 133 height 17
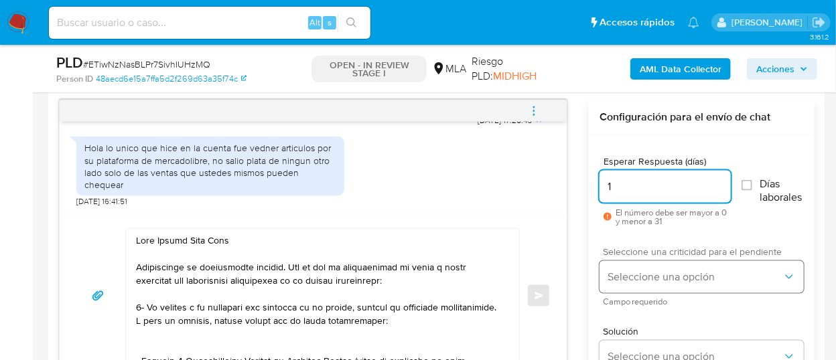
scroll to position [690, 0]
type input "1"
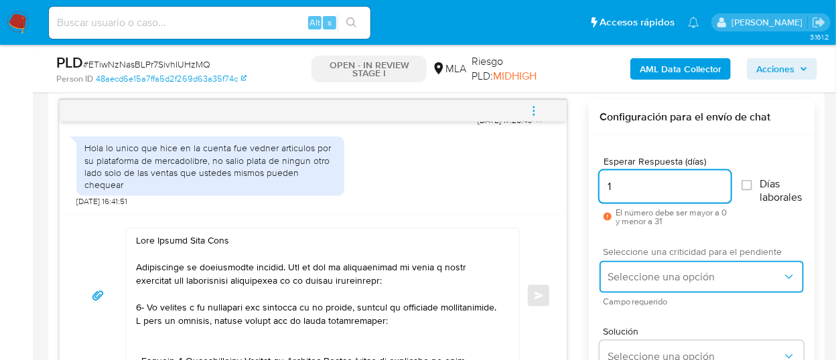
click at [652, 276] on span "Seleccione una opción" at bounding box center [694, 277] width 175 height 13
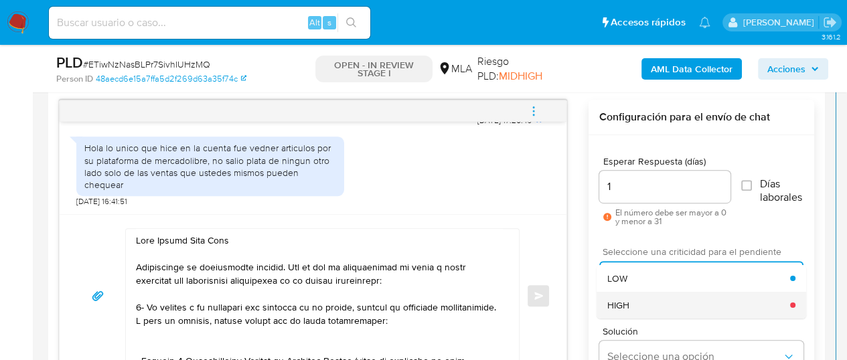
click at [660, 300] on div "HIGH" at bounding box center [698, 305] width 183 height 27
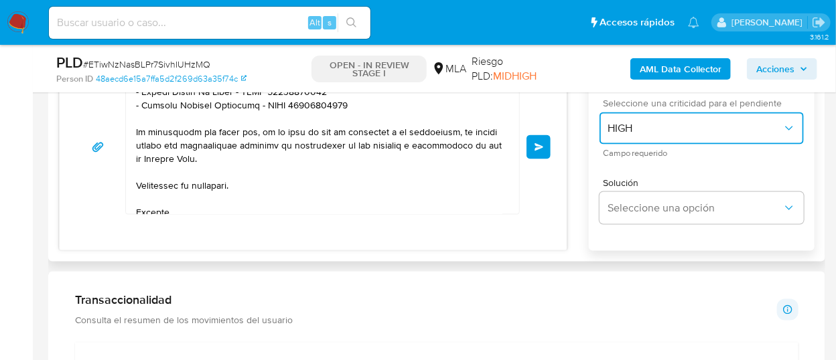
scroll to position [297, 0]
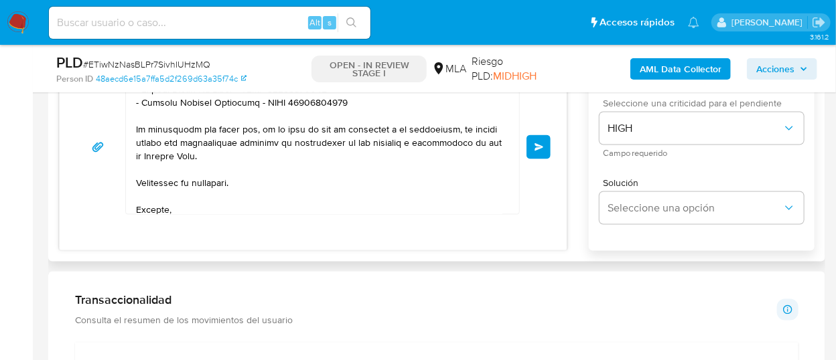
click at [533, 149] on button "Enviar" at bounding box center [538, 147] width 24 height 24
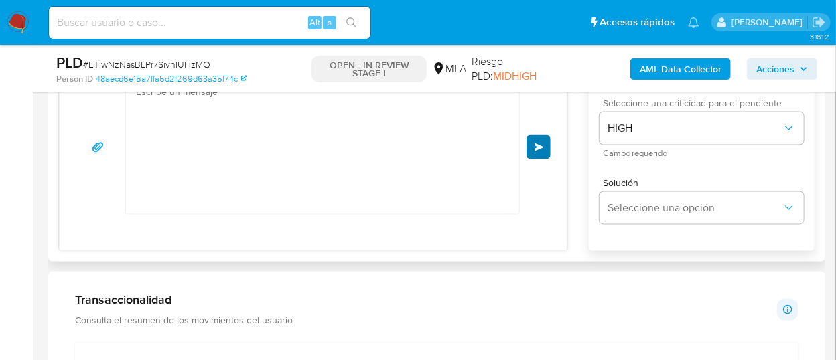
scroll to position [1282, 0]
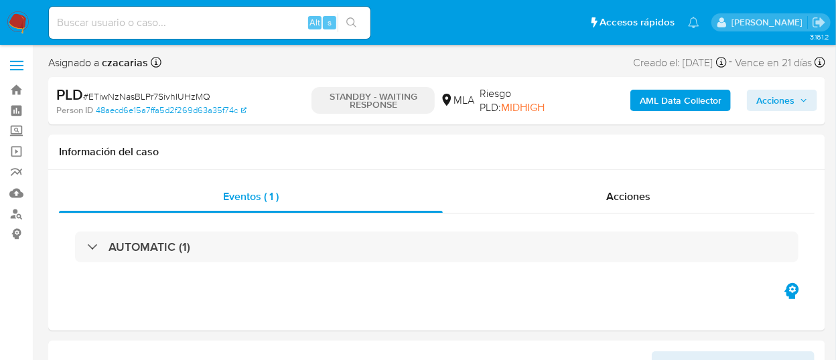
select select "10"
click at [181, 22] on input at bounding box center [209, 22] width 321 height 17
paste input "4jf8TKLKARYXNQVTMGptnU9L"
type input "4jf8TKLKARYXNQVTMGptnU9L"
click at [370, 12] on div "4jf8TKLKARYXNQVTMGptnU9L Alt s" at bounding box center [209, 23] width 321 height 32
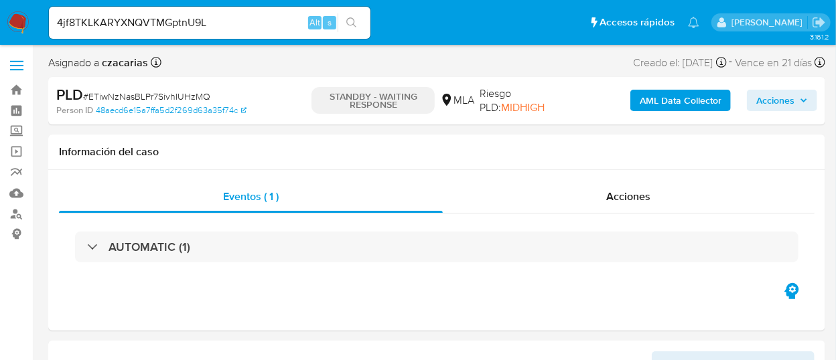
click at [364, 19] on div "4jf8TKLKARYXNQVTMGptnU9L Alt s" at bounding box center [209, 23] width 321 height 38
click at [355, 19] on icon "search-icon" at bounding box center [351, 22] width 11 height 11
select select "10"
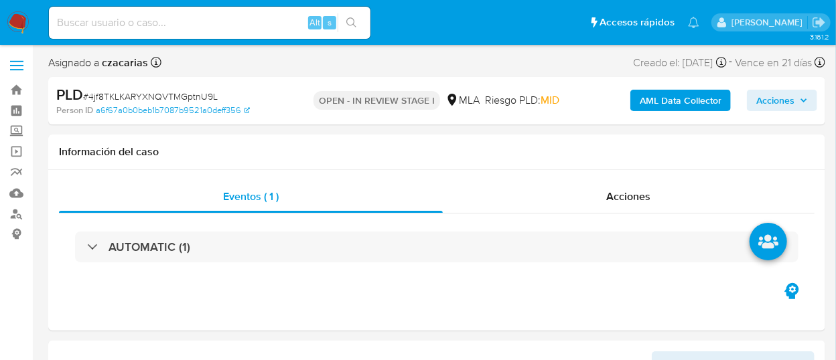
select select "10"
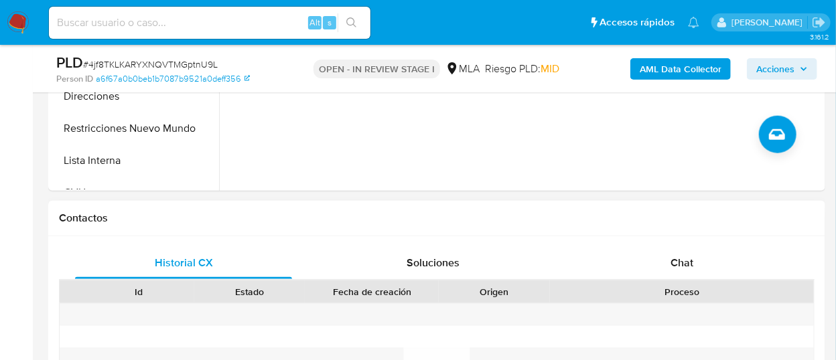
scroll to position [520, 0]
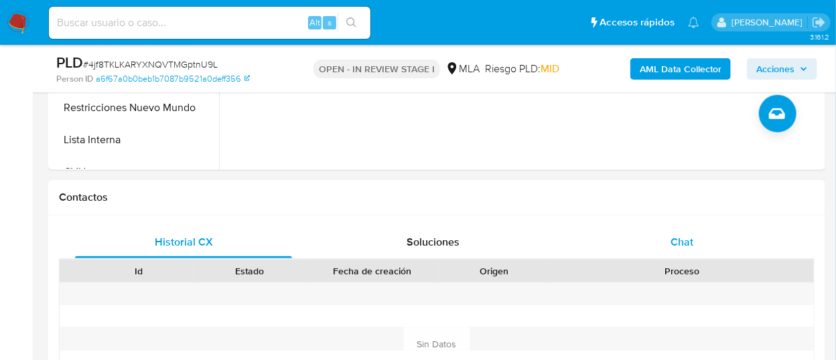
click at [655, 247] on div "Chat" at bounding box center [681, 242] width 217 height 32
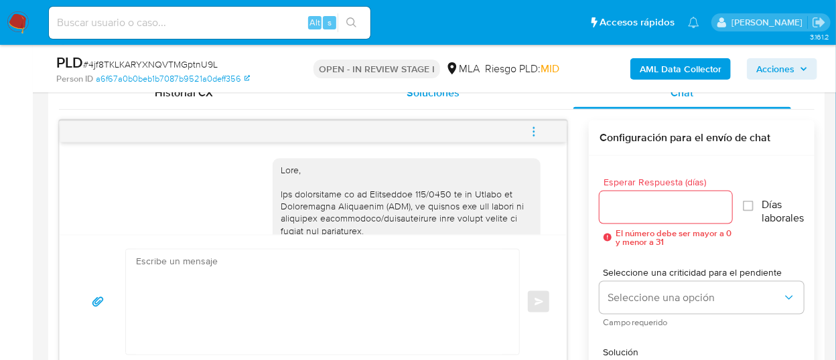
scroll to position [794, 0]
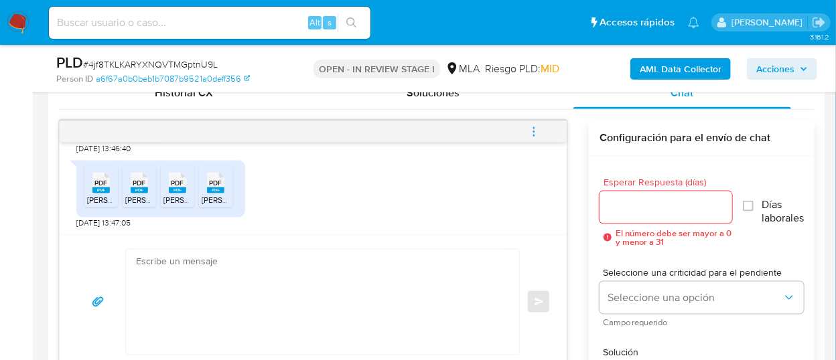
click at [100, 188] on rect at bounding box center [100, 191] width 17 height 6
click at [139, 186] on span "PDF" at bounding box center [139, 183] width 13 height 9
click at [181, 184] on span "PDF" at bounding box center [177, 183] width 13 height 9
click at [208, 183] on icon at bounding box center [215, 183] width 17 height 21
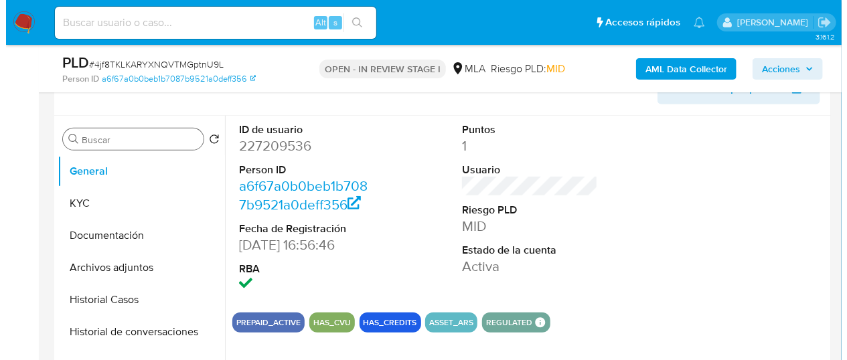
scroll to position [223, 0]
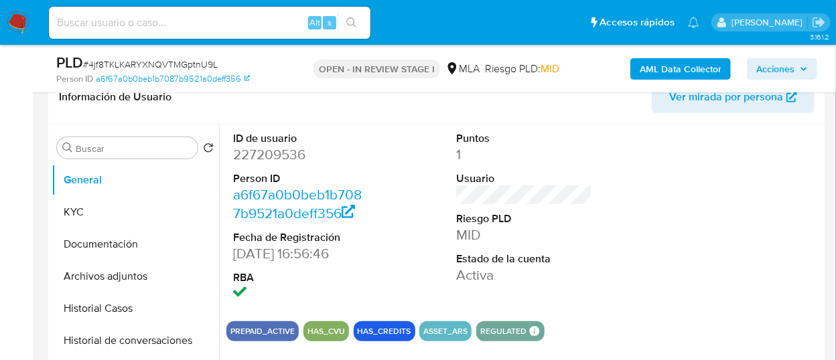
click at [693, 63] on b "AML Data Collector" at bounding box center [681, 68] width 82 height 21
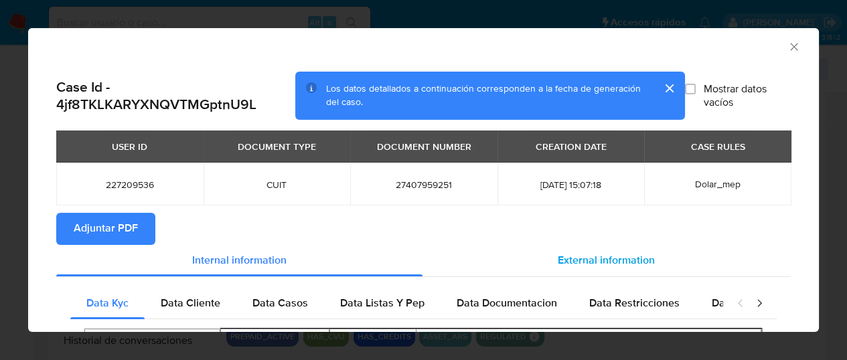
click at [568, 257] on span "External information" at bounding box center [606, 260] width 97 height 15
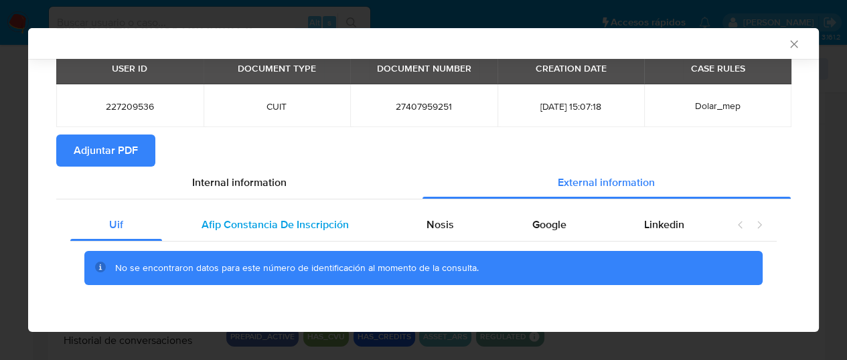
click at [324, 236] on div "Afip Constancia De Inscripción" at bounding box center [274, 225] width 225 height 32
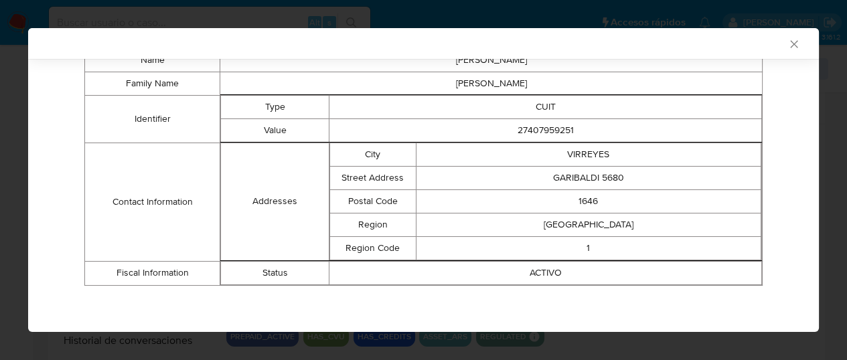
scroll to position [204, 0]
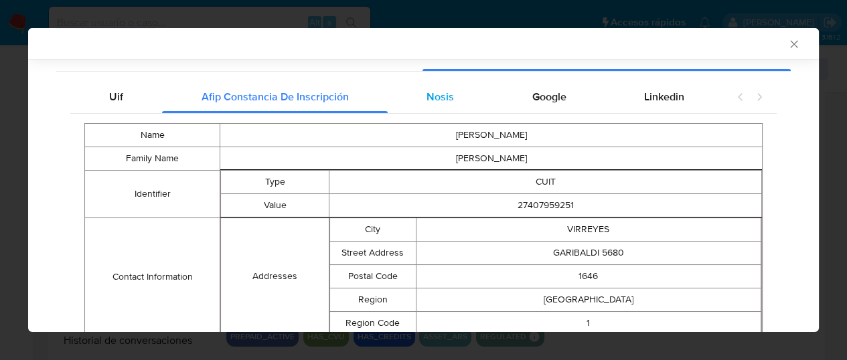
click at [413, 110] on div "Nosis" at bounding box center [440, 97] width 105 height 32
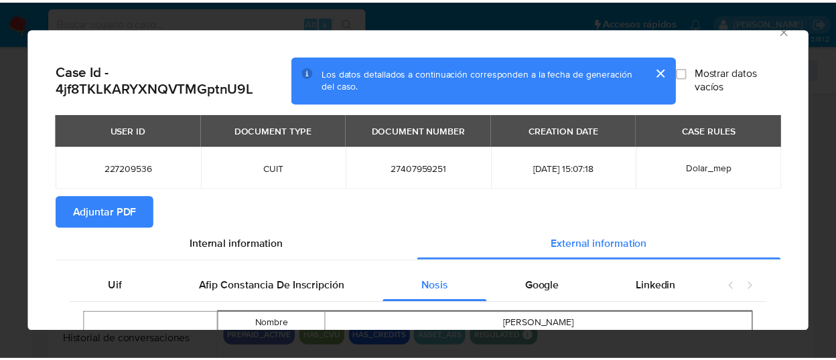
scroll to position [0, 0]
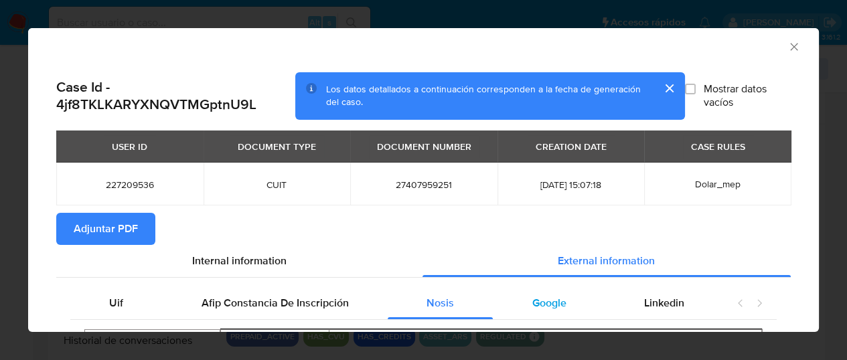
click at [556, 306] on span "Google" at bounding box center [549, 302] width 34 height 15
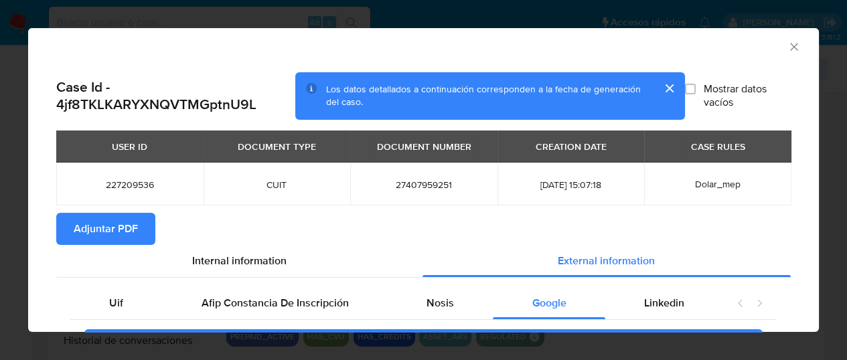
click at [788, 49] on icon "Cerrar ventana" at bounding box center [794, 46] width 13 height 13
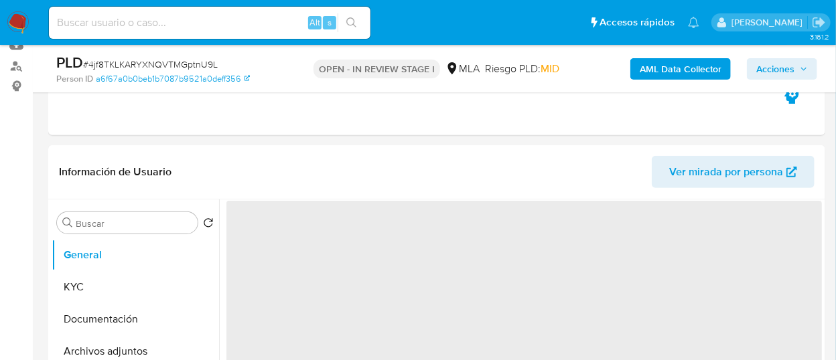
scroll to position [223, 0]
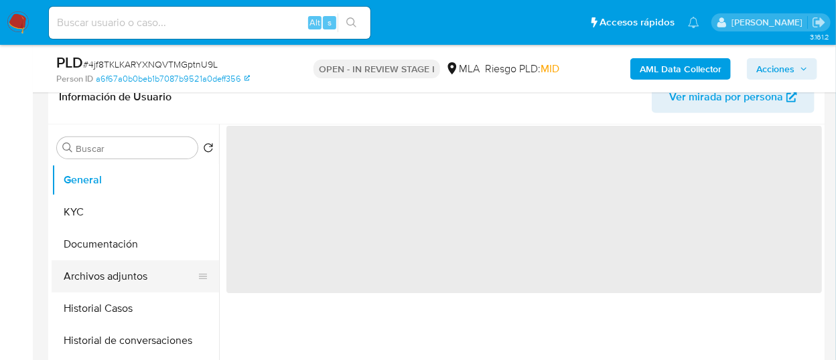
click at [114, 283] on button "Archivos adjuntos" at bounding box center [130, 277] width 157 height 32
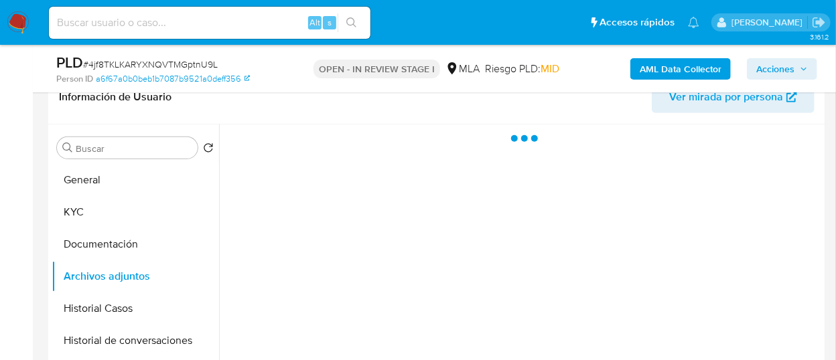
select select "10"
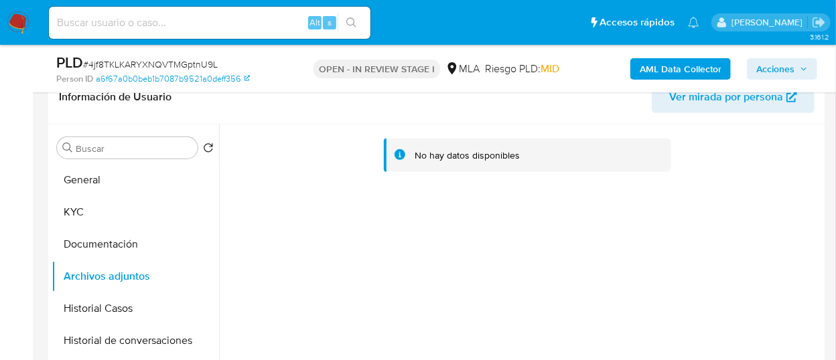
click at [688, 65] on b "AML Data Collector" at bounding box center [681, 68] width 82 height 21
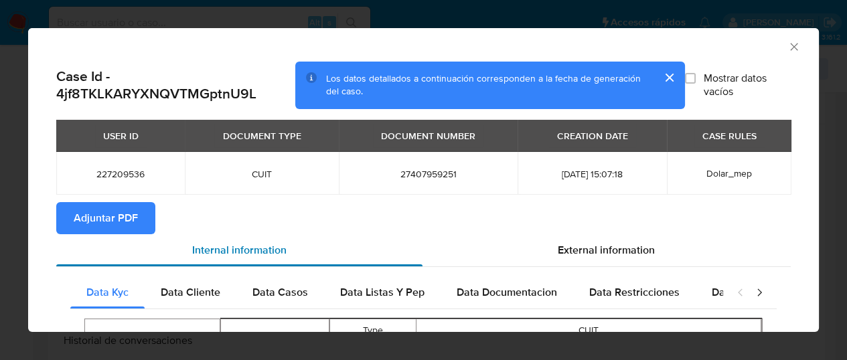
click at [119, 234] on div "Internal information" at bounding box center [239, 250] width 366 height 32
click at [109, 222] on span "Adjuntar PDF" at bounding box center [106, 218] width 64 height 29
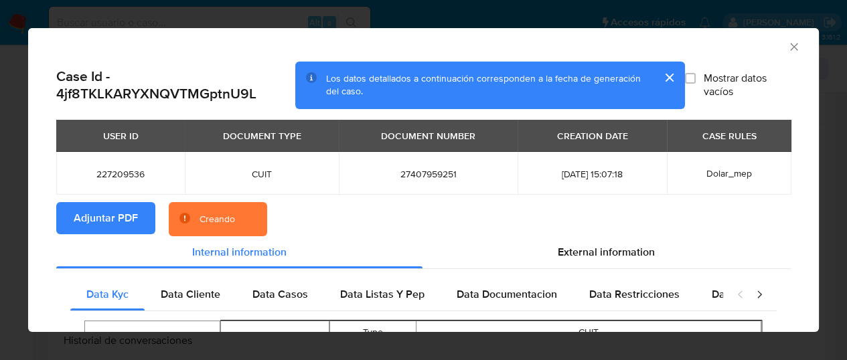
click at [656, 79] on button "cerrar" at bounding box center [669, 78] width 32 height 32
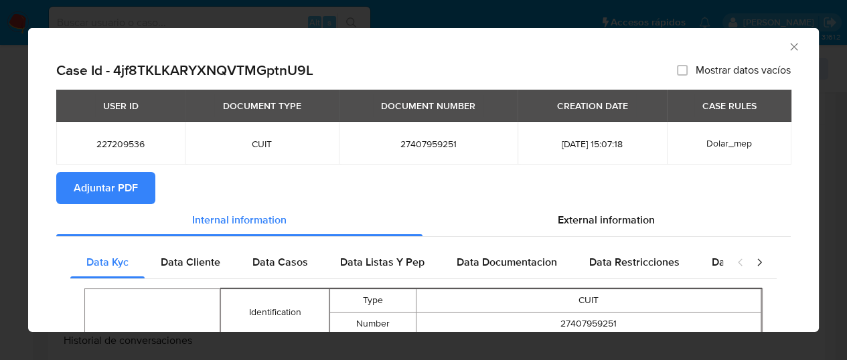
click at [788, 42] on icon "Cerrar ventana" at bounding box center [794, 46] width 13 height 13
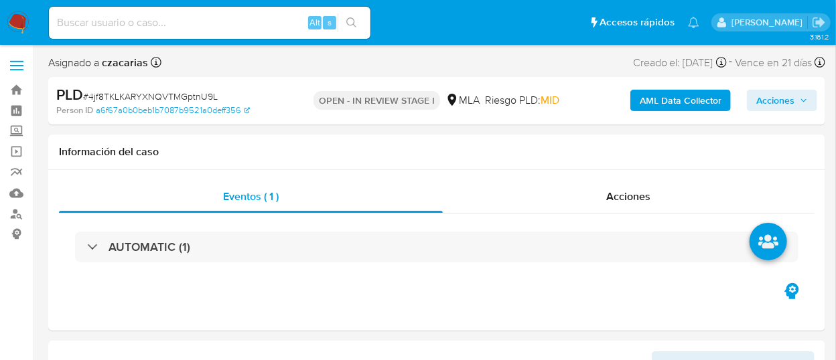
select select "10"
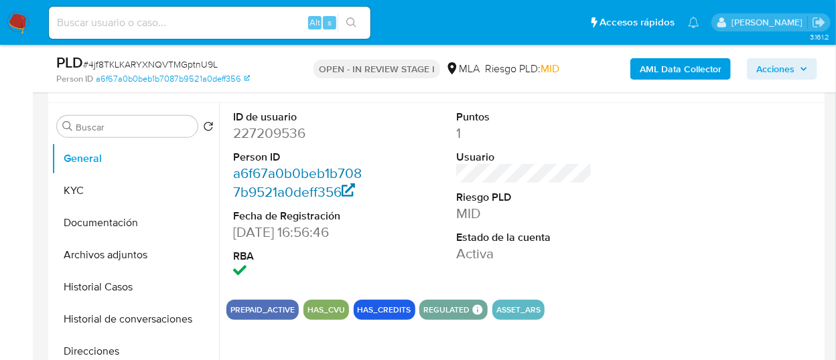
scroll to position [223, 0]
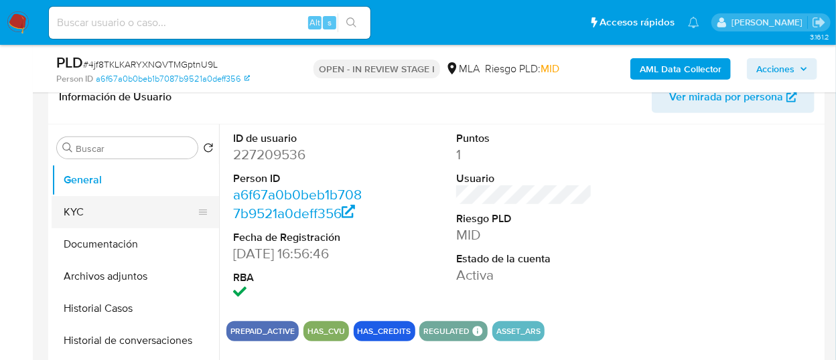
click at [96, 210] on button "KYC" at bounding box center [130, 212] width 157 height 32
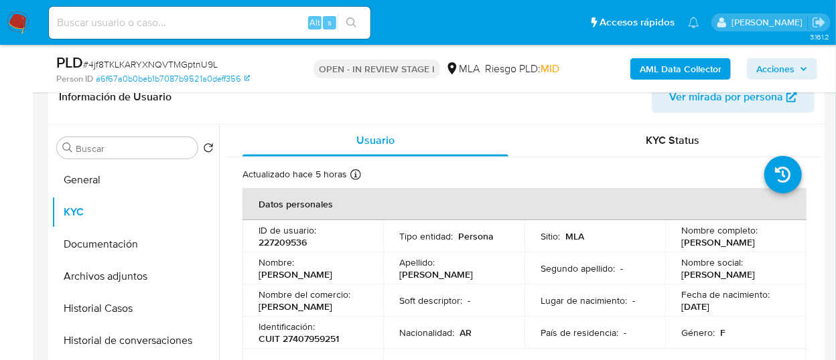
drag, startPoint x: 680, startPoint y: 243, endPoint x: 779, endPoint y: 242, distance: 99.1
click at [779, 242] on div "Nombre completo : [PERSON_NAME]" at bounding box center [735, 236] width 108 height 24
copy p "[PERSON_NAME]"
click at [149, 267] on button "Archivos adjuntos" at bounding box center [130, 277] width 157 height 32
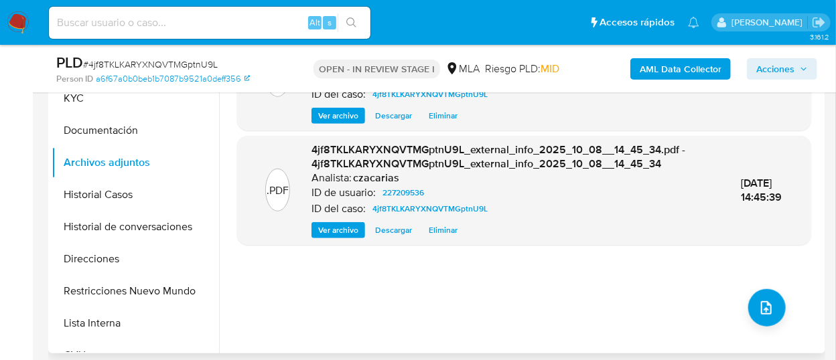
scroll to position [372, 0]
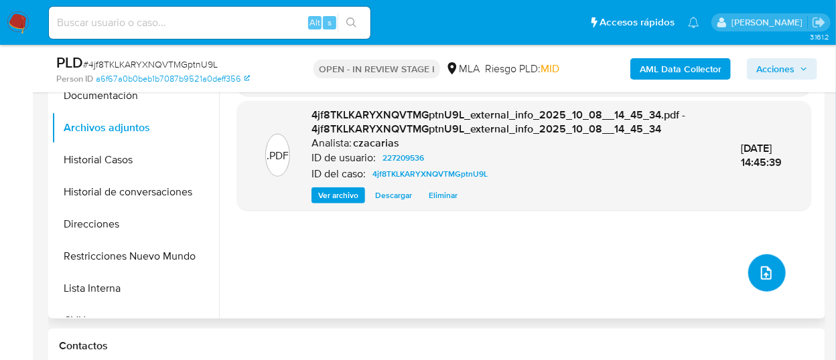
click at [769, 269] on button "upload-file" at bounding box center [767, 273] width 38 height 38
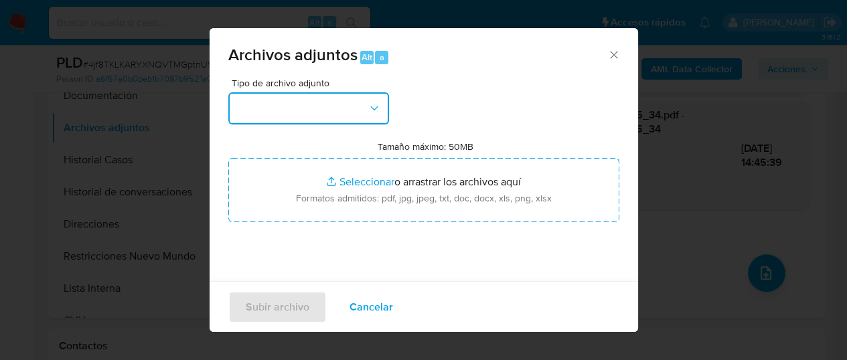
click at [305, 111] on button "button" at bounding box center [308, 108] width 161 height 32
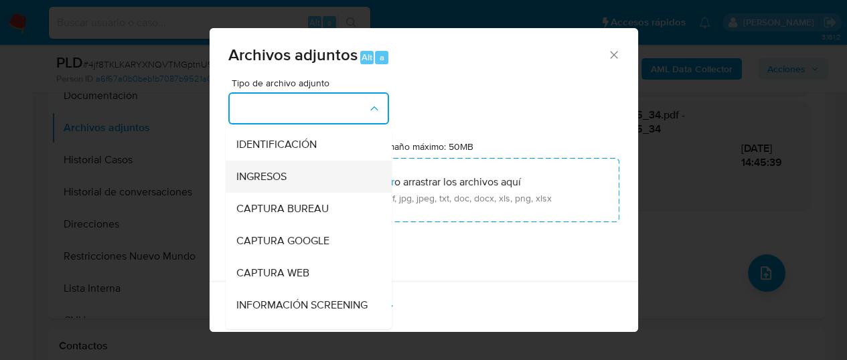
click at [295, 177] on div "INGRESOS" at bounding box center [304, 177] width 137 height 32
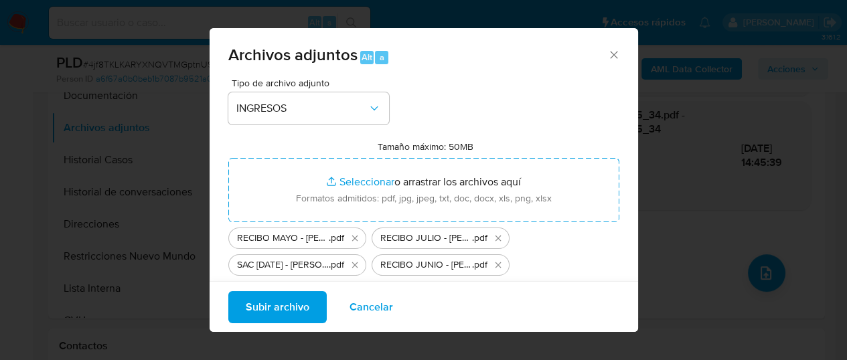
drag, startPoint x: 532, startPoint y: 190, endPoint x: 272, endPoint y: 308, distance: 285.3
click at [272, 308] on span "Subir archivo" at bounding box center [278, 306] width 64 height 29
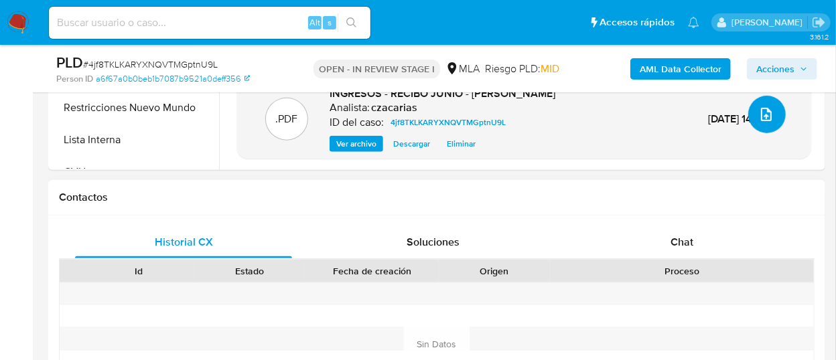
scroll to position [595, 0]
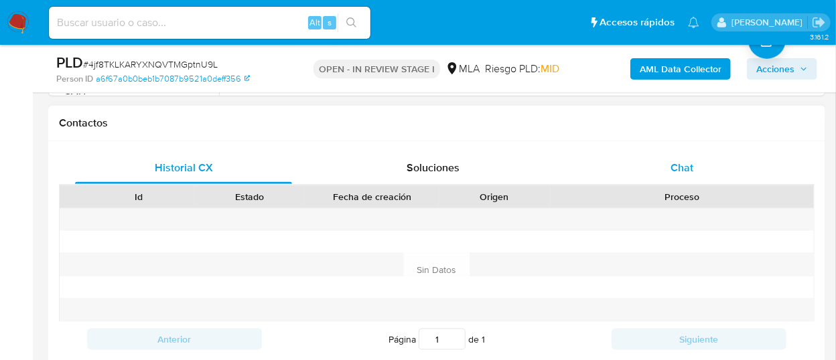
click at [692, 162] on span "Chat" at bounding box center [682, 167] width 23 height 15
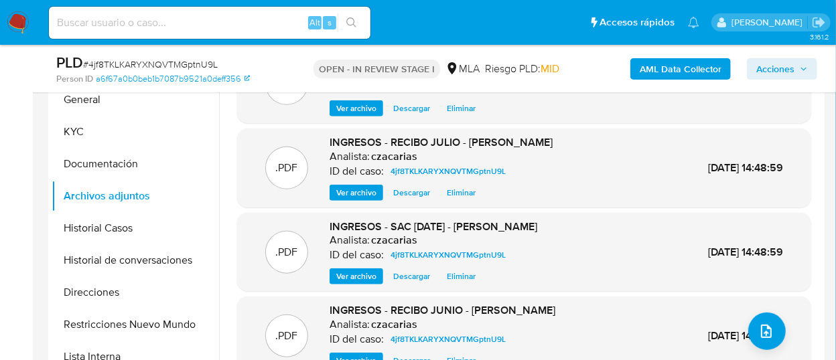
scroll to position [297, 0]
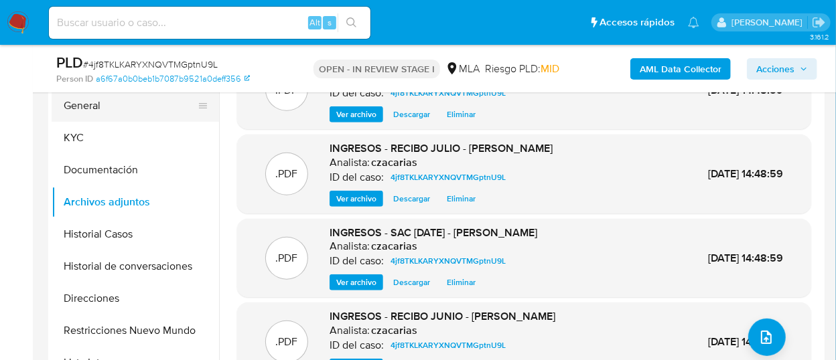
click at [146, 102] on button "General" at bounding box center [130, 106] width 157 height 32
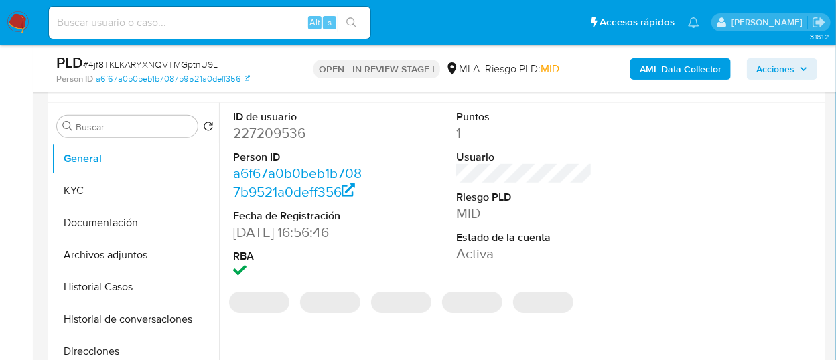
scroll to position [223, 0]
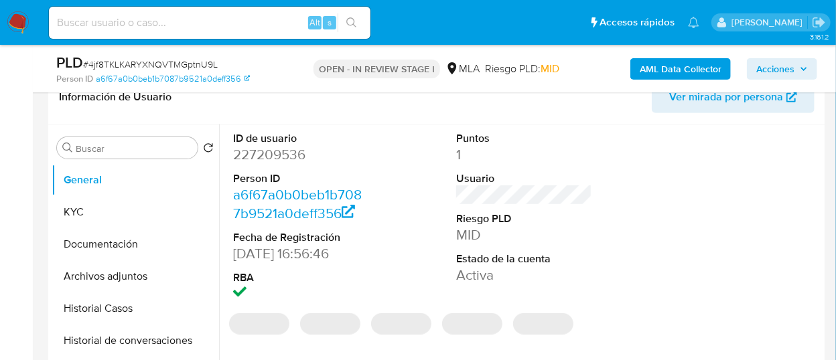
click at [274, 153] on dd "227209536" at bounding box center [300, 154] width 135 height 19
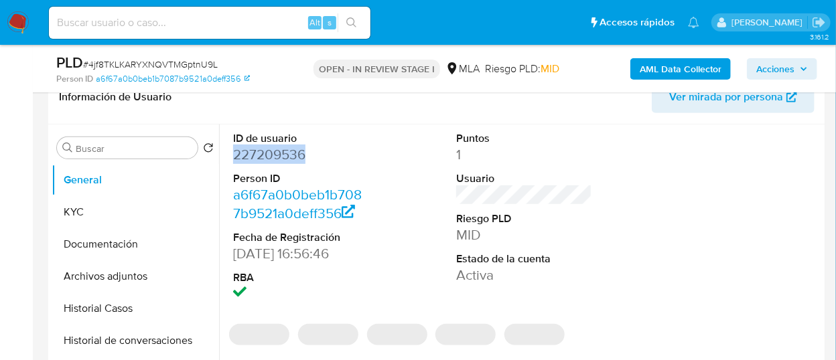
click at [274, 153] on dd "227209536" at bounding box center [300, 154] width 135 height 19
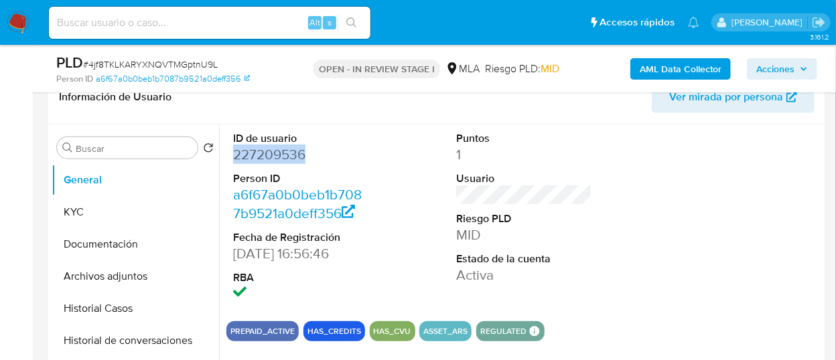
copy dd "227209536"
click at [258, 153] on dd "227209536" at bounding box center [300, 154] width 135 height 19
click at [144, 209] on button "KYC" at bounding box center [130, 212] width 157 height 32
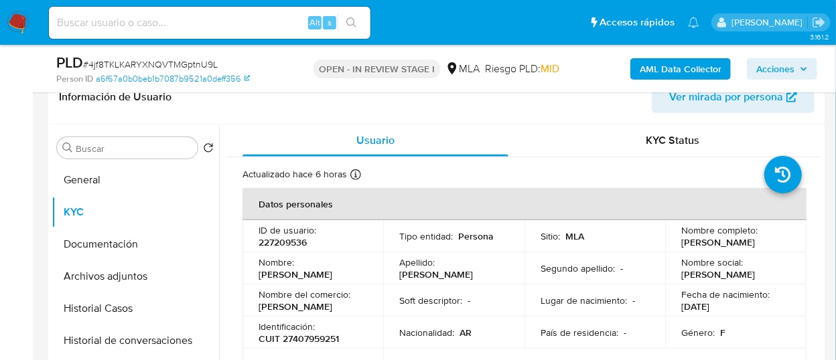
click at [329, 342] on p "CUIT 27407959251" at bounding box center [299, 339] width 80 height 12
copy p "27407959251"
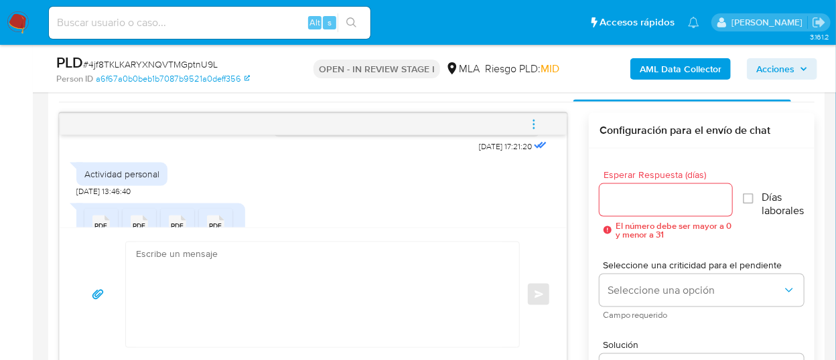
scroll to position [744, 0]
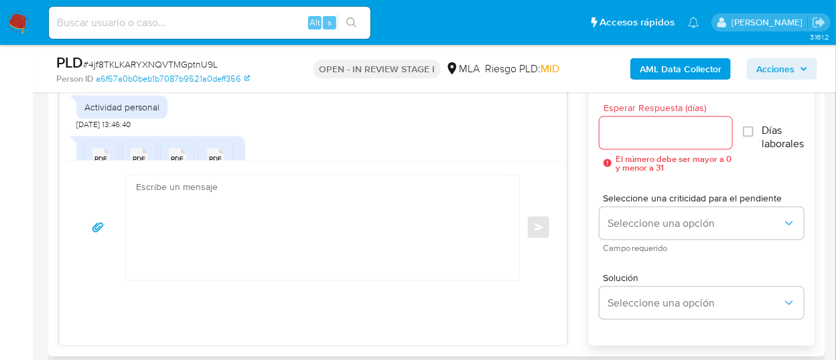
click at [265, 219] on textarea at bounding box center [319, 227] width 366 height 105
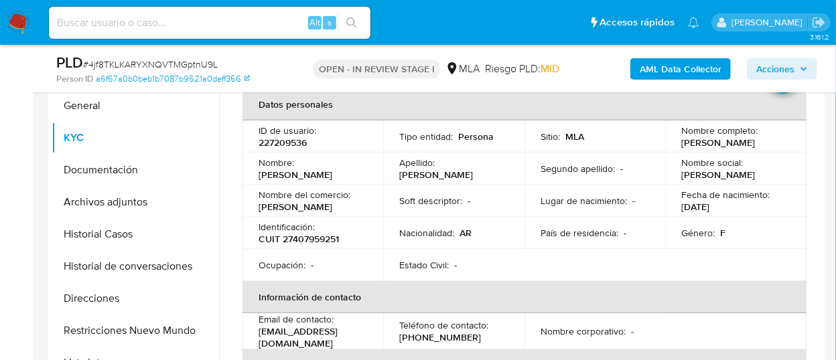
scroll to position [6, 0]
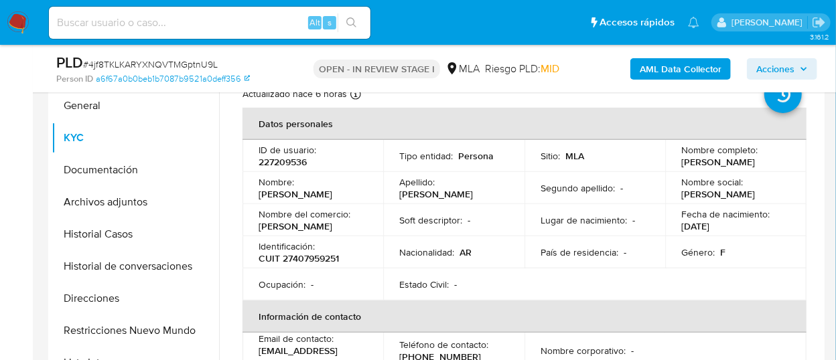
drag, startPoint x: 678, startPoint y: 159, endPoint x: 772, endPoint y: 163, distance: 93.9
click at [772, 163] on div "Nombre completo : [PERSON_NAME]" at bounding box center [735, 156] width 108 height 24
copy p "[PERSON_NAME]"
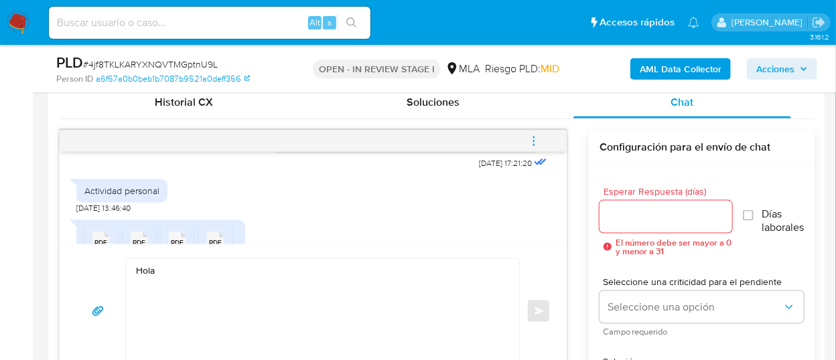
scroll to position [670, 0]
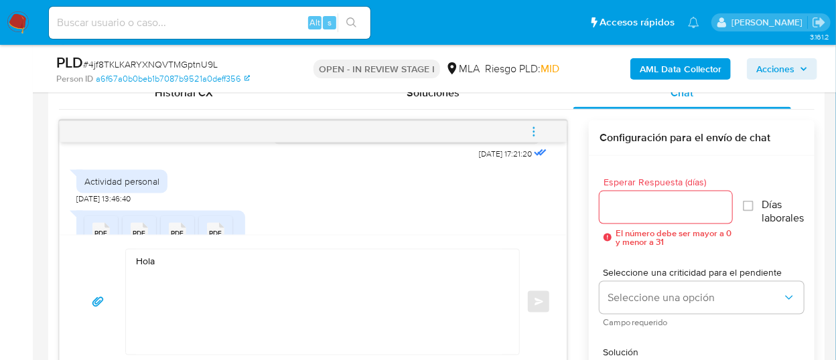
click at [267, 261] on textarea "Hola" at bounding box center [319, 302] width 366 height 105
paste textarea "[PERSON_NAME]"
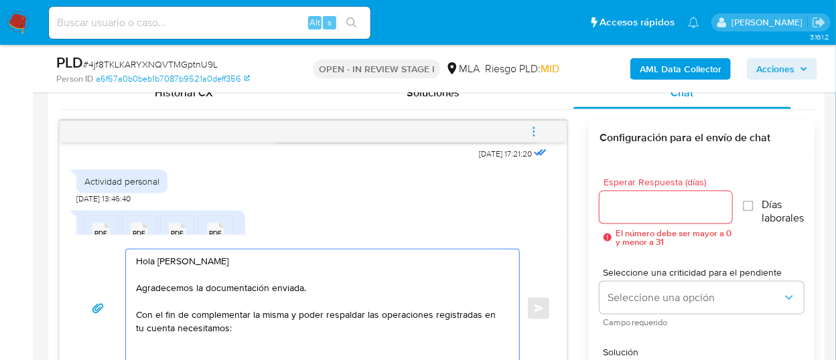
scroll to position [671, 0]
click at [212, 326] on textarea "Hola [PERSON_NAME] Agradecemos la documentación enviada. Con el fin de compleme…" at bounding box center [319, 307] width 366 height 119
click at [217, 323] on textarea "Hola [PERSON_NAME] Agradecemos la documentación enviada. Con el fin de compleme…" at bounding box center [319, 307] width 366 height 119
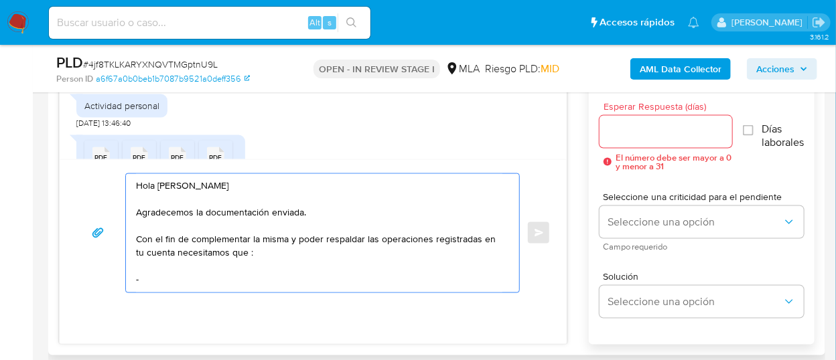
click at [215, 270] on textarea "Hola [PERSON_NAME] Agradecemos la documentación enviada. Con el fin de compleme…" at bounding box center [319, 233] width 366 height 119
click at [212, 275] on textarea "Hola [PERSON_NAME] Agradecemos la documentación enviada. Con el fin de compleme…" at bounding box center [319, 233] width 366 height 119
paste textarea "[PERSON_NAME] [PERSON_NAME]"
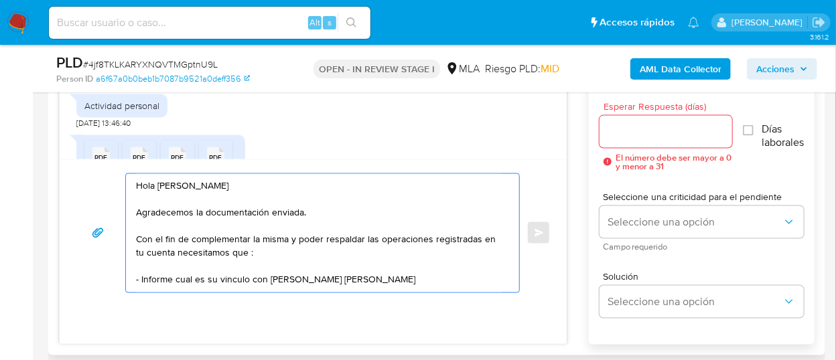
paste textarea "CUIL 23-18293159-4"
click at [395, 279] on textarea "Hola [PERSON_NAME] Agradecemos la documentación enviada. Con el fin de compleme…" at bounding box center [319, 233] width 366 height 119
click at [484, 275] on textarea "Hola [PERSON_NAME] Agradecemos la documentación enviada. Con el fin de compleme…" at bounding box center [319, 233] width 366 height 119
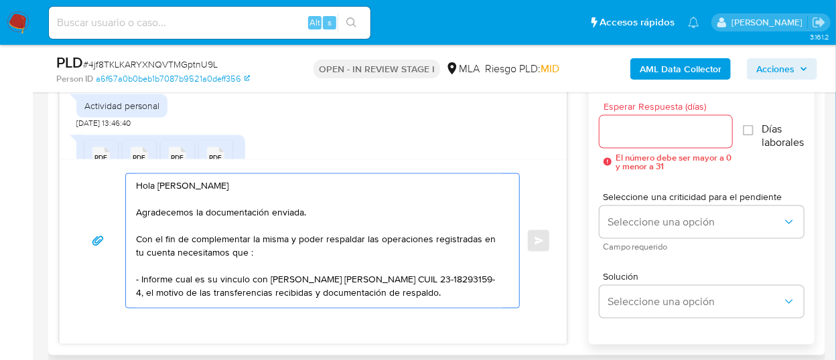
scroll to position [21, 0]
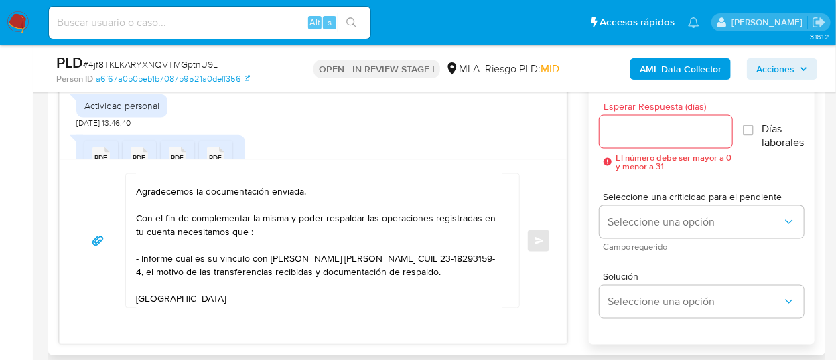
drag, startPoint x: 133, startPoint y: 297, endPoint x: 234, endPoint y: 311, distance: 102.8
click at [234, 311] on div "Hola Barbara Jazmin Diaz Agradecemos la documentación enviada. Con el fin de co…" at bounding box center [313, 240] width 507 height 163
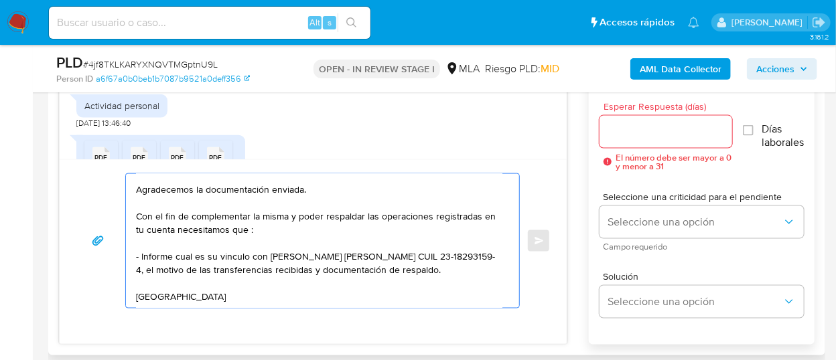
drag, startPoint x: 196, startPoint y: 300, endPoint x: 68, endPoint y: 291, distance: 128.3
click at [68, 291] on div "Hola Barbara Jazmin Diaz Agradecemos la documentación enviada. Con el fin de co…" at bounding box center [313, 240] width 507 height 163
paste textarea "Es importante que sepas que, en el caso de que no respondas a lo solicitado, tu…"
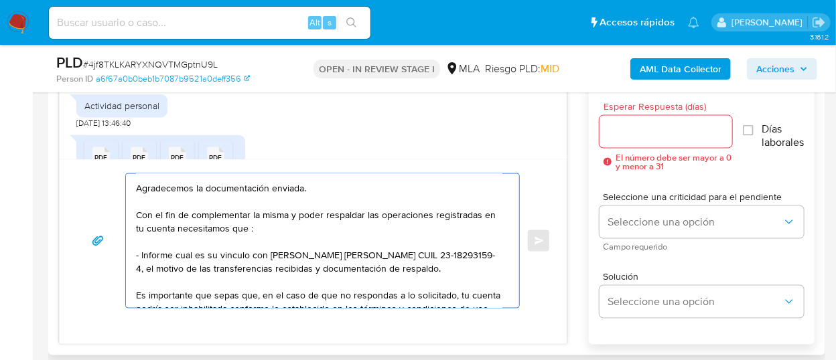
scroll to position [135, 0]
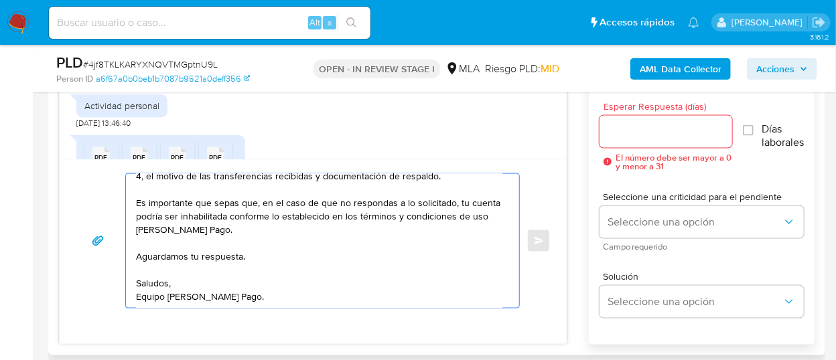
type textarea "Hola Barbara Jazmin Diaz Agradecemos la documentación enviada. Con el fin de co…"
click at [660, 145] on div at bounding box center [665, 132] width 133 height 32
click at [664, 135] on input "Esperar Respuesta (días)" at bounding box center [665, 131] width 133 height 17
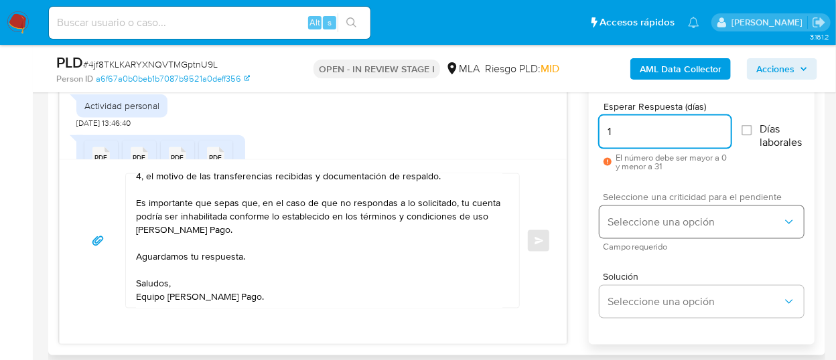
type input "1"
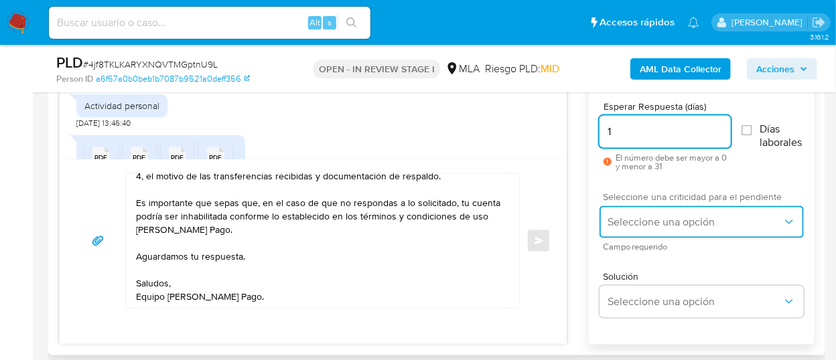
click at [650, 224] on span "Seleccione una opción" at bounding box center [694, 222] width 175 height 13
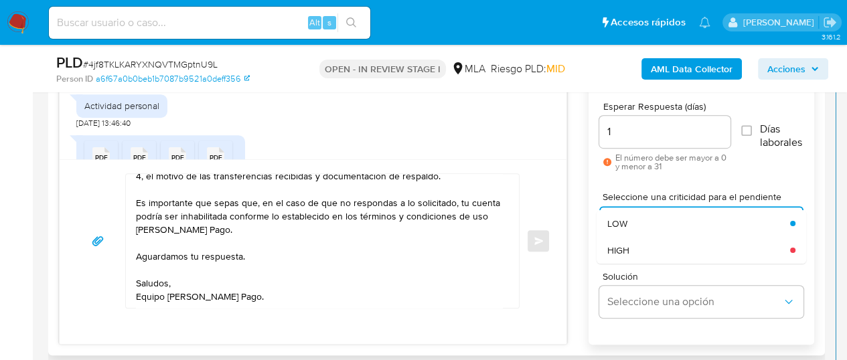
click at [640, 263] on div "Solución Seleccione una opción" at bounding box center [701, 297] width 204 height 73
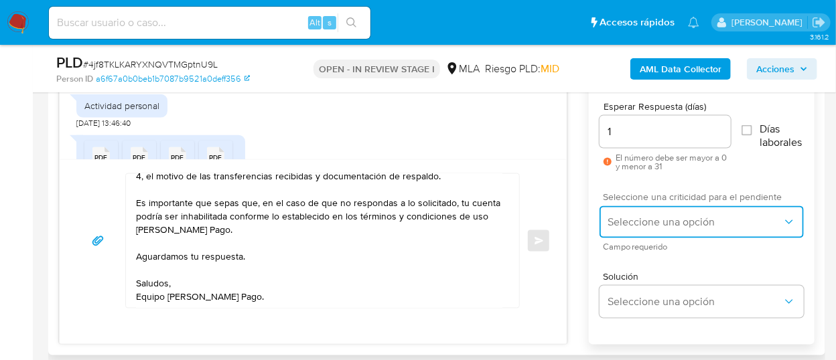
click at [662, 211] on button "Seleccione una opción" at bounding box center [701, 222] width 204 height 32
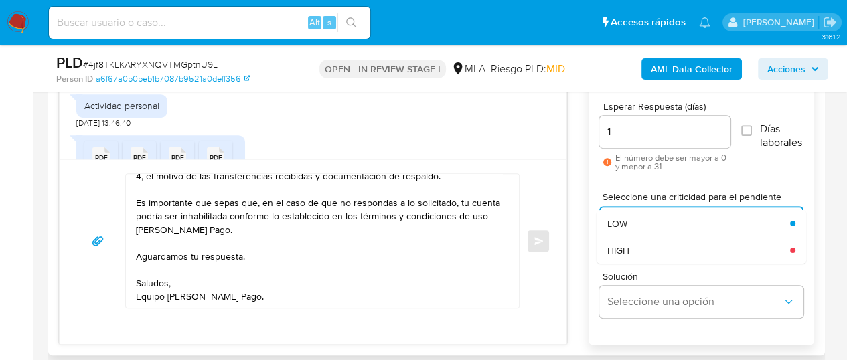
drag, startPoint x: 662, startPoint y: 212, endPoint x: 650, endPoint y: 258, distance: 47.6
click at [650, 258] on div "HIGH" at bounding box center [698, 250] width 183 height 27
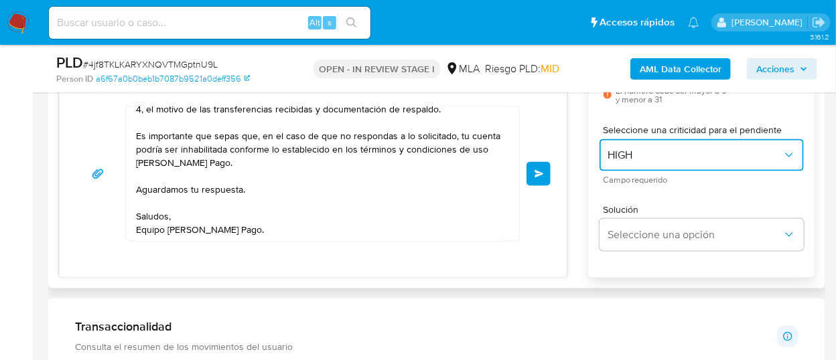
scroll to position [745, 0]
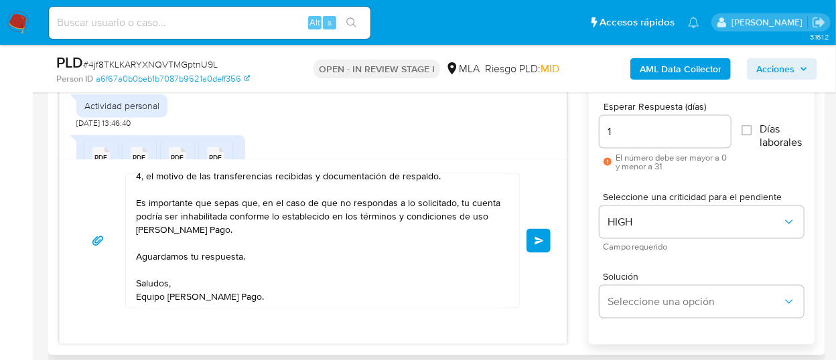
click at [538, 243] on button "Enviar" at bounding box center [538, 241] width 24 height 24
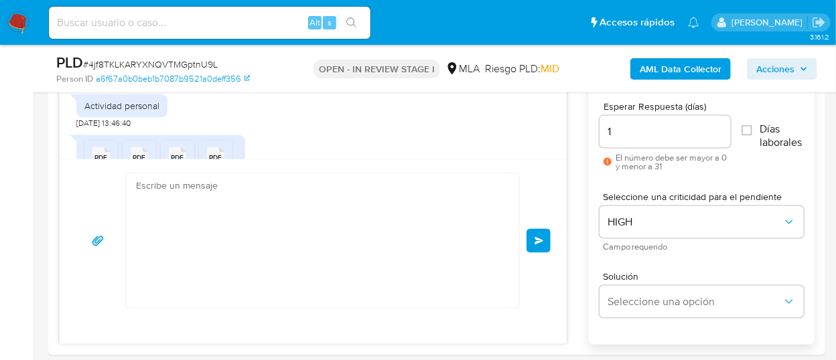
scroll to position [1076, 0]
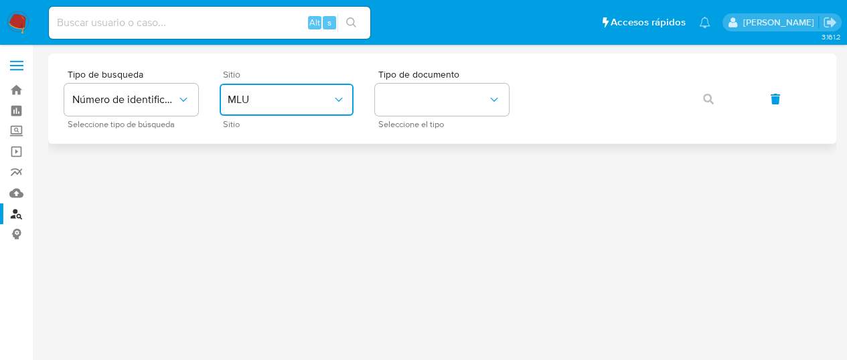
click at [249, 86] on button "MLU" at bounding box center [287, 100] width 134 height 32
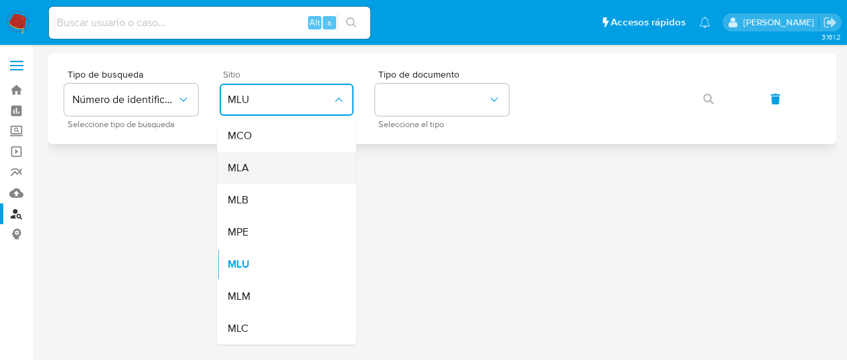
click at [297, 165] on div "MLA" at bounding box center [283, 168] width 110 height 32
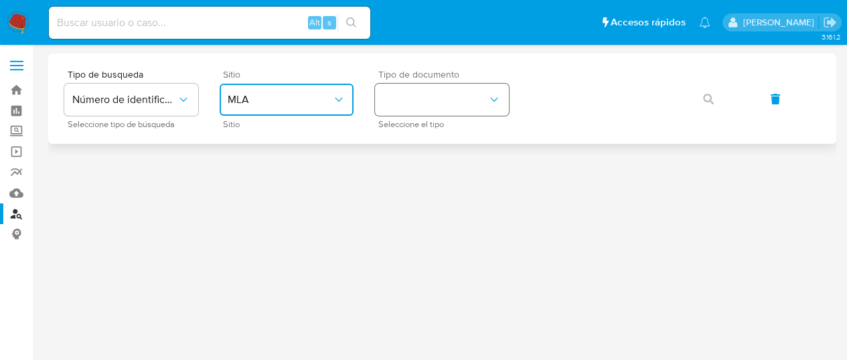
click at [454, 111] on button "identificationType" at bounding box center [442, 100] width 134 height 32
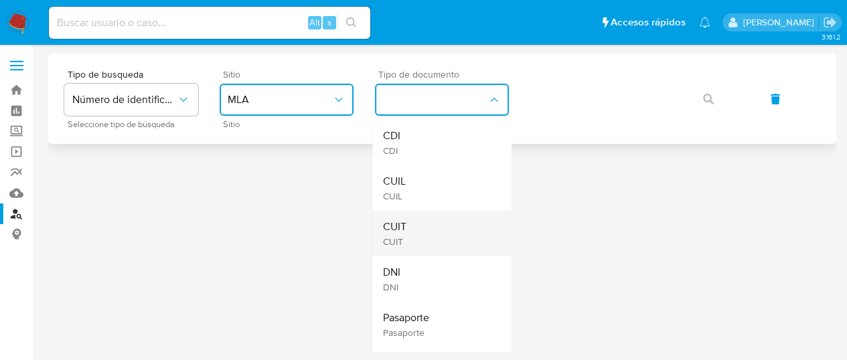
click at [458, 214] on div "CUIT CUIT" at bounding box center [438, 234] width 110 height 46
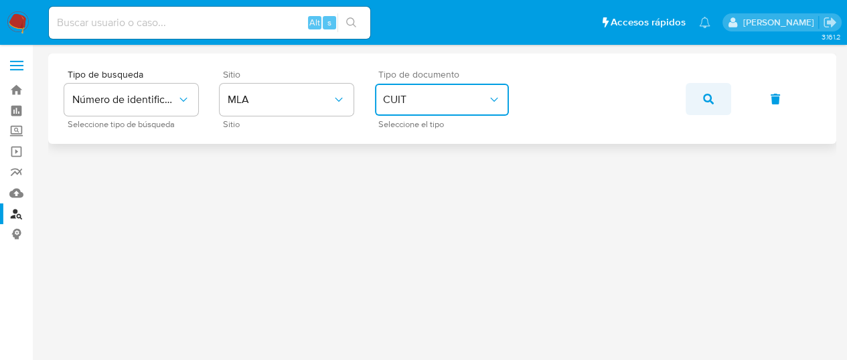
click at [717, 108] on button "button" at bounding box center [709, 99] width 46 height 32
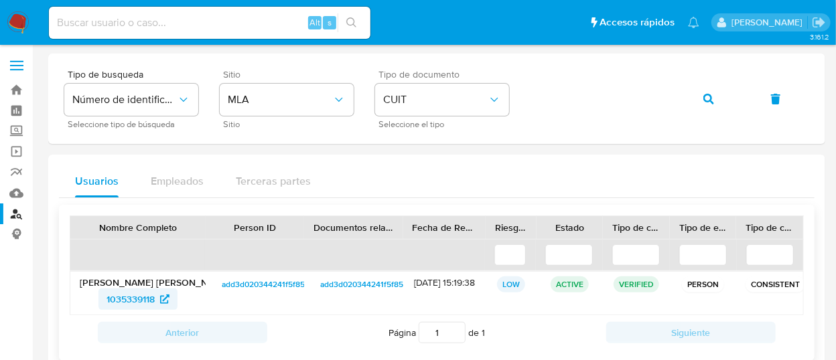
click at [139, 298] on span "1035339118" at bounding box center [130, 299] width 48 height 21
click at [27, 19] on img at bounding box center [18, 22] width 23 height 23
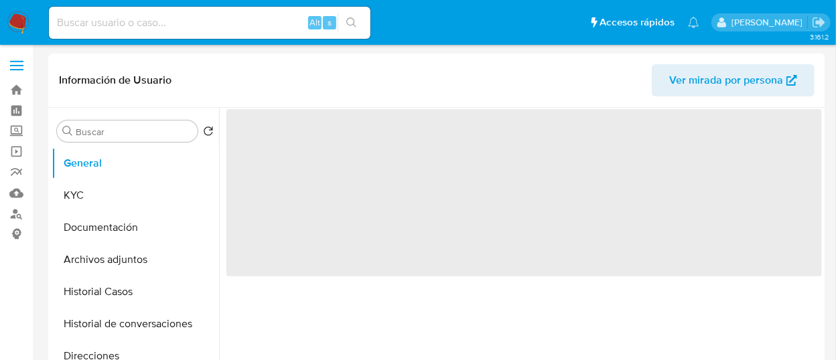
select select "10"
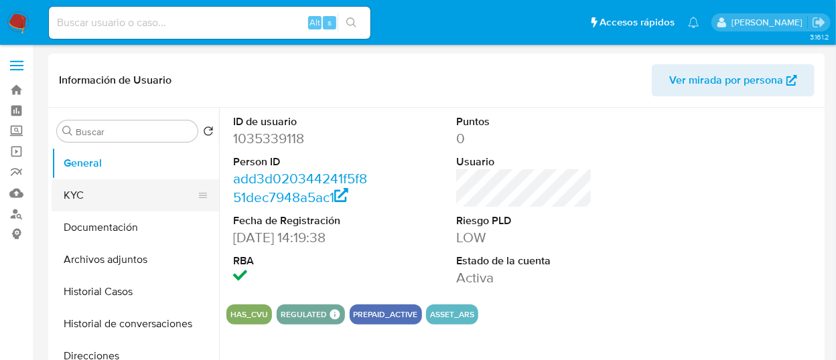
click at [92, 190] on button "KYC" at bounding box center [130, 195] width 157 height 32
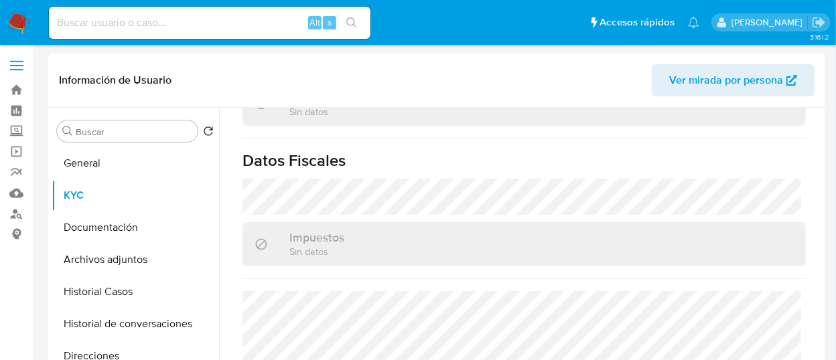
scroll to position [768, 0]
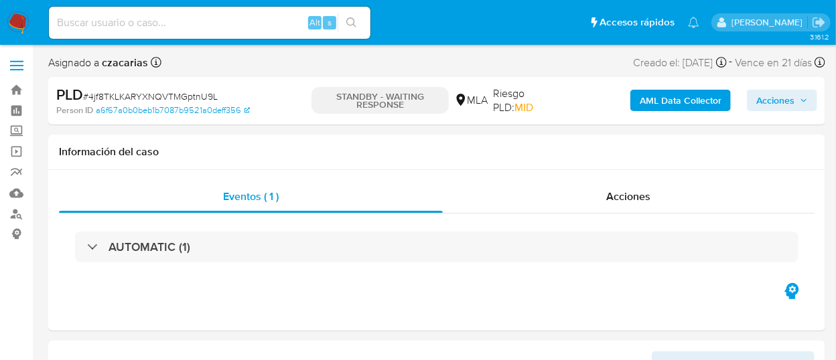
select select "10"
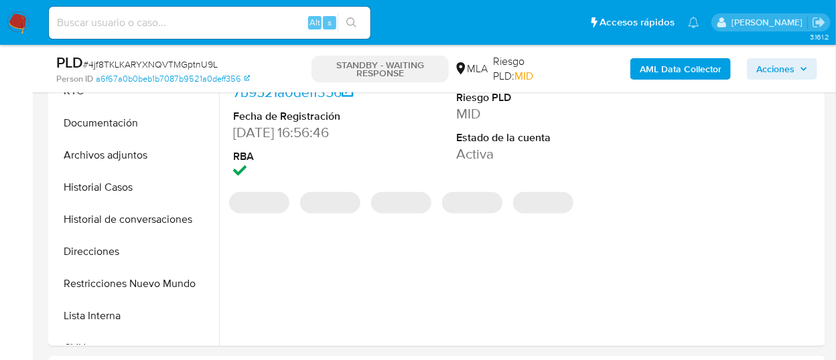
scroll to position [372, 0]
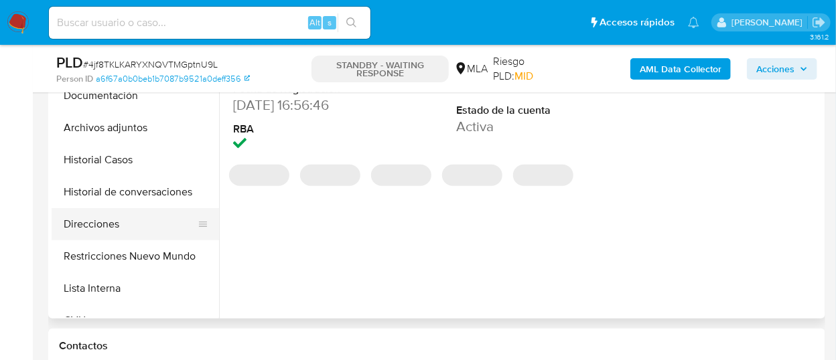
click at [109, 212] on button "Direcciones" at bounding box center [130, 224] width 157 height 32
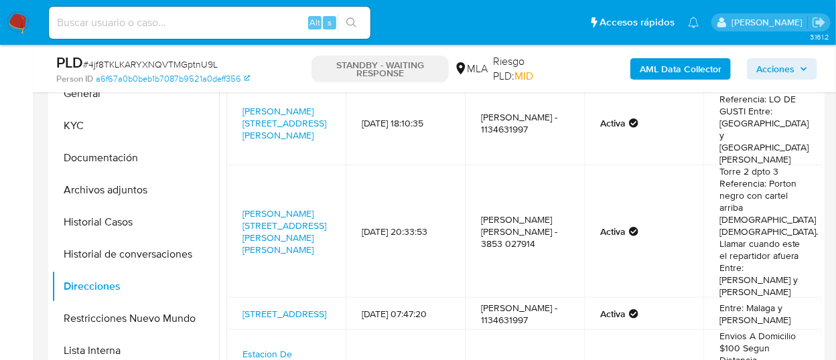
scroll to position [223, 0]
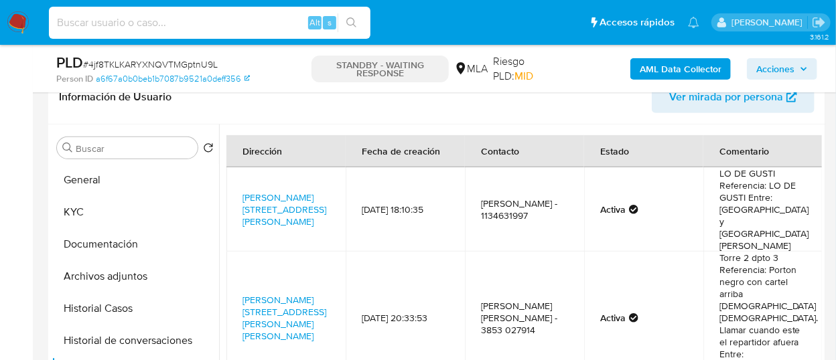
click at [198, 20] on input at bounding box center [209, 22] width 321 height 17
paste input "SglpWb72WS7G3YJEkJyOK8p0"
type input "SglpWb72WS7G3YJEkJyOK8p0"
click at [339, 17] on button "search-icon" at bounding box center [351, 22] width 27 height 19
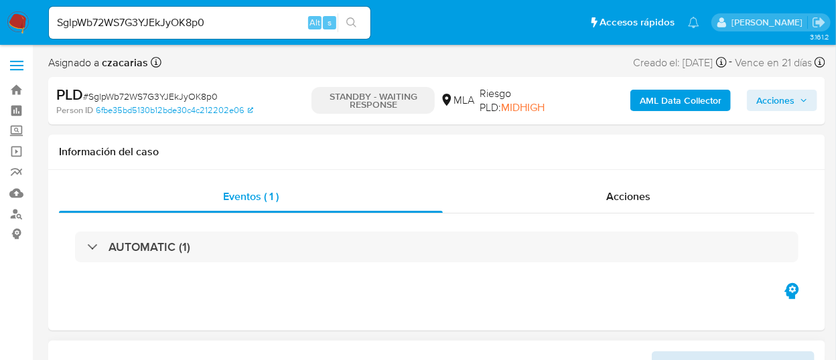
select select "10"
click at [230, 28] on input "SglpWb72WS7G3YJEkJyOK8p0" at bounding box center [209, 22] width 321 height 17
paste input "XjCXGmJdX4DKtIKUKes5hOw6"
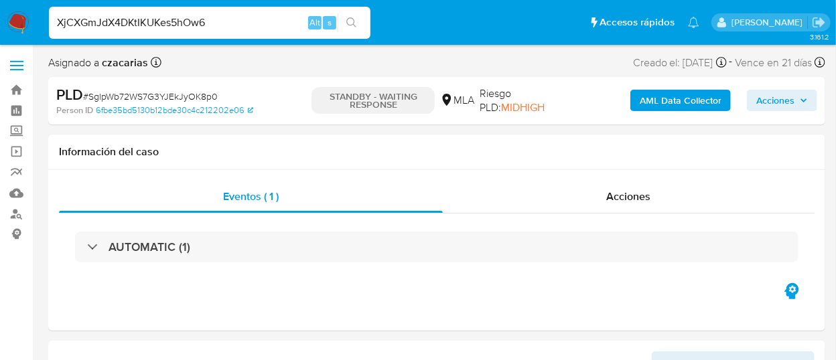
type input "XjCXGmJdX4DKtIKUKes5hOw6"
click at [355, 17] on icon "search-icon" at bounding box center [351, 22] width 11 height 11
select select "10"
click at [204, 95] on span "# XjCXGmJdX4DKtIKUKes5hOw6" at bounding box center [150, 96] width 134 height 13
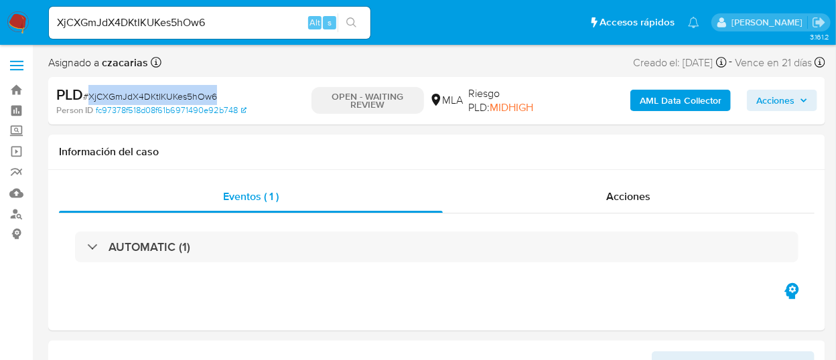
click at [204, 95] on span "# XjCXGmJdX4DKtIKUKes5hOw6" at bounding box center [150, 96] width 134 height 13
copy span "XjCXGmJdX4DKtIKUKes5hOw6"
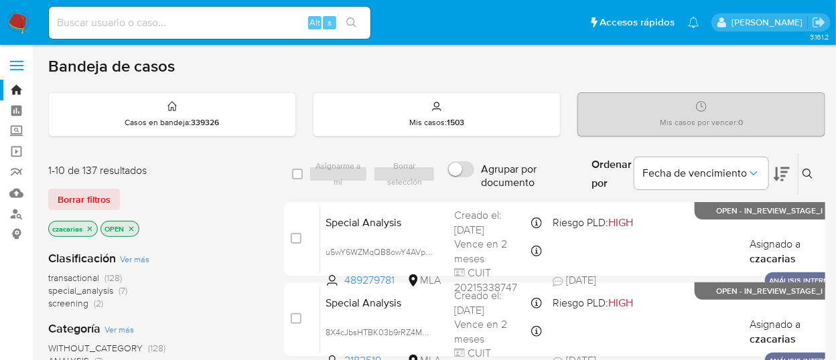
click at [806, 179] on button at bounding box center [809, 174] width 22 height 16
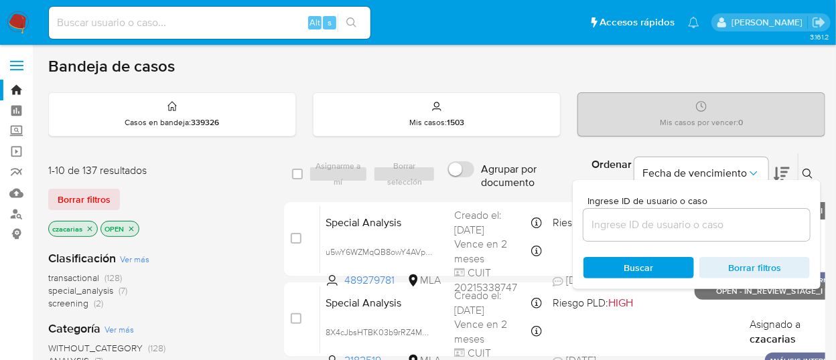
click at [717, 232] on input at bounding box center [696, 224] width 226 height 17
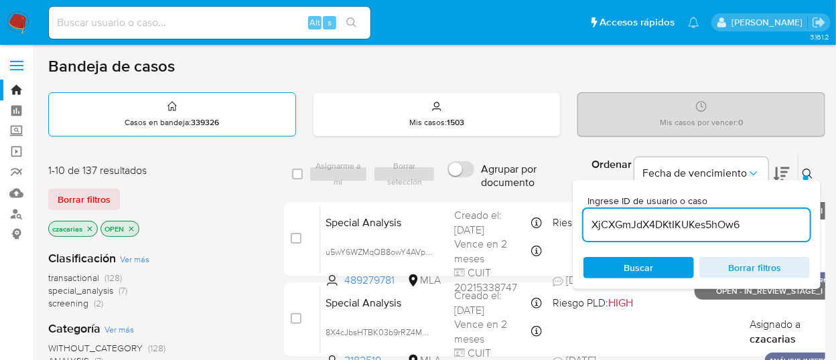
type input "XjCXGmJdX4DKtIKUKes5hOw6"
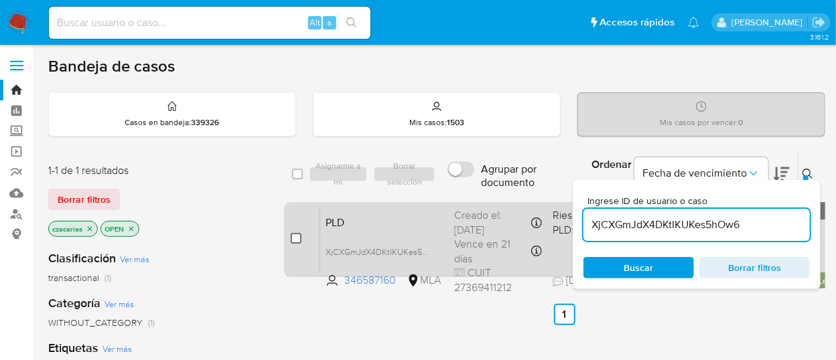
click at [297, 234] on input "checkbox" at bounding box center [296, 238] width 11 height 11
checkbox input "true"
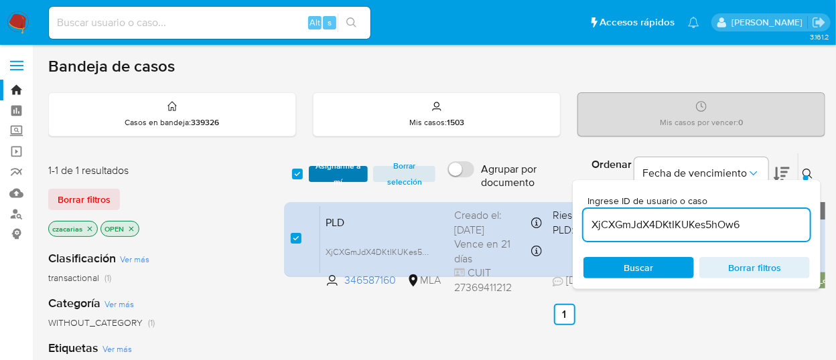
click at [351, 173] on span "Asignarme a mí" at bounding box center [338, 173] width 46 height 13
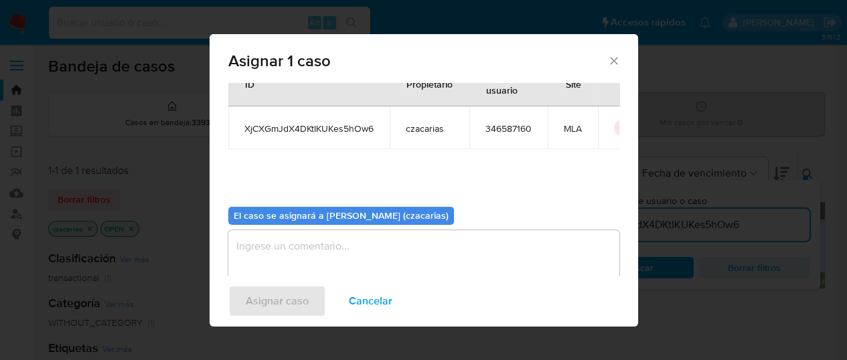
scroll to position [68, 0]
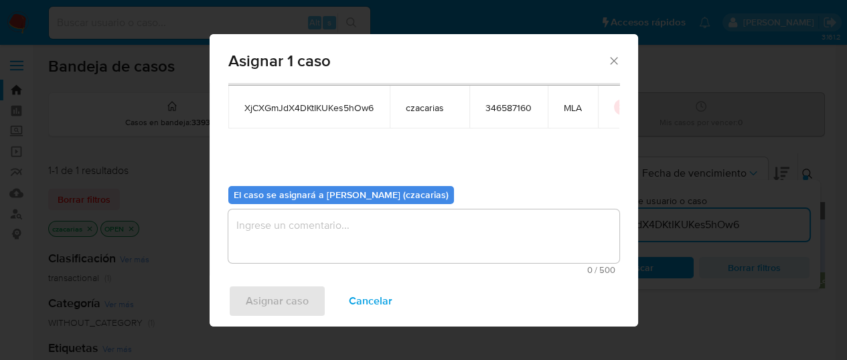
click at [369, 248] on textarea "assign-modal" at bounding box center [423, 237] width 391 height 54
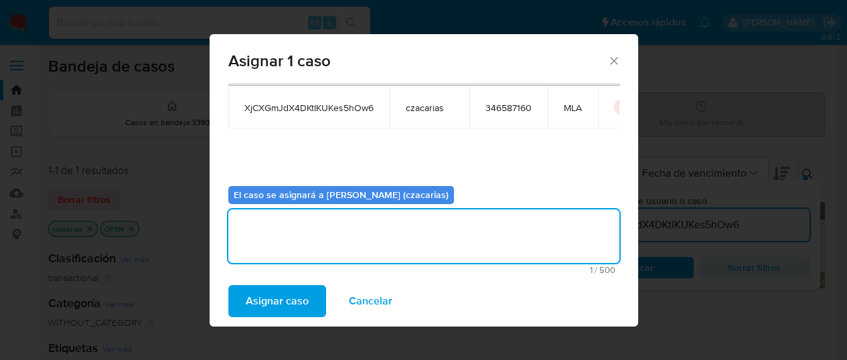
click at [303, 294] on span "Asignar caso" at bounding box center [277, 301] width 63 height 29
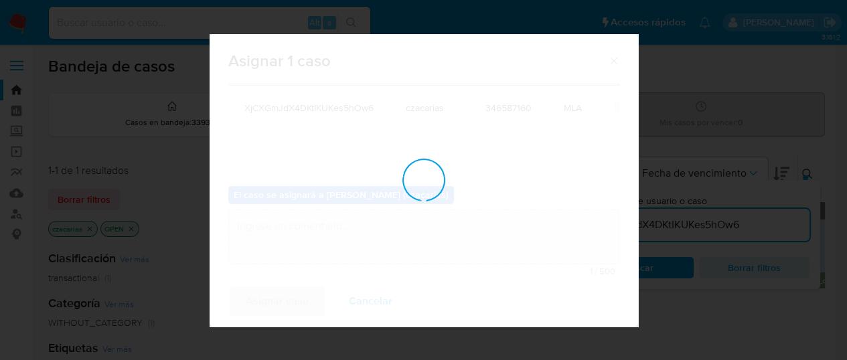
checkbox input "false"
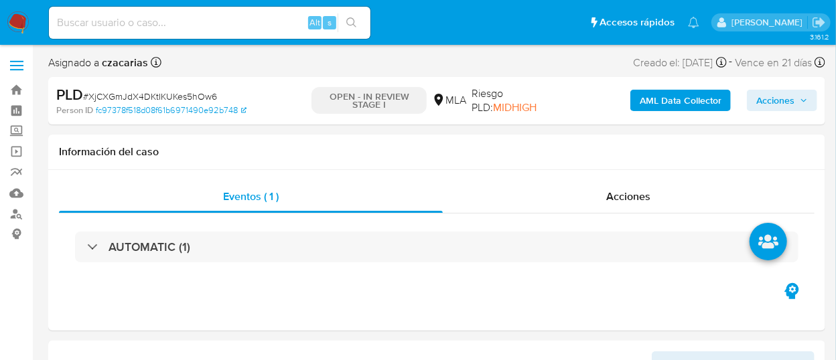
select select "10"
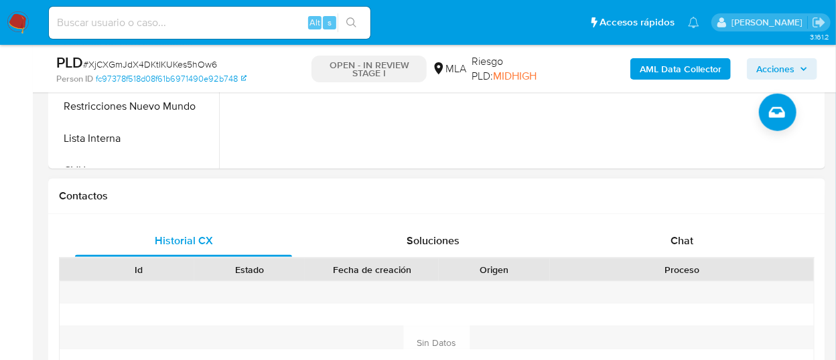
scroll to position [595, 0]
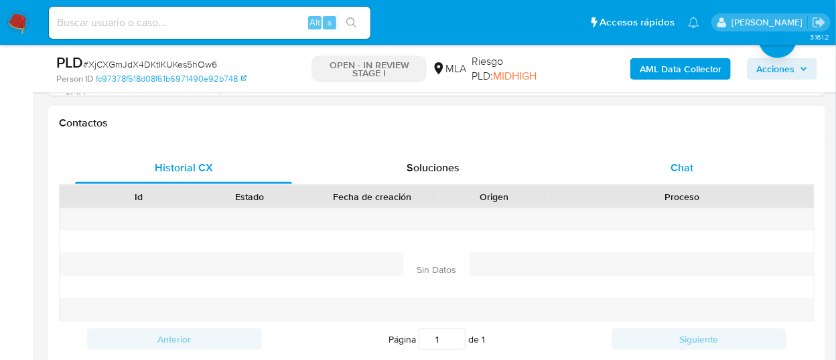
click at [706, 158] on div "Chat" at bounding box center [681, 168] width 217 height 32
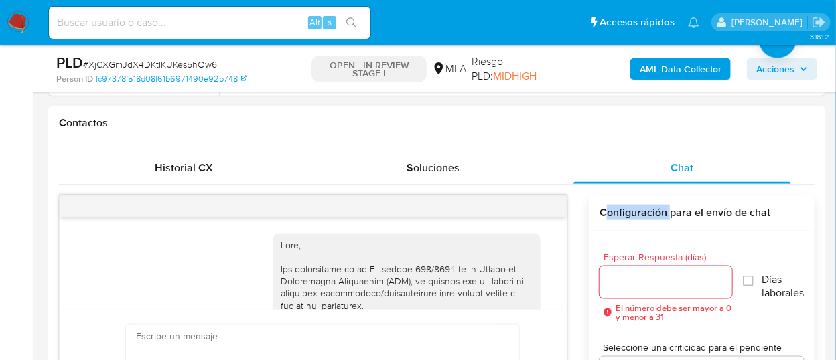
drag, startPoint x: 643, startPoint y: 206, endPoint x: 601, endPoint y: 218, distance: 43.7
click at [602, 218] on div "[DATE] 17:21:41 JPG JPG melifile873390144135909306.jpg JPG JPG melifile10439049…" at bounding box center [436, 340] width 755 height 311
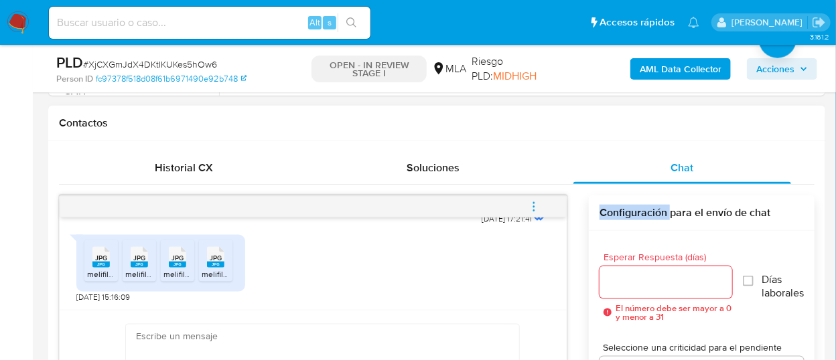
scroll to position [753, 0]
click at [102, 250] on icon at bounding box center [100, 257] width 17 height 21
click at [123, 257] on li "JPG JPG melifile1043904989889148792.jpg" at bounding box center [139, 261] width 33 height 42
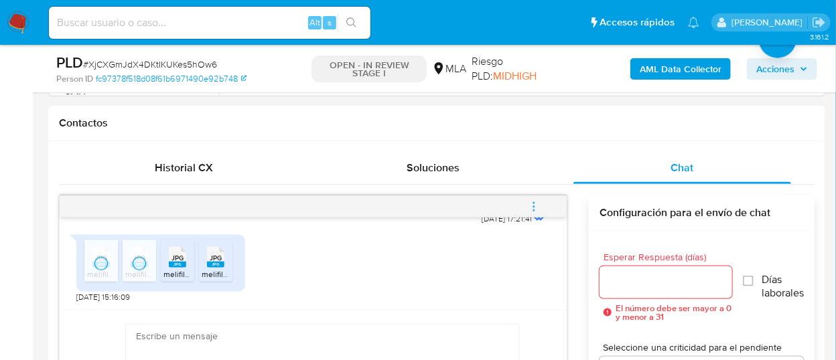
click at [188, 259] on div "JPG JPG" at bounding box center [177, 256] width 28 height 26
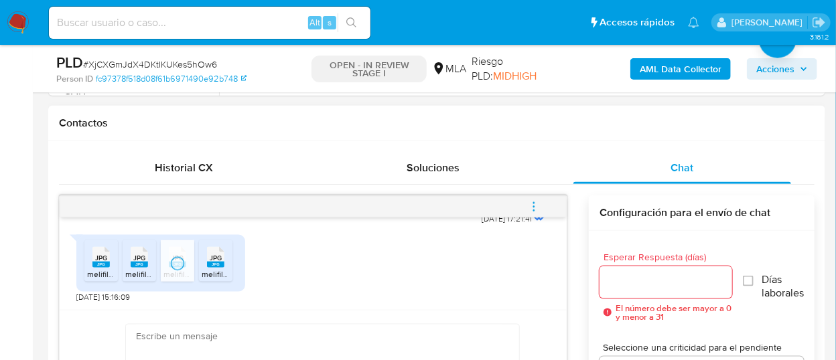
click at [203, 261] on div "JPG JPG" at bounding box center [216, 256] width 28 height 26
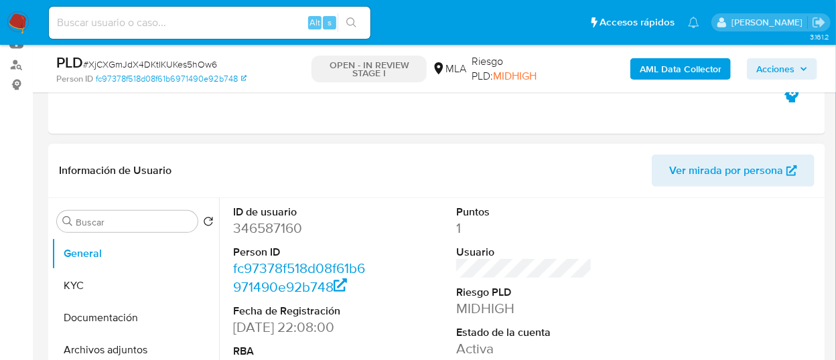
scroll to position [149, 0]
click at [287, 216] on dt "ID de usuario" at bounding box center [300, 213] width 135 height 15
click at [287, 224] on dd "346587160" at bounding box center [300, 229] width 135 height 19
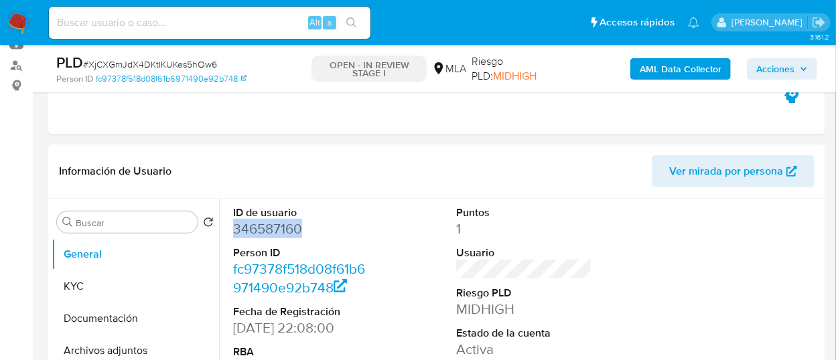
copy dd "346587160"
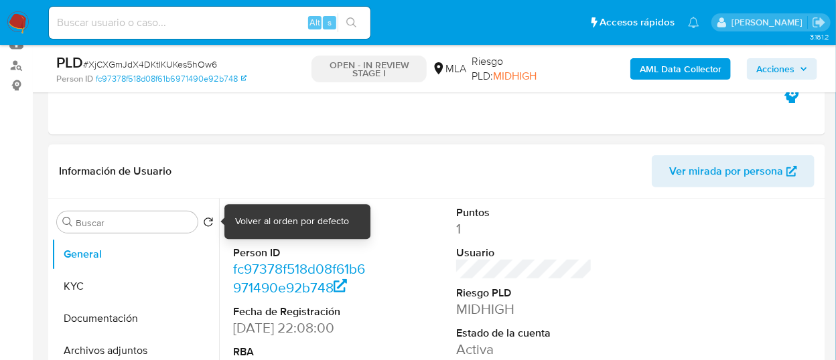
drag, startPoint x: 210, startPoint y: 219, endPoint x: 250, endPoint y: 229, distance: 41.4
click at [250, 229] on dd "346587160" at bounding box center [300, 229] width 135 height 19
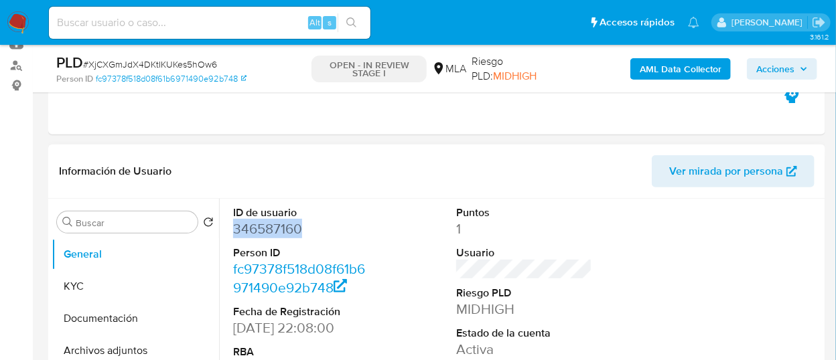
click at [250, 229] on dd "346587160" at bounding box center [300, 229] width 135 height 19
click at [126, 283] on button "KYC" at bounding box center [130, 287] width 157 height 32
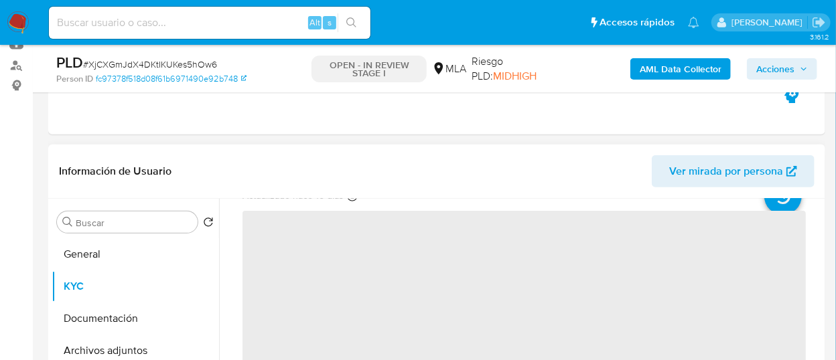
scroll to position [74, 0]
